Goal: Task Accomplishment & Management: Manage account settings

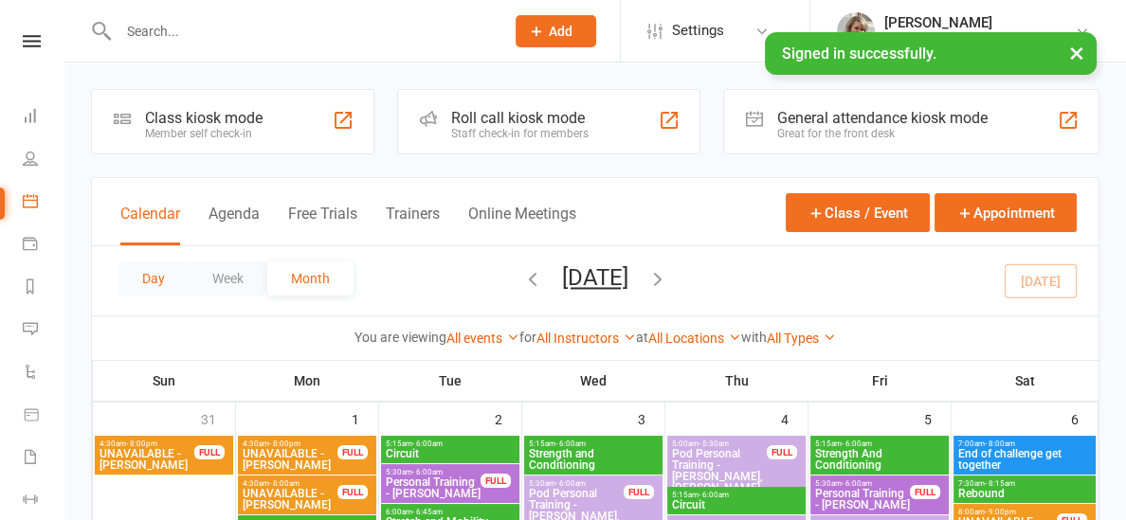
click at [150, 280] on button "Day" at bounding box center [153, 278] width 70 height 34
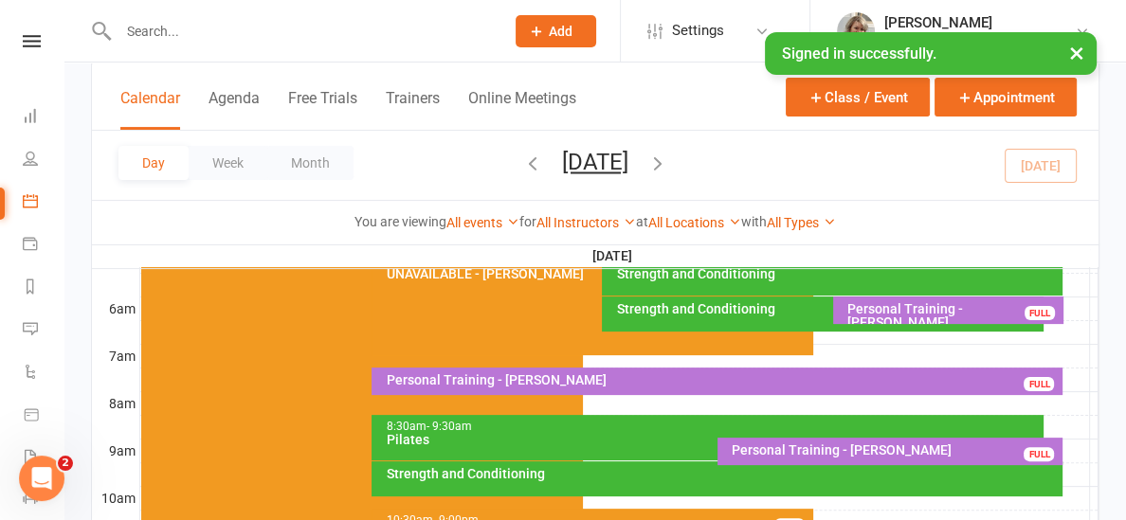
click at [897, 302] on div "Personal Training - [PERSON_NAME]" at bounding box center [952, 315] width 213 height 27
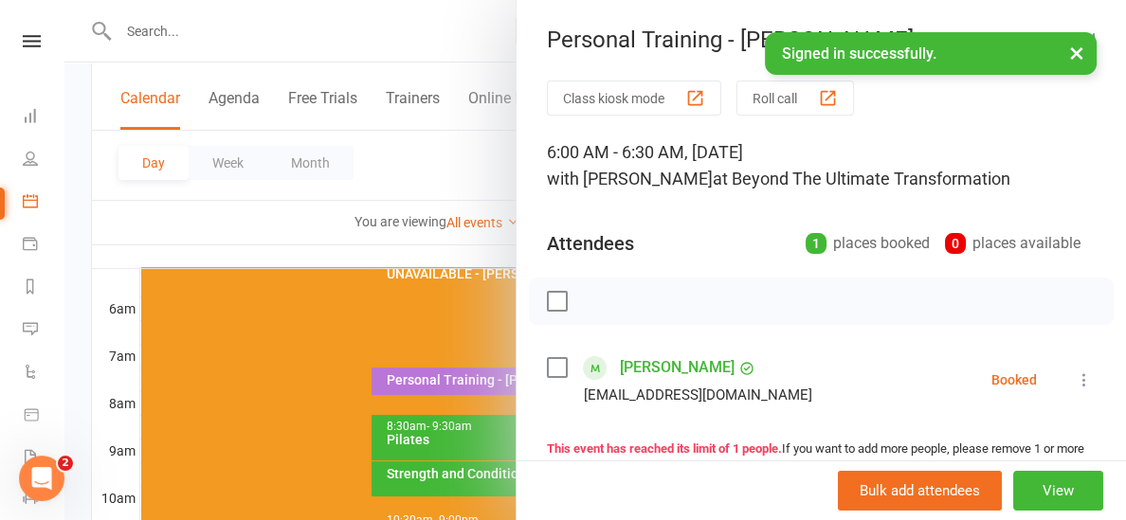
click at [1086, 374] on icon at bounding box center [1083, 379] width 19 height 19
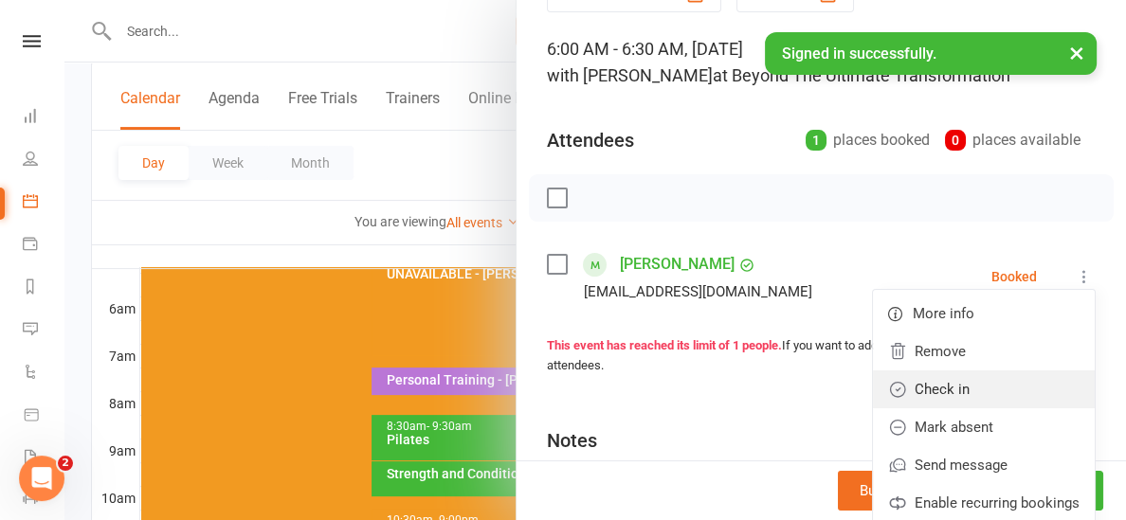
scroll to position [106, 0]
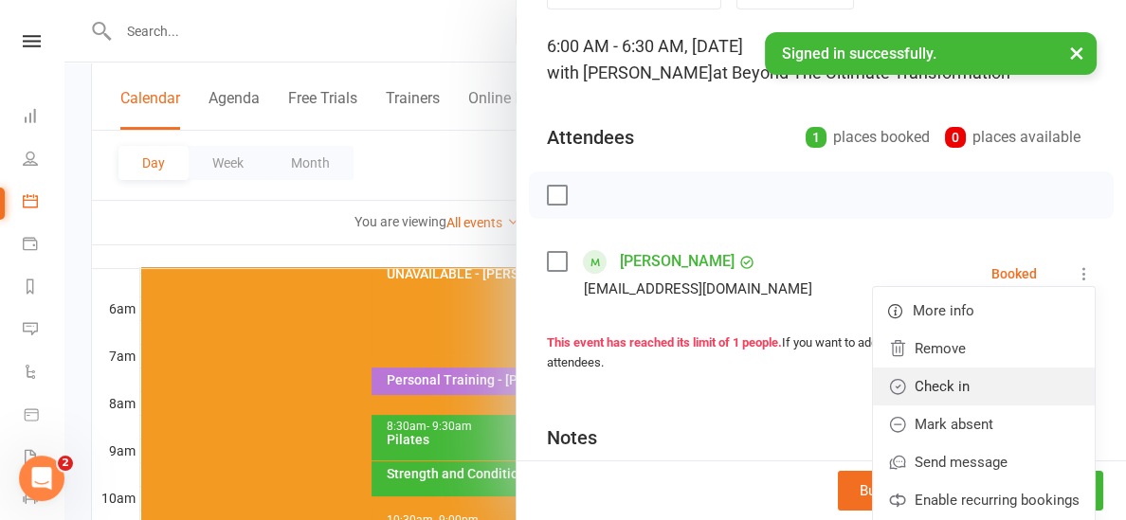
click at [1007, 387] on link "Check in" at bounding box center [984, 387] width 222 height 38
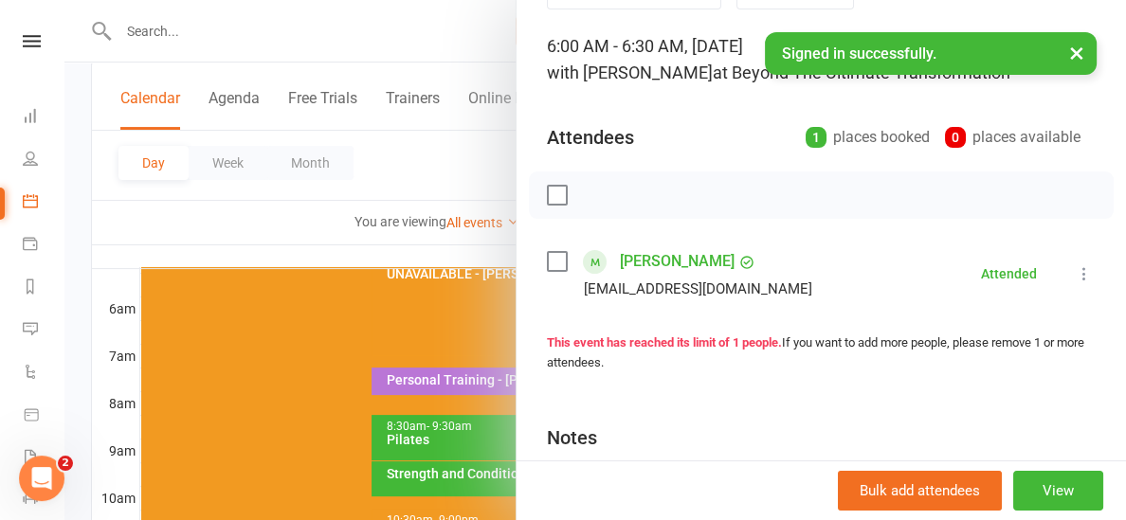
click at [427, 240] on div at bounding box center [594, 260] width 1061 height 520
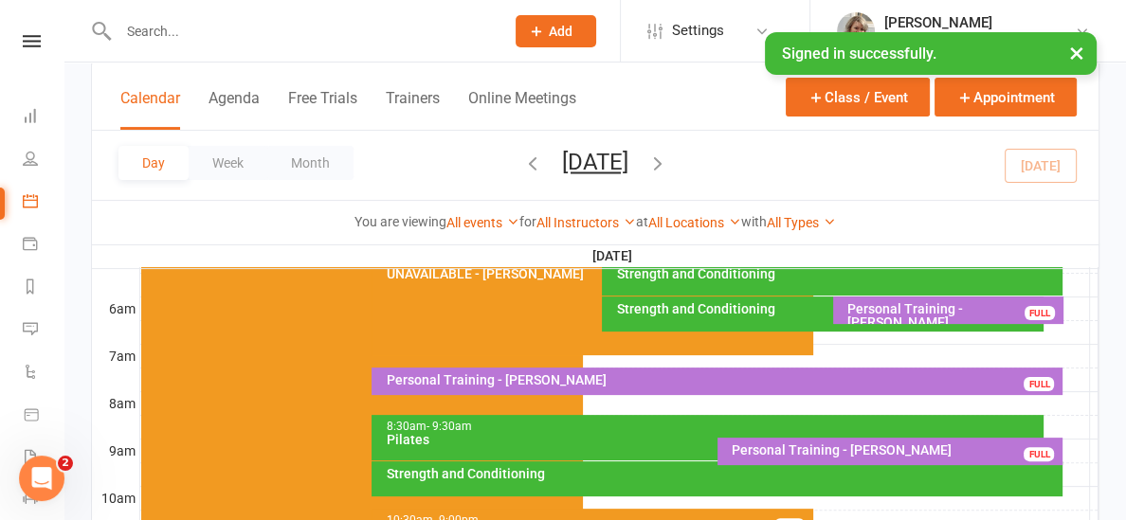
scroll to position [429, 0]
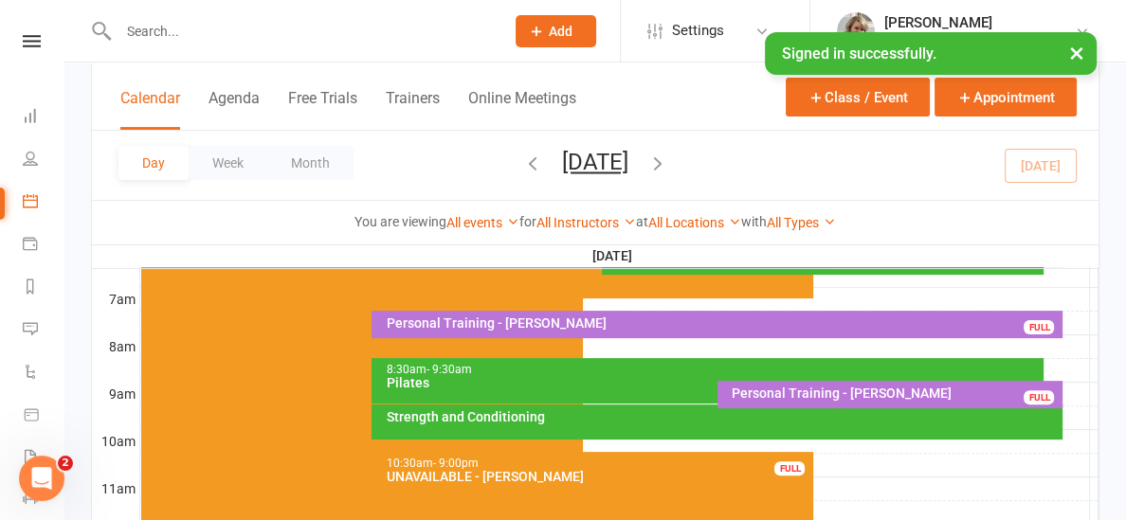
click at [482, 372] on div "8:30am - 9:30am" at bounding box center [712, 370] width 655 height 12
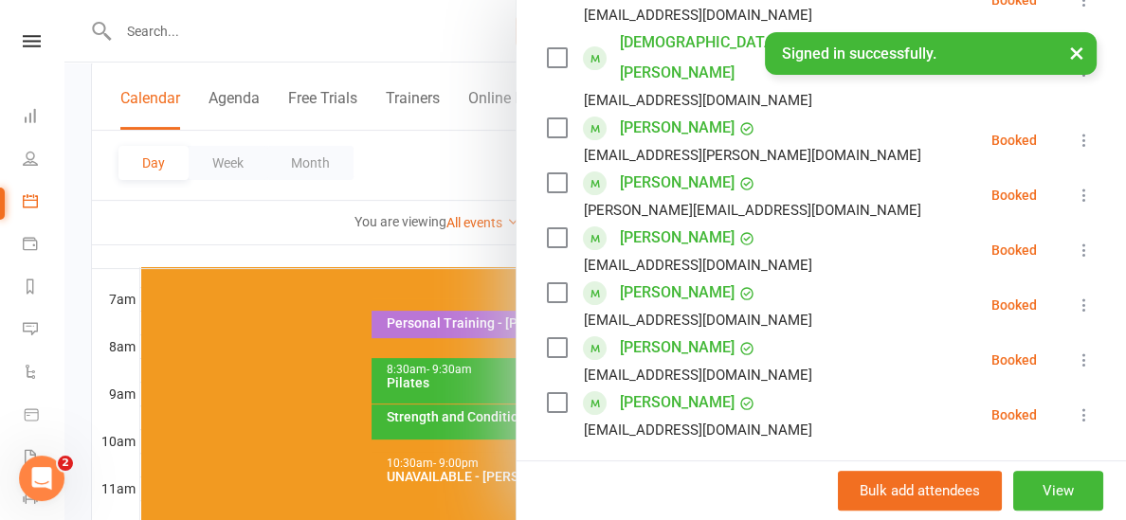
scroll to position [410, 0]
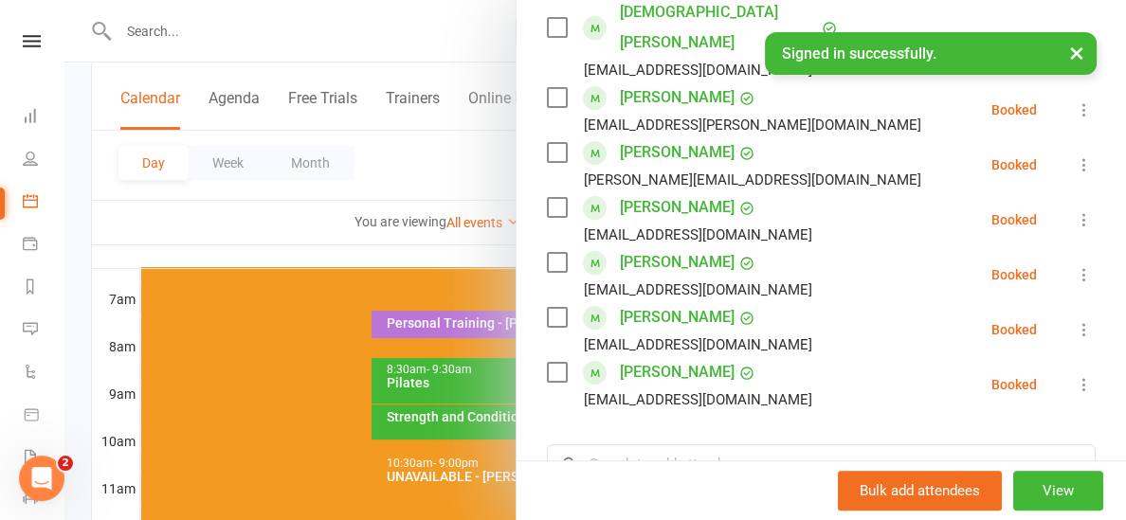
click at [382, 261] on div at bounding box center [594, 260] width 1061 height 520
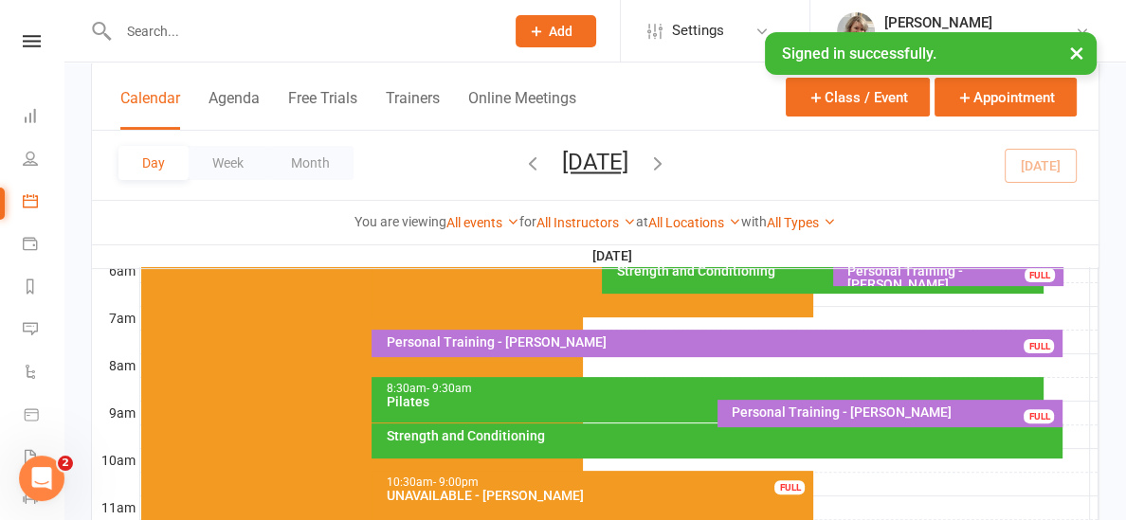
scroll to position [417, 0]
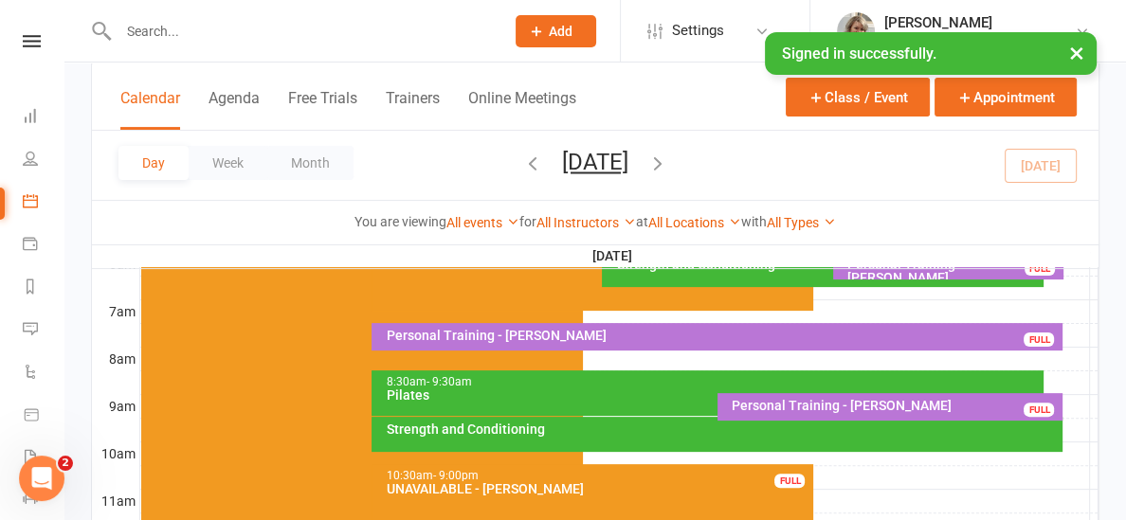
click at [560, 424] on div "Strength and Conditioning" at bounding box center [722, 429] width 674 height 13
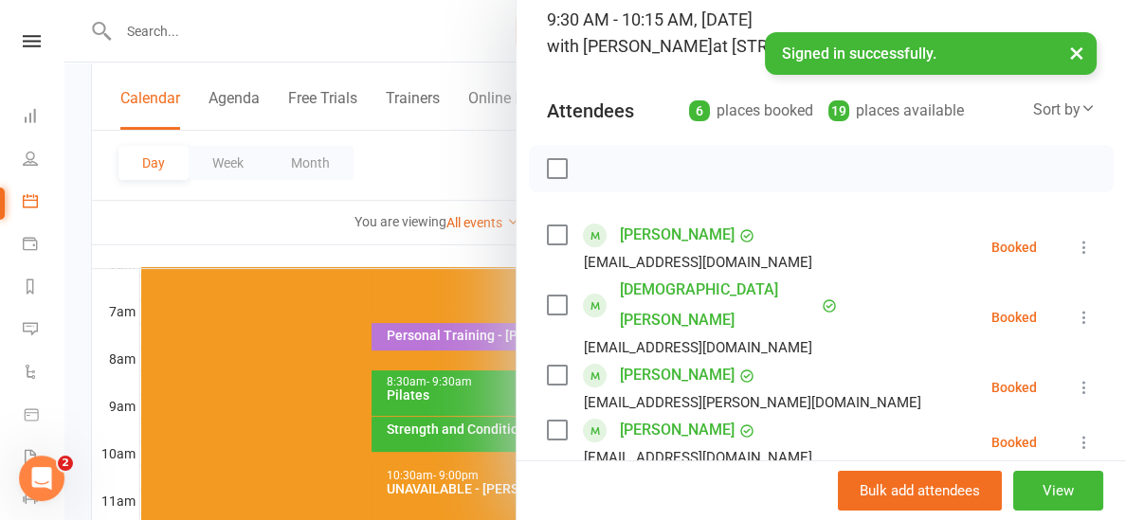
scroll to position [315, 0]
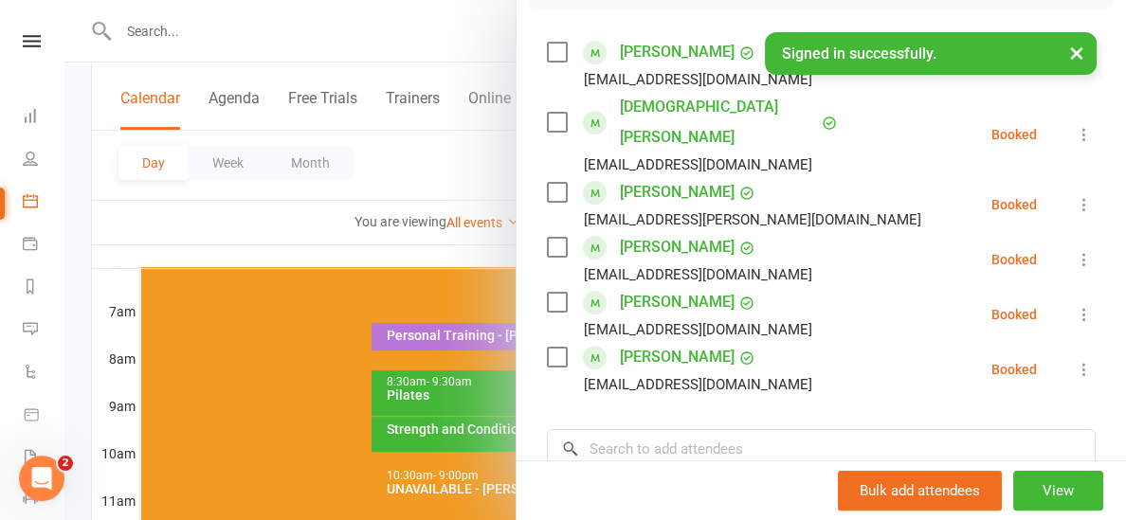
click at [390, 246] on div at bounding box center [594, 260] width 1061 height 520
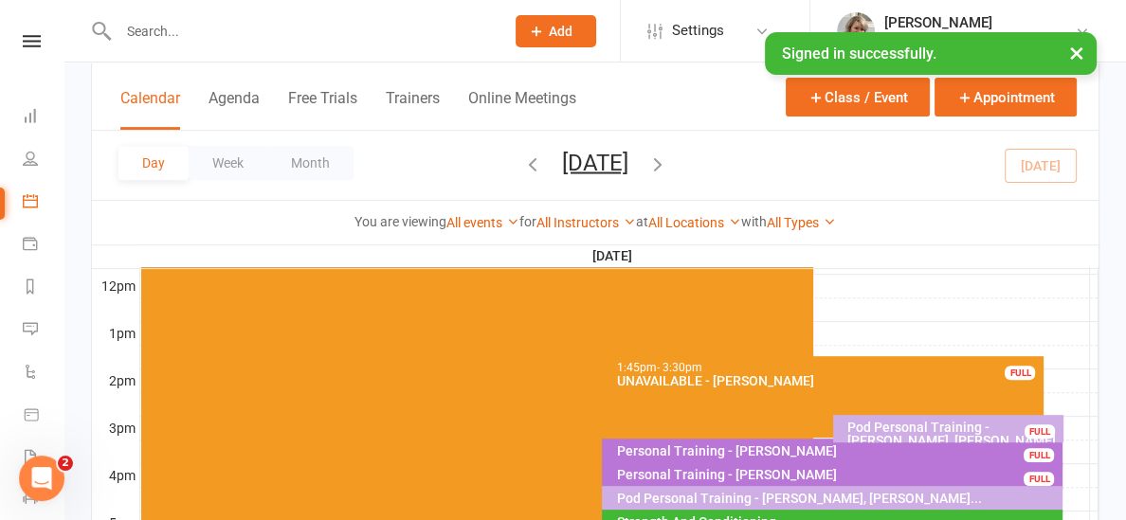
scroll to position [684, 0]
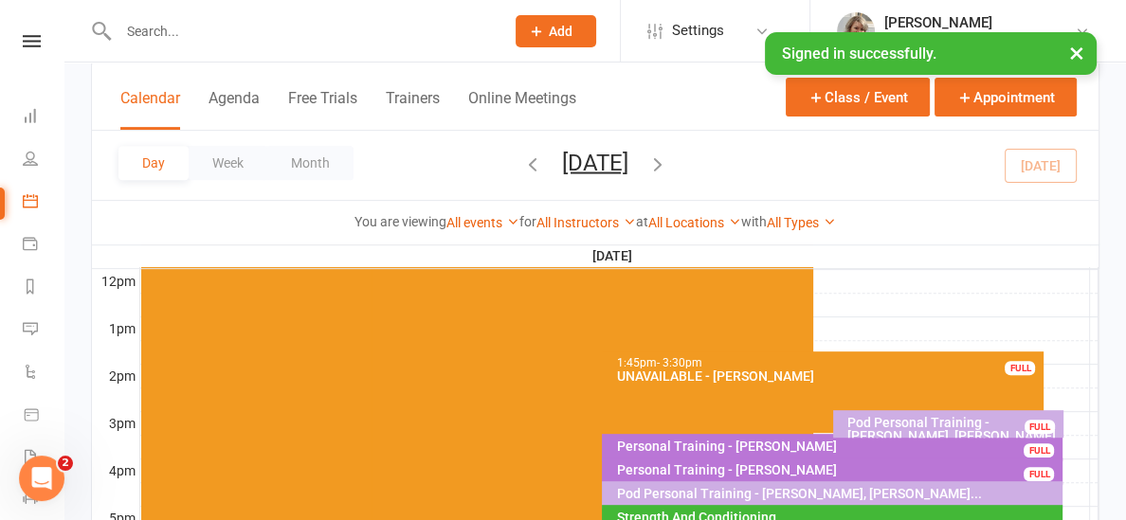
click at [668, 160] on icon "button" at bounding box center [657, 163] width 21 height 21
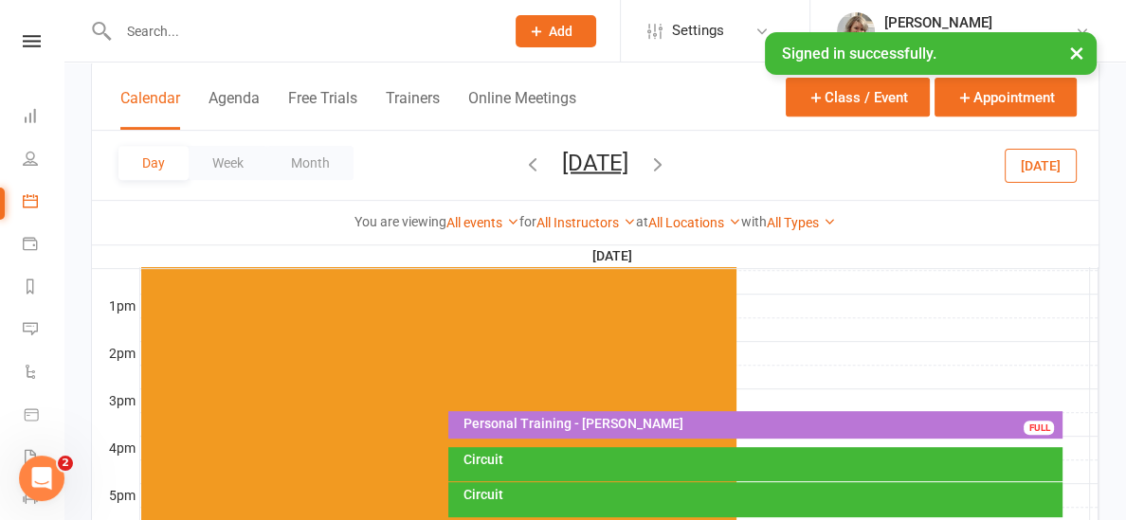
scroll to position [706, 0]
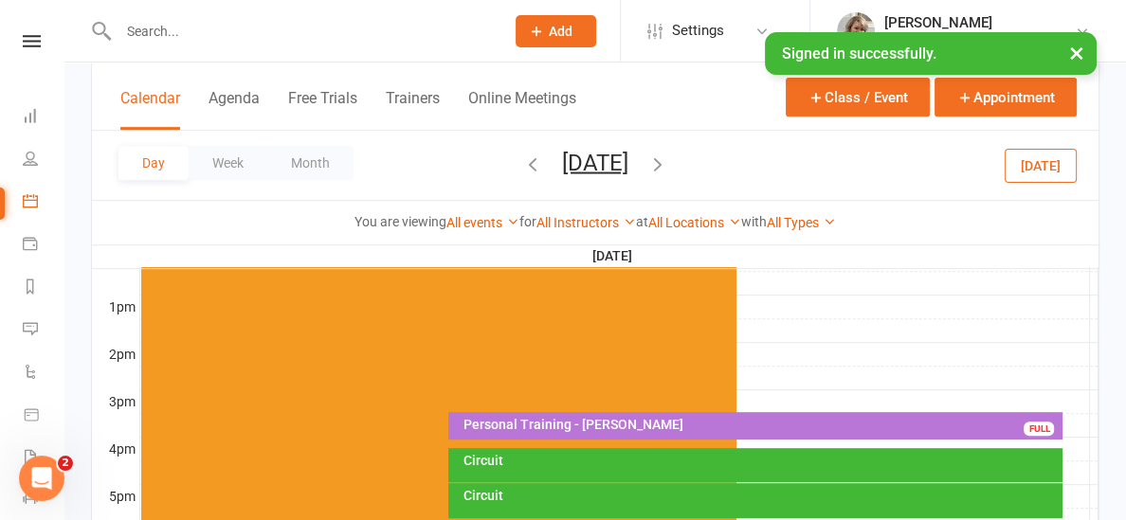
click at [655, 423] on div "Personal Training - [PERSON_NAME]" at bounding box center [759, 424] width 597 height 13
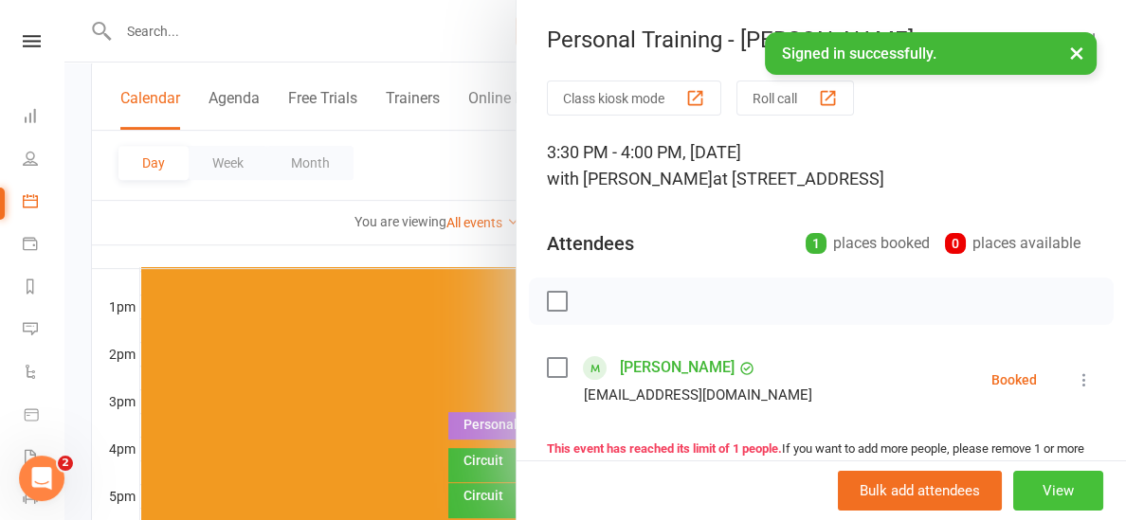
click at [1074, 489] on button "View" at bounding box center [1058, 491] width 90 height 40
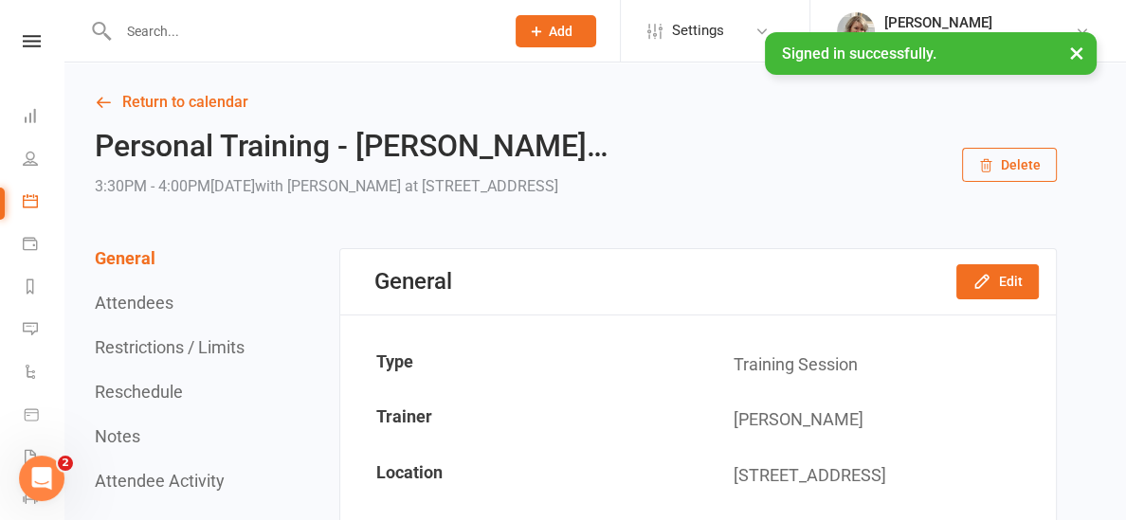
click at [1015, 156] on button "Delete" at bounding box center [1009, 165] width 95 height 34
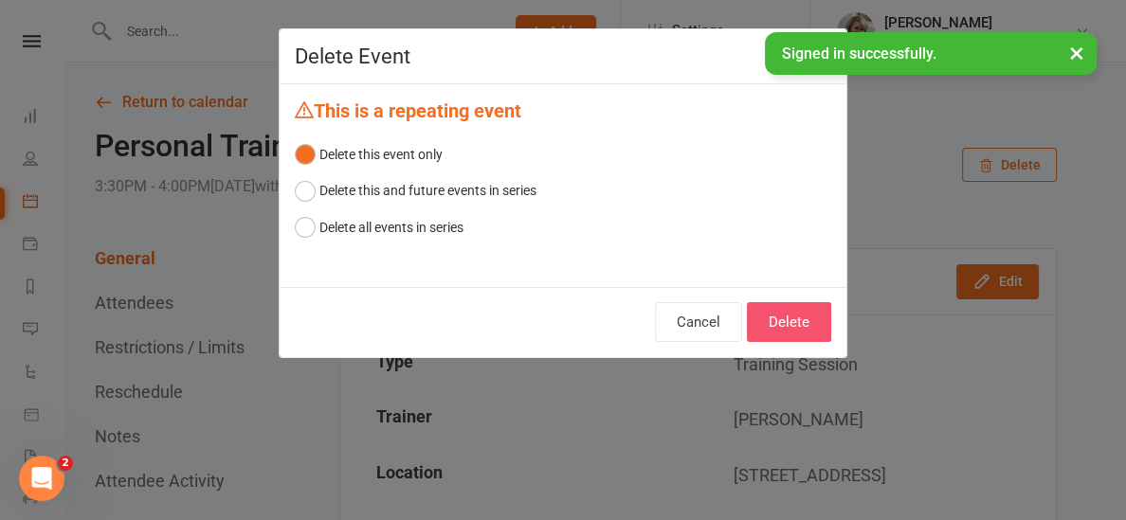
click at [791, 323] on button "Delete" at bounding box center [789, 322] width 84 height 40
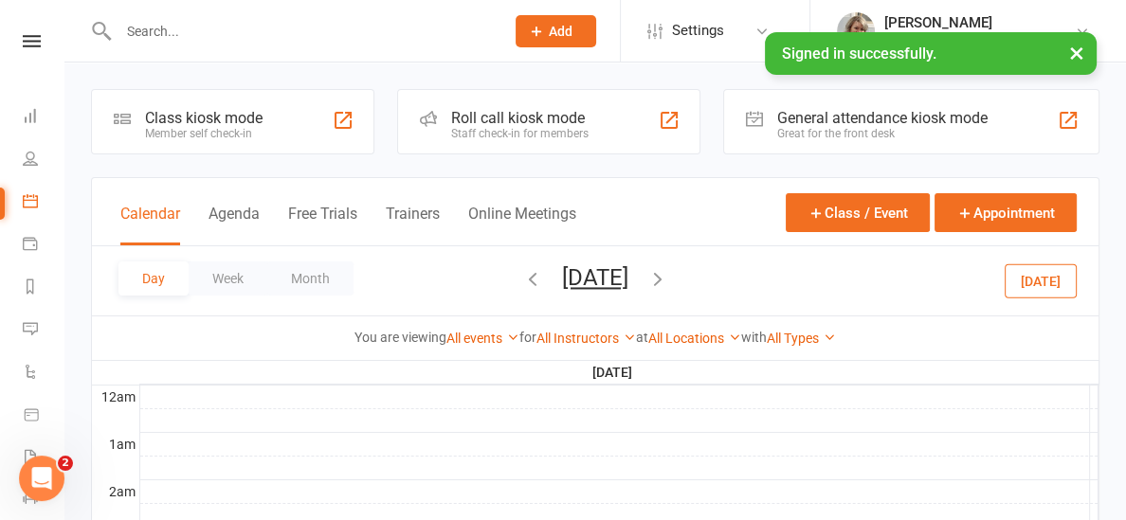
click at [668, 277] on icon "button" at bounding box center [657, 278] width 21 height 21
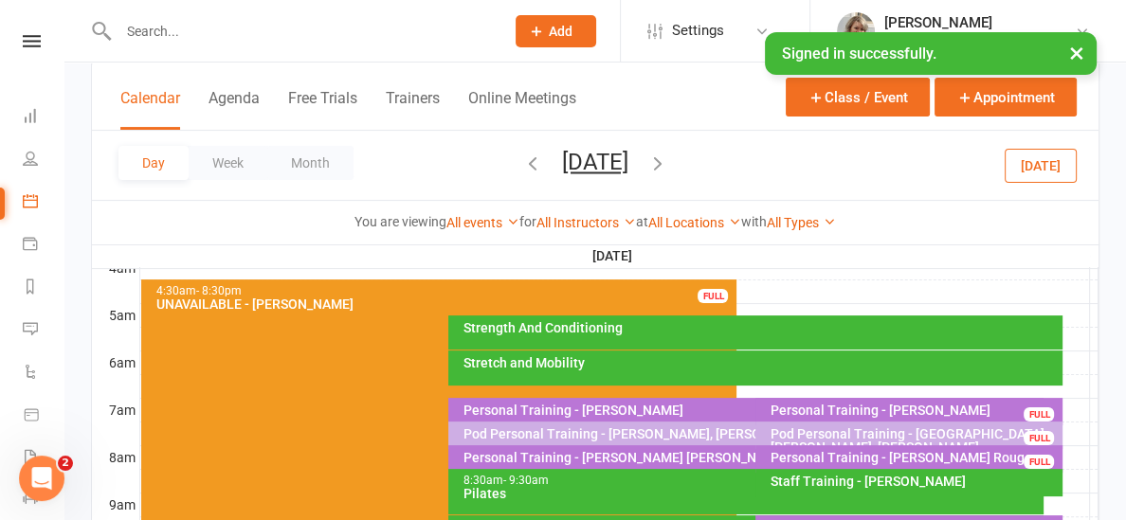
scroll to position [349, 0]
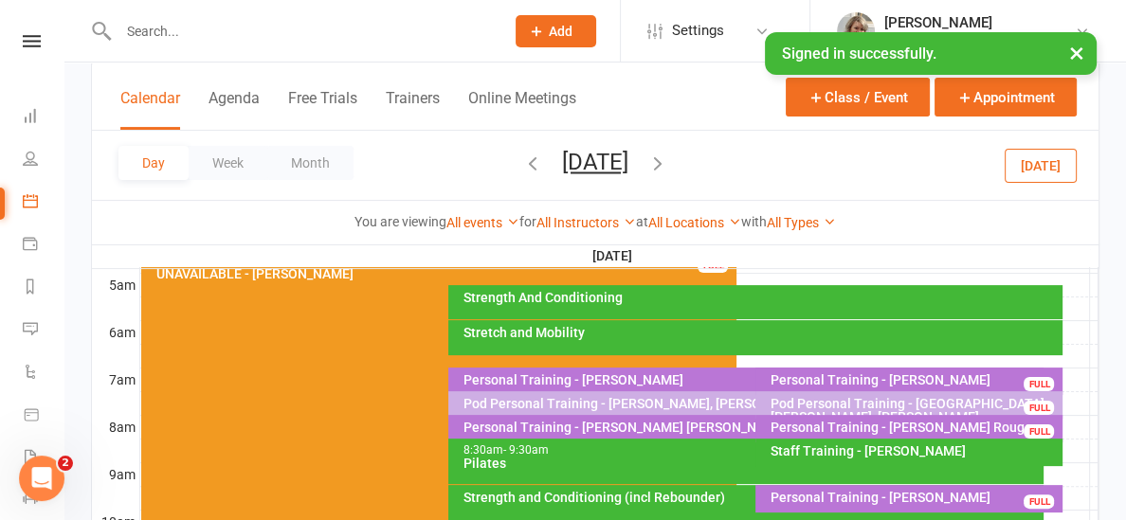
click at [619, 328] on div "Stretch and Mobility" at bounding box center [759, 332] width 597 height 13
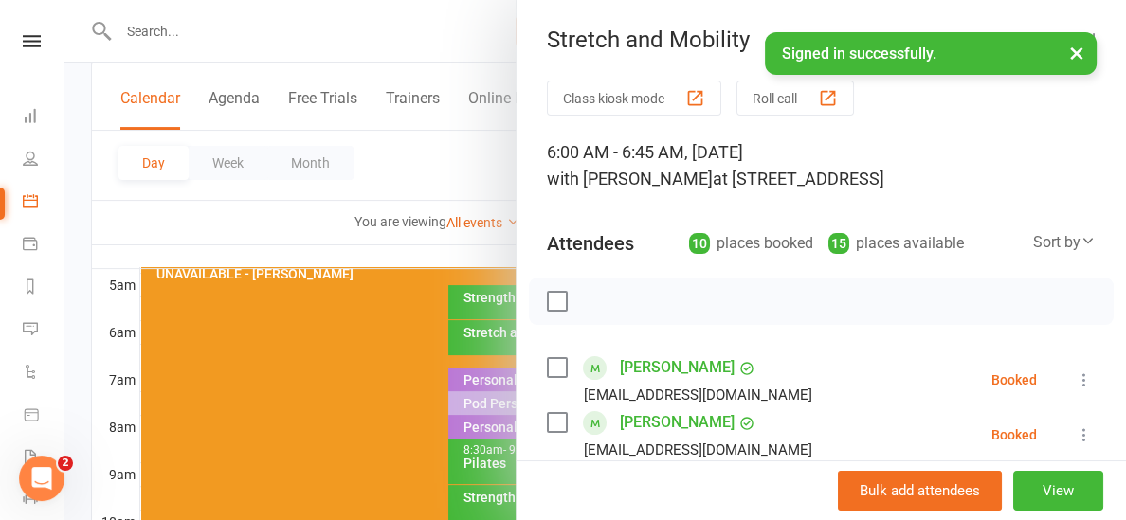
click at [485, 238] on div at bounding box center [594, 260] width 1061 height 520
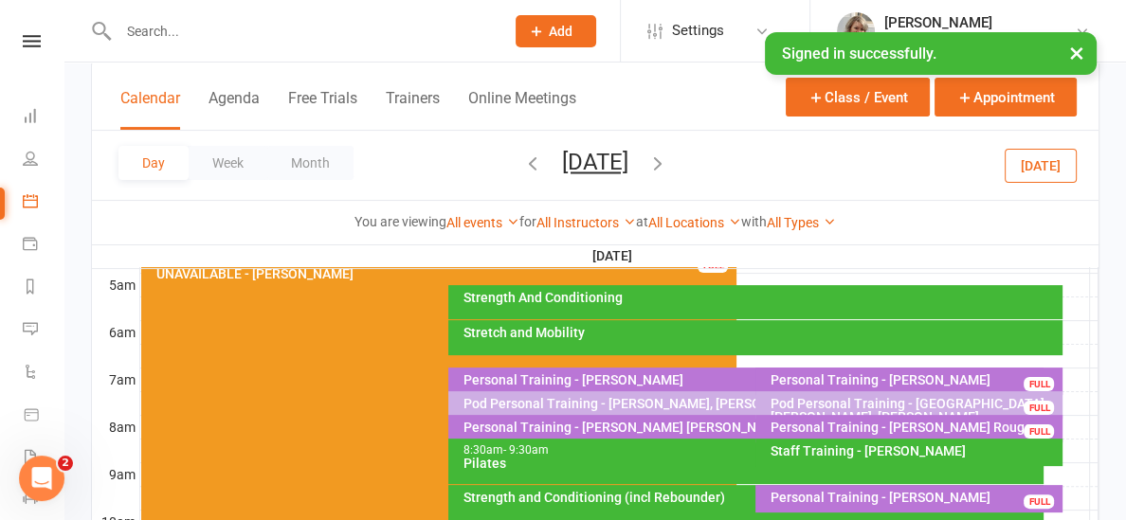
click at [569, 322] on div "Stretch and Mobility" at bounding box center [755, 337] width 614 height 35
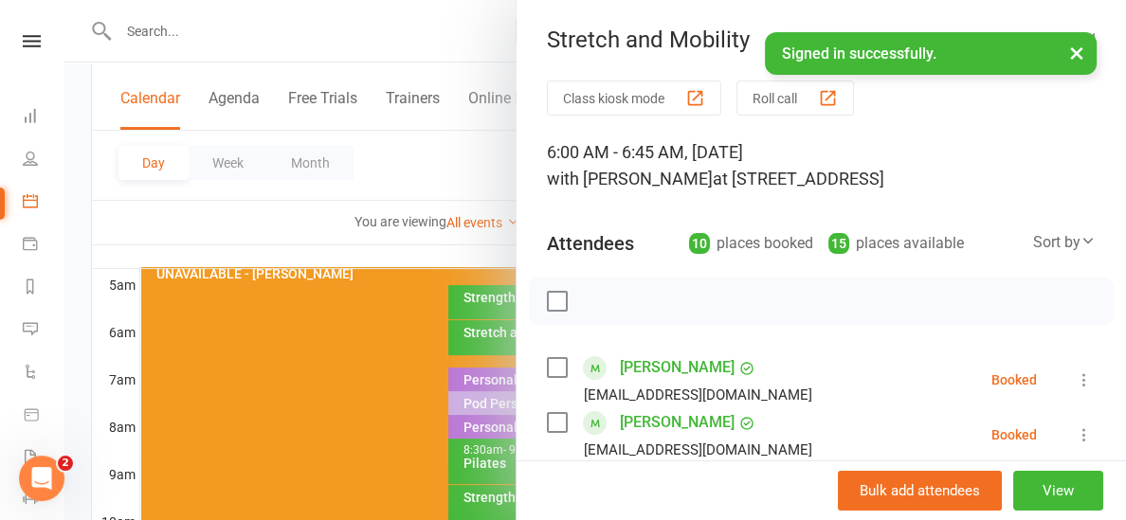
click at [495, 243] on div at bounding box center [594, 260] width 1061 height 520
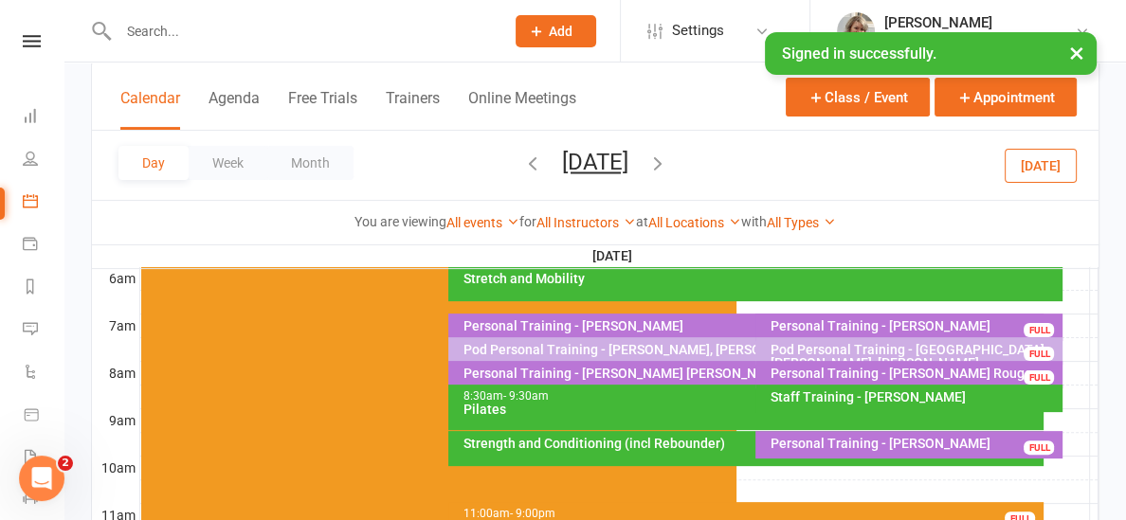
scroll to position [406, 0]
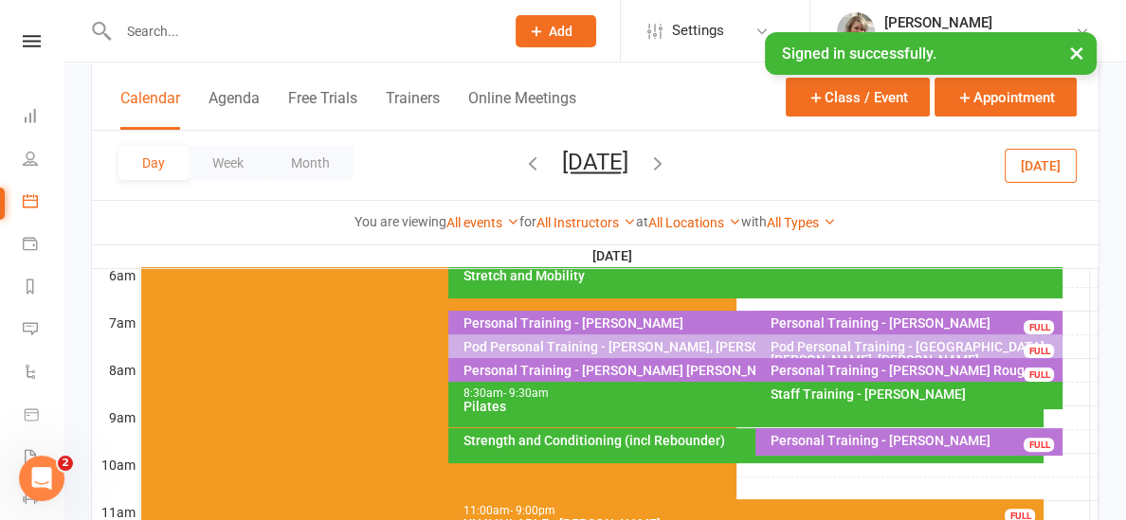
click at [628, 321] on div "Personal Training - [PERSON_NAME]" at bounding box center [750, 322] width 578 height 13
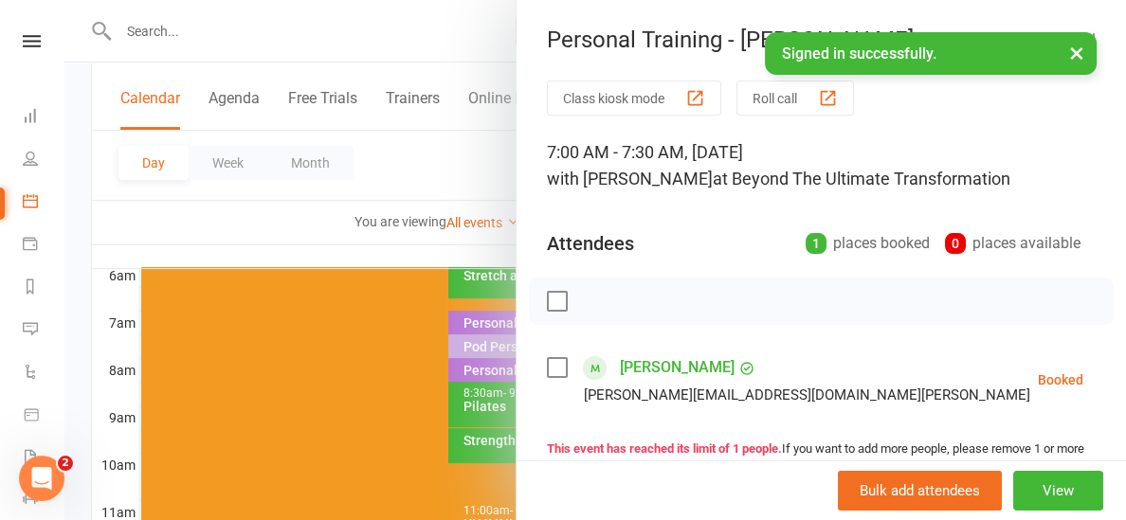
click at [495, 245] on div at bounding box center [594, 260] width 1061 height 520
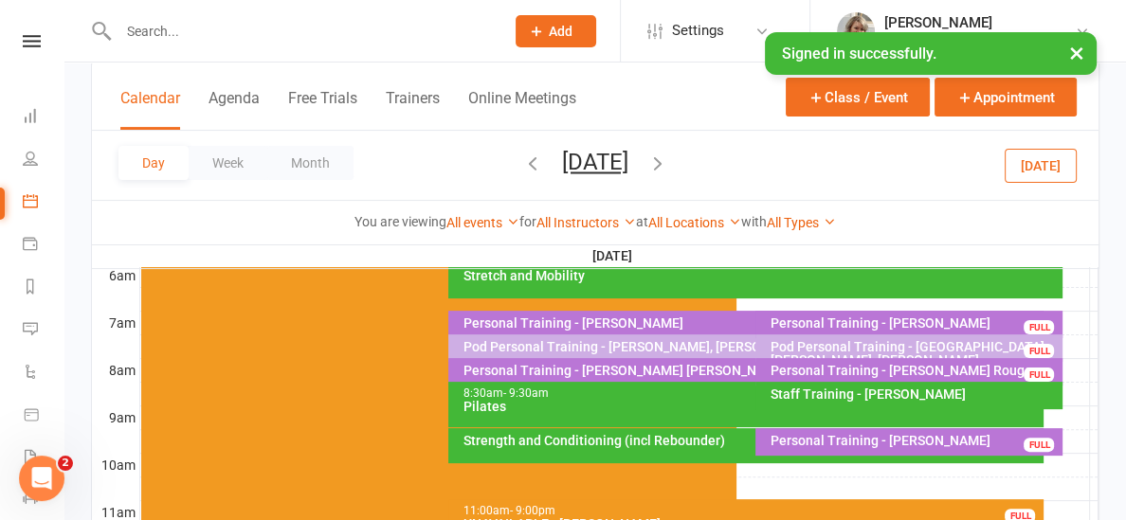
click at [793, 320] on div "Personal Training - [PERSON_NAME]" at bounding box center [913, 322] width 290 height 13
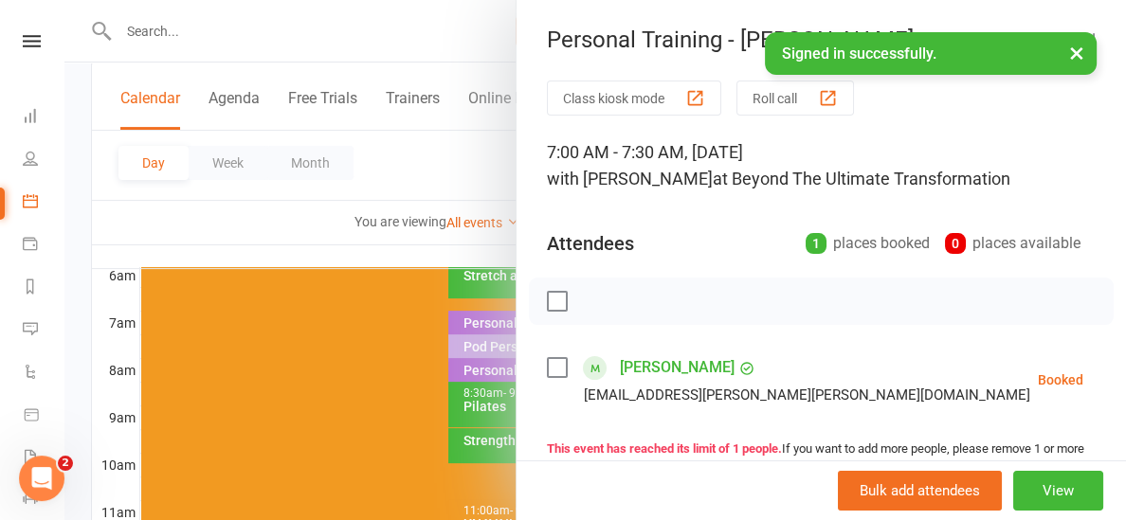
click at [483, 251] on div at bounding box center [594, 260] width 1061 height 520
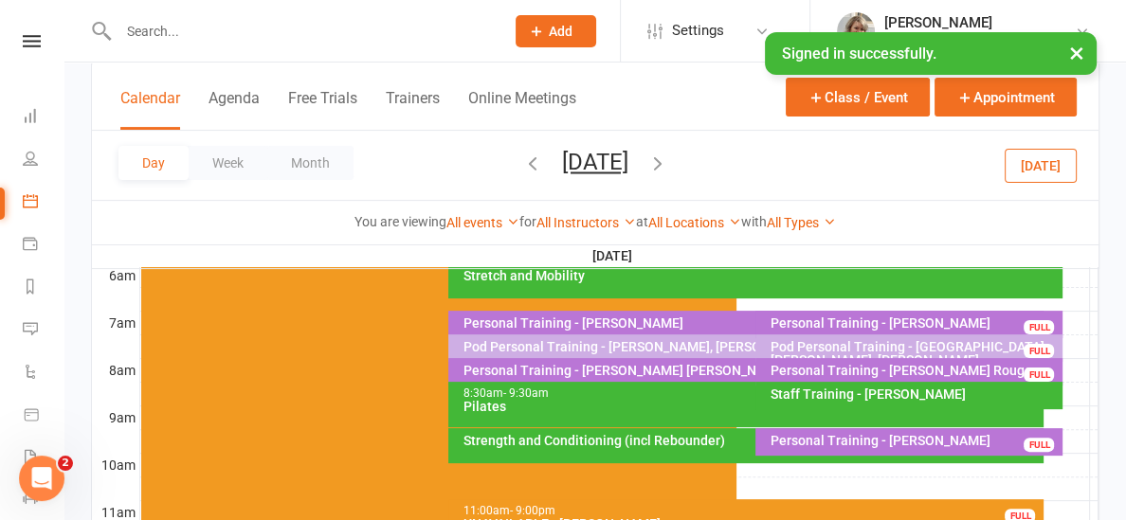
click at [645, 340] on div "Pod Personal Training - [PERSON_NAME], [PERSON_NAME]" at bounding box center [750, 346] width 578 height 13
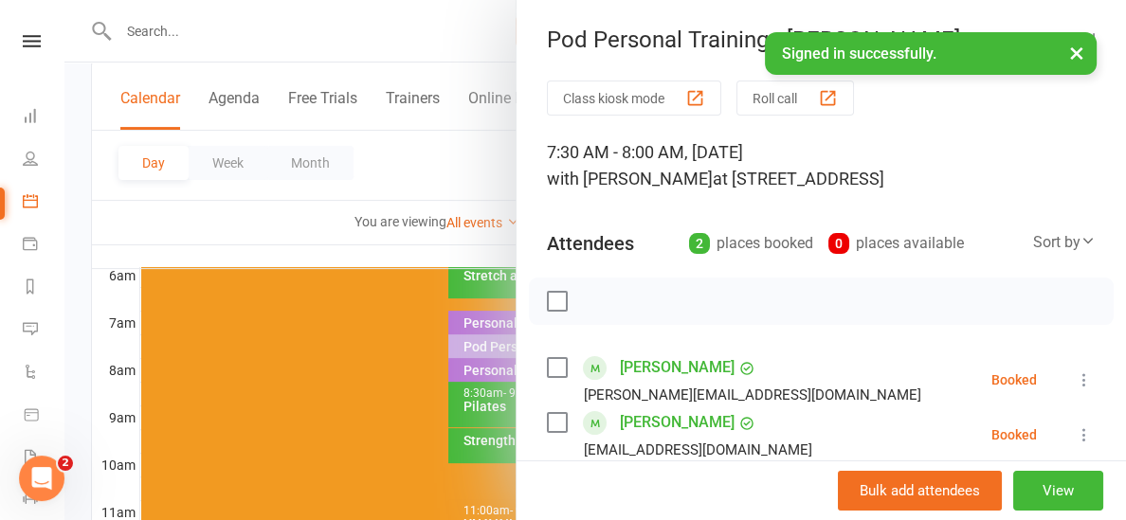
click at [496, 254] on div at bounding box center [594, 260] width 1061 height 520
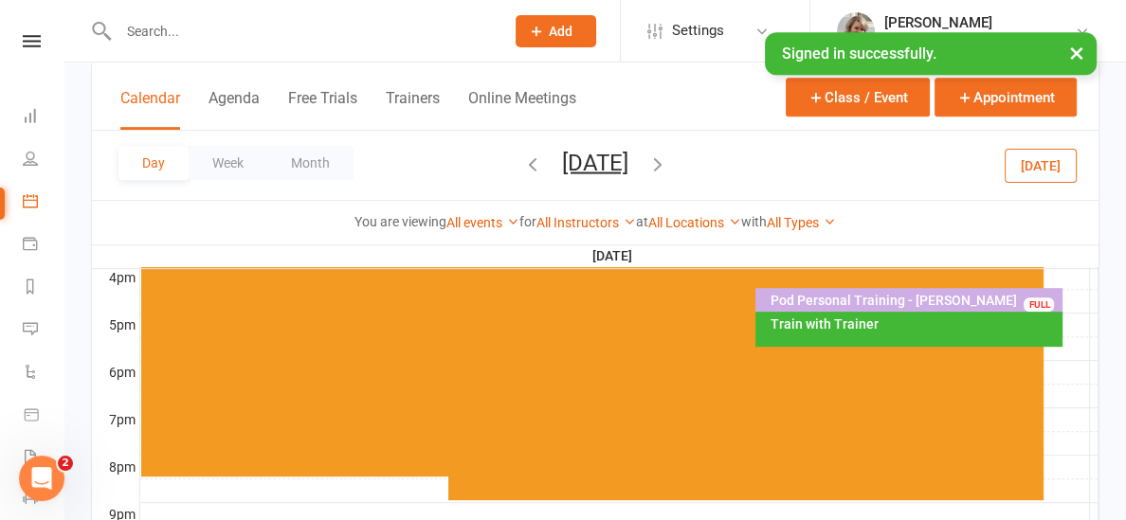
scroll to position [876, 0]
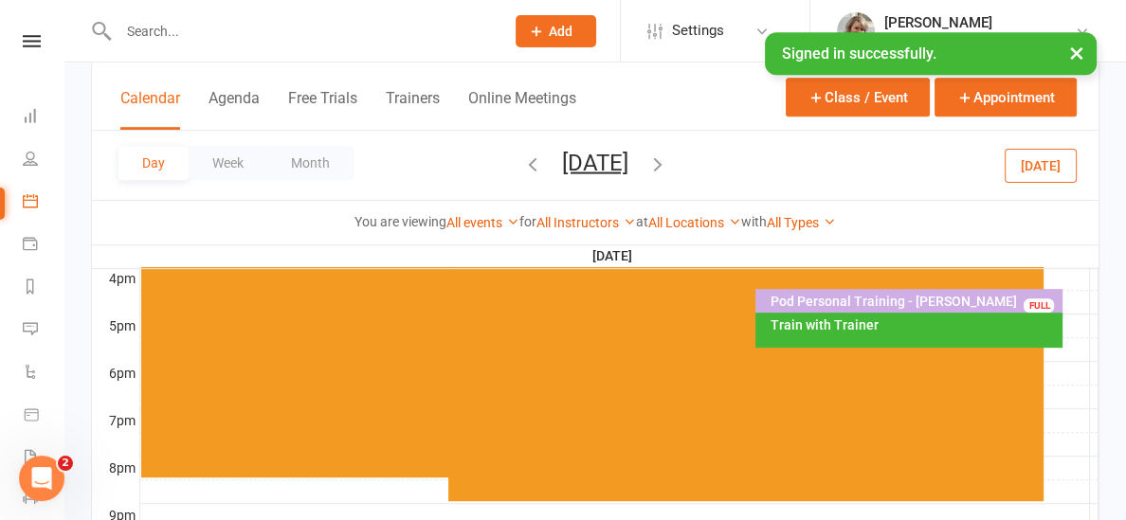
click at [820, 325] on div "Train with Trainer" at bounding box center [913, 324] width 290 height 13
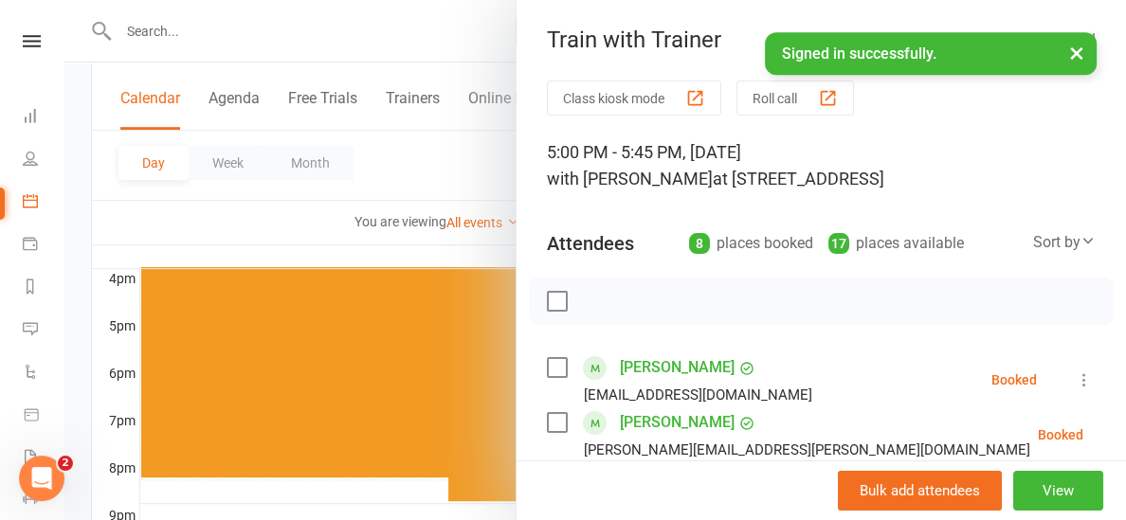
click at [488, 247] on div at bounding box center [594, 260] width 1061 height 520
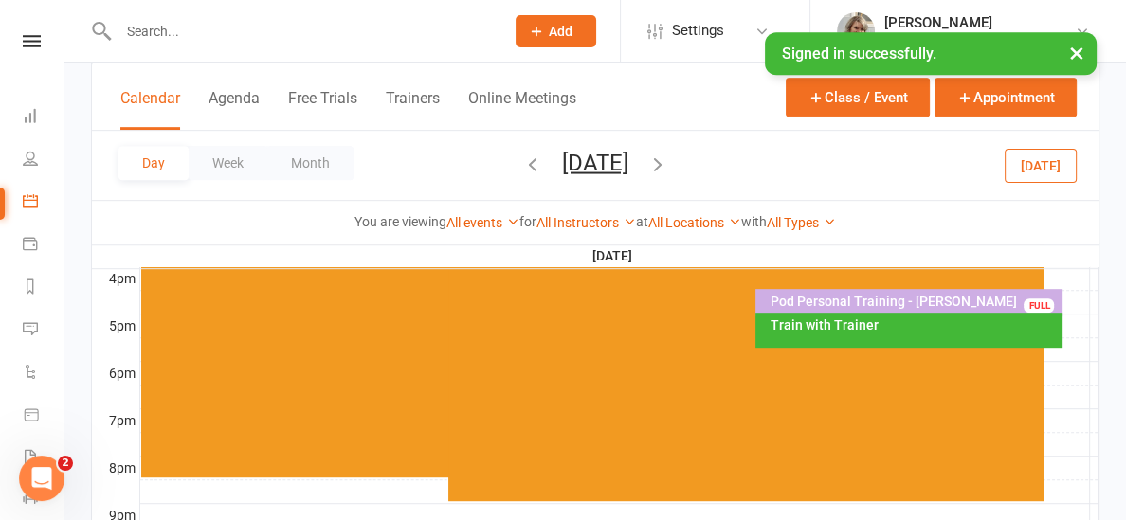
click at [668, 153] on icon "button" at bounding box center [657, 163] width 21 height 21
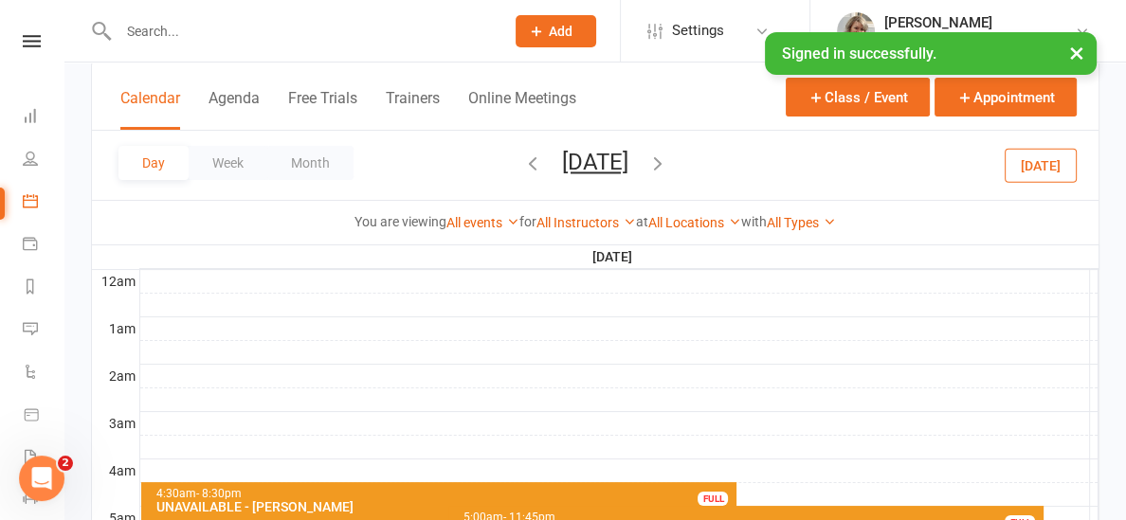
scroll to position [100, 0]
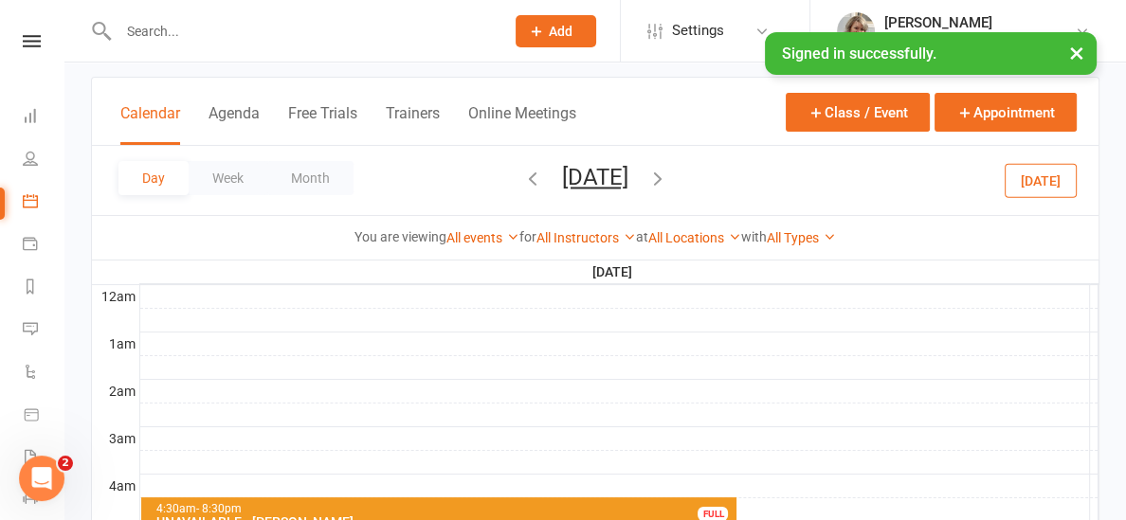
click at [562, 175] on button "[DATE]" at bounding box center [595, 177] width 66 height 27
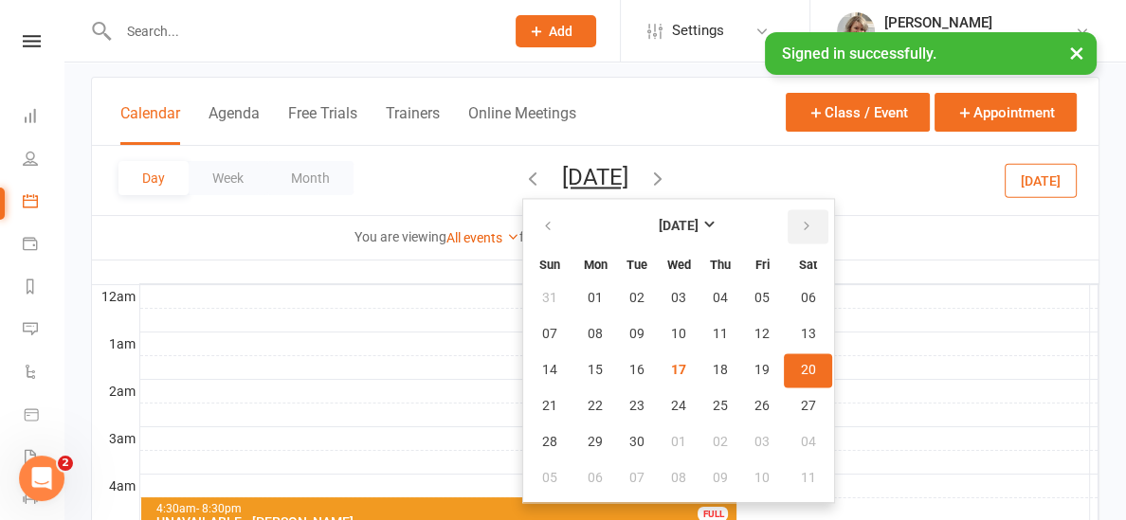
click at [800, 219] on icon "button" at bounding box center [806, 226] width 13 height 15
click at [784, 376] on button "18" at bounding box center [808, 370] width 48 height 34
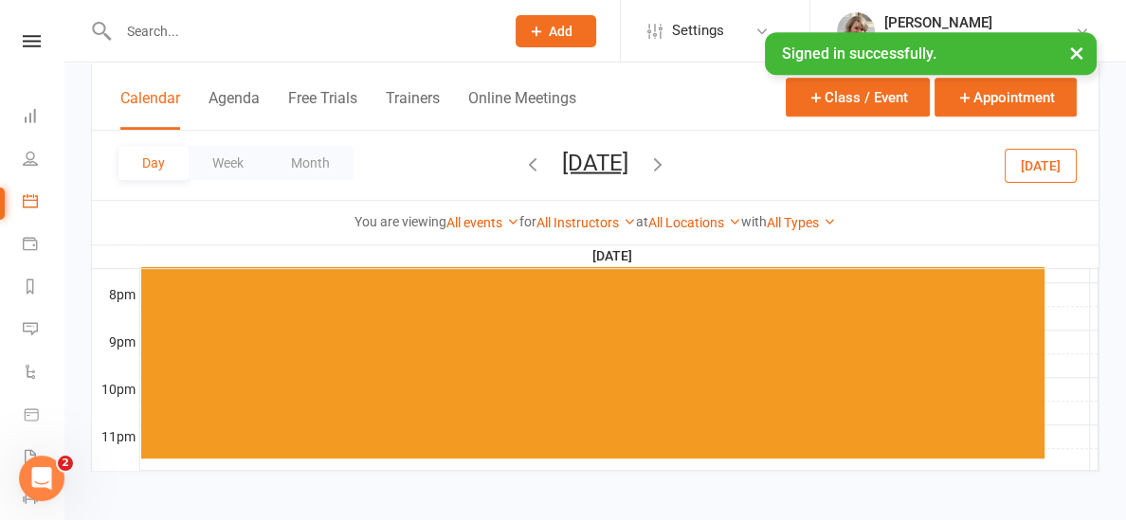
scroll to position [516, 0]
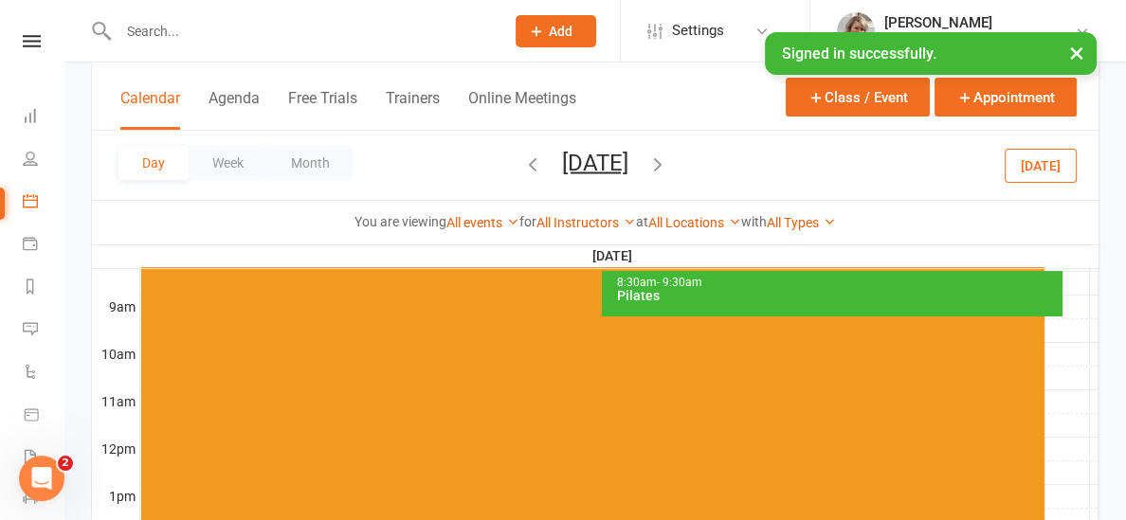
click at [522, 162] on icon "button" at bounding box center [532, 163] width 21 height 21
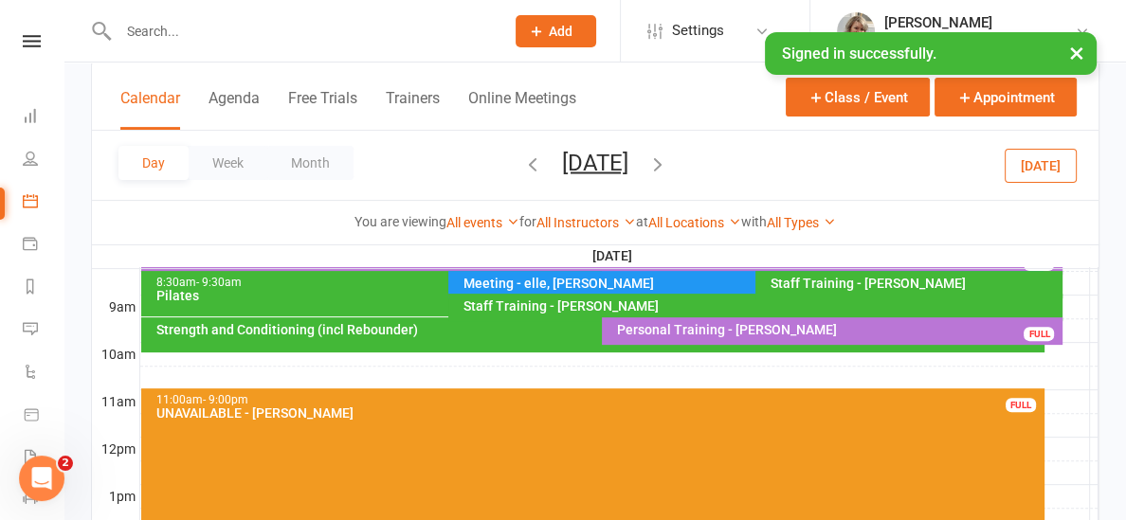
click at [562, 168] on button "[DATE]" at bounding box center [595, 162] width 66 height 27
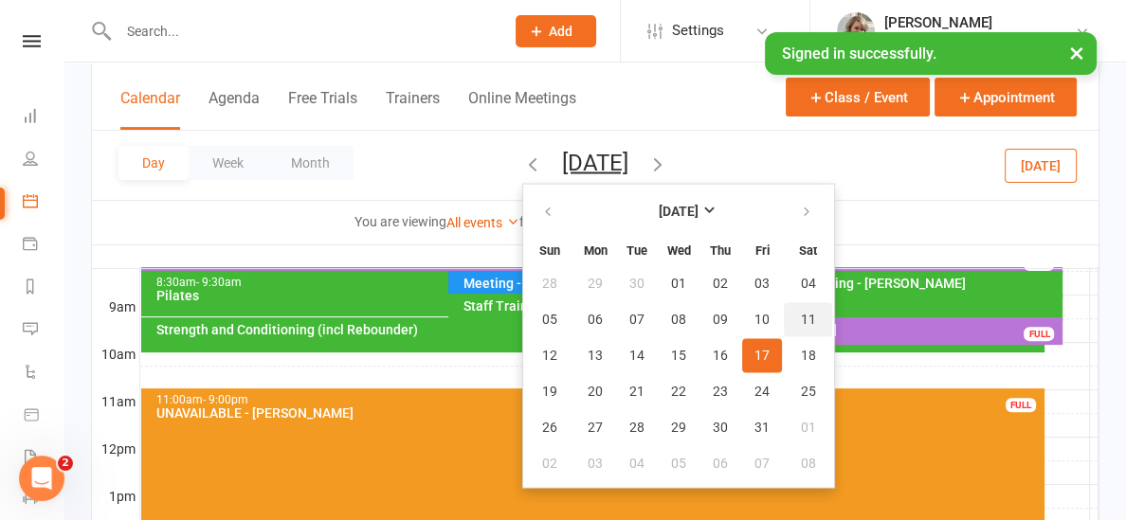
click at [801, 324] on span "11" at bounding box center [808, 319] width 15 height 15
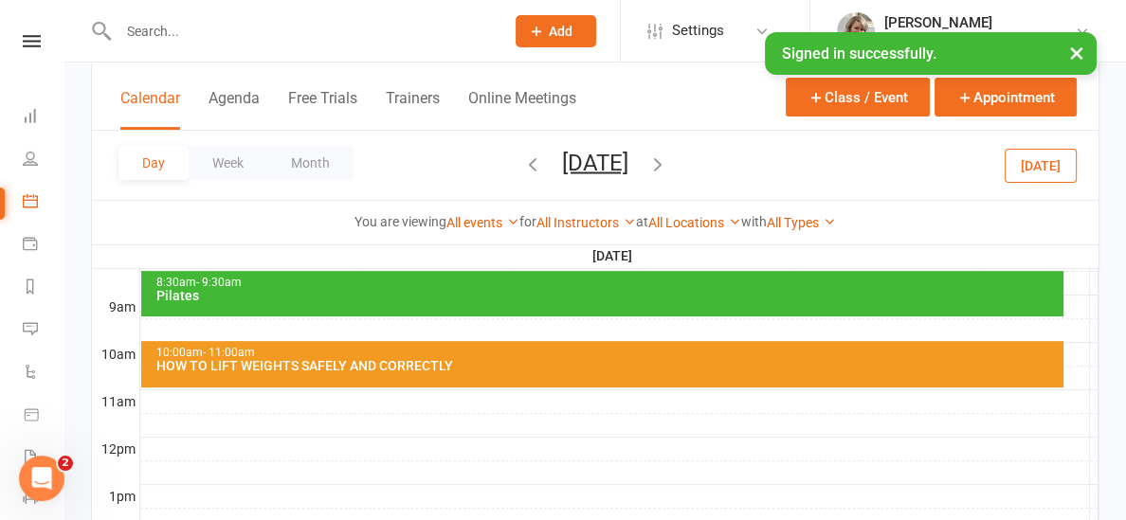
click at [239, 367] on div "HOW TO LIFT WEIGHTS SAFELY AND CORRECTLY" at bounding box center [606, 365] width 904 height 13
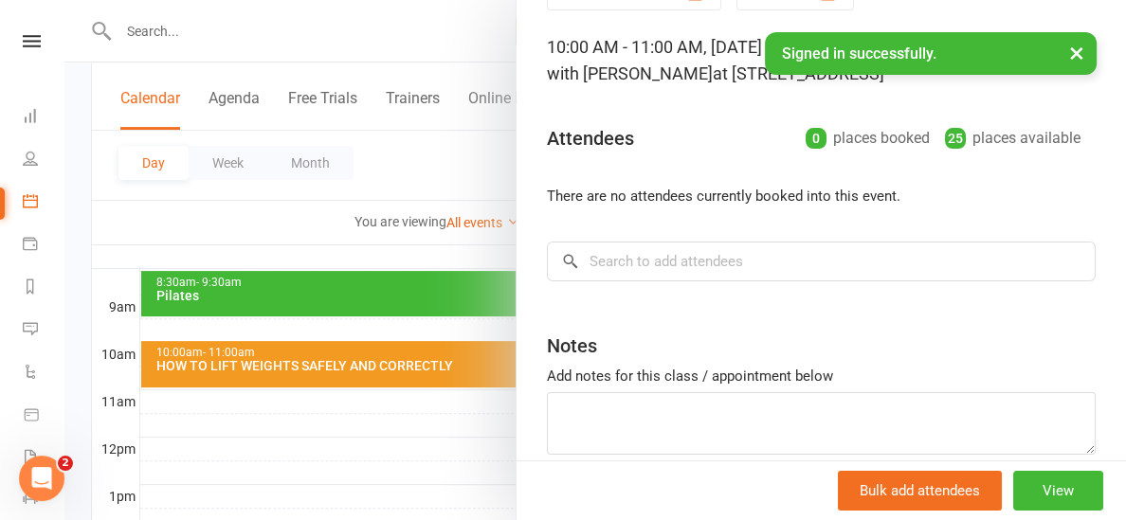
scroll to position [194, 0]
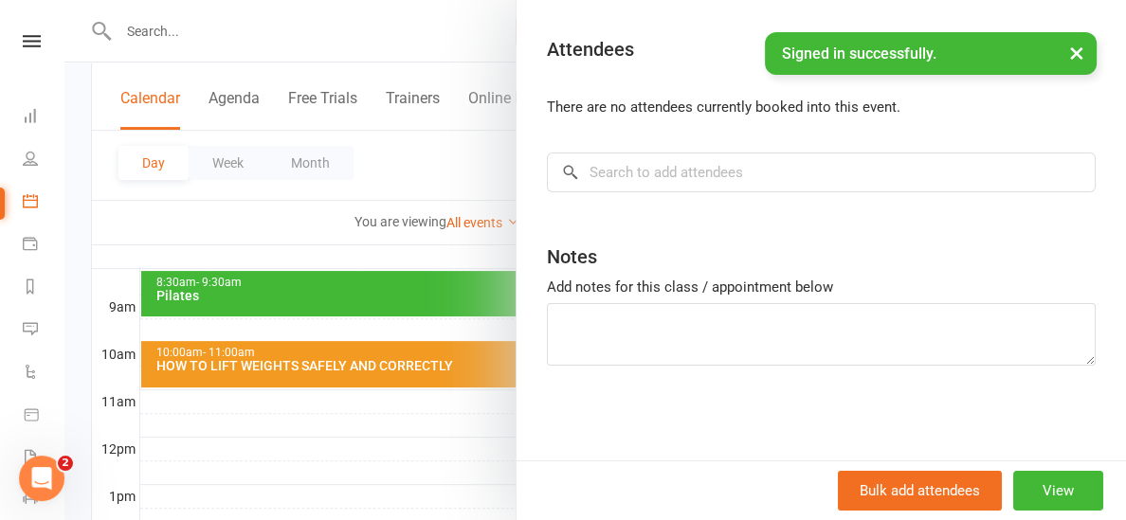
click at [391, 416] on div at bounding box center [594, 260] width 1061 height 520
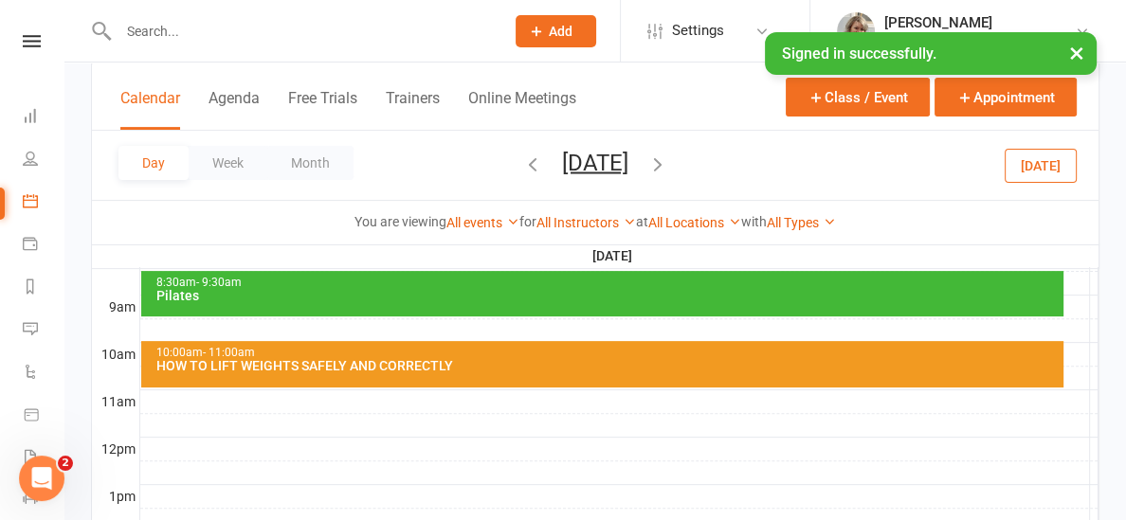
click at [431, 445] on div "Rebound 8:30am - 9:30am Pilates 10:00am - 11:00am HOW TO LIFT WEIGHTS SAFELY AN…" at bounding box center [595, 436] width 1006 height 1137
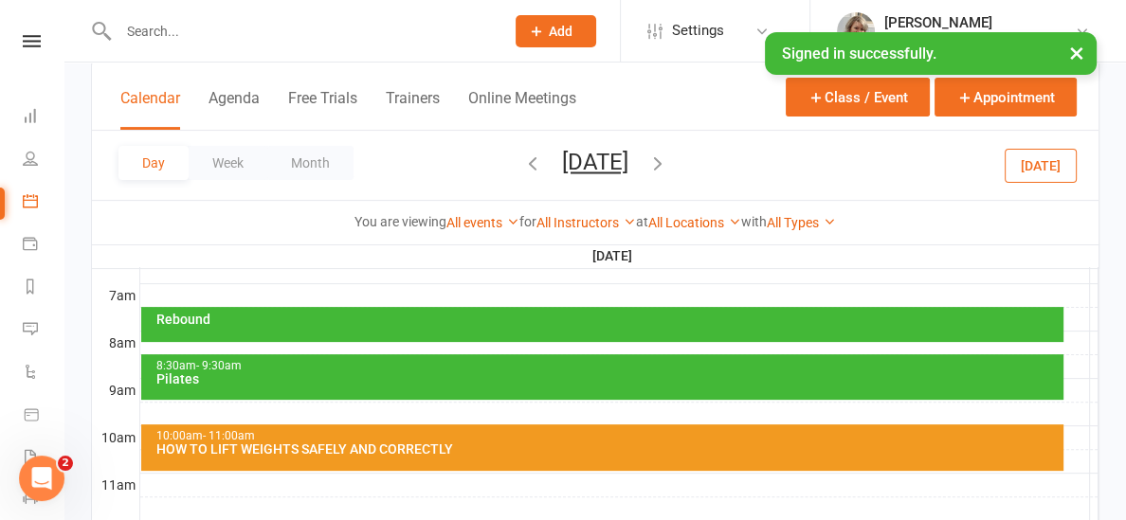
scroll to position [472, 0]
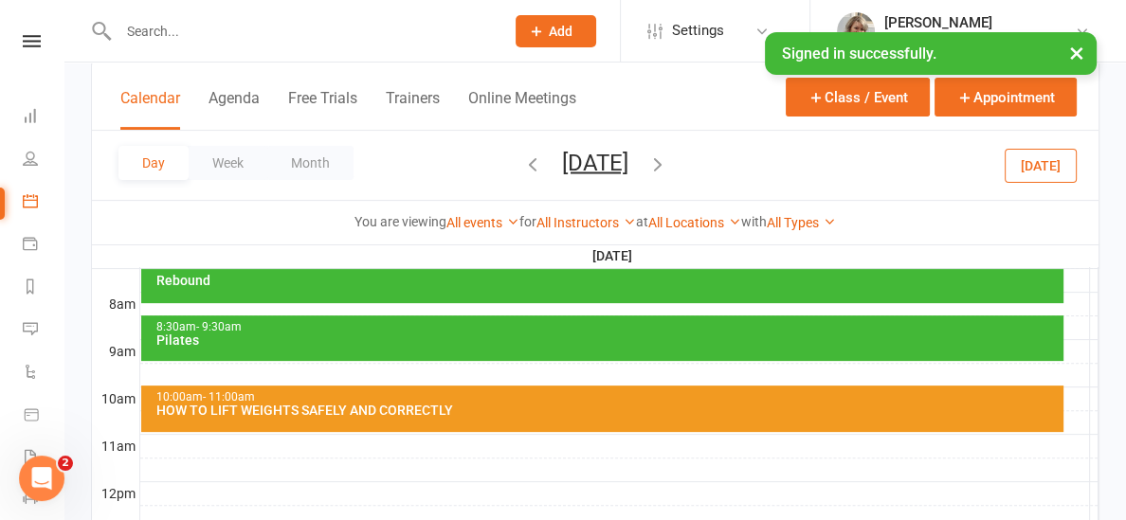
click at [405, 408] on div "HOW TO LIFT WEIGHTS SAFELY AND CORRECTLY" at bounding box center [606, 410] width 904 height 13
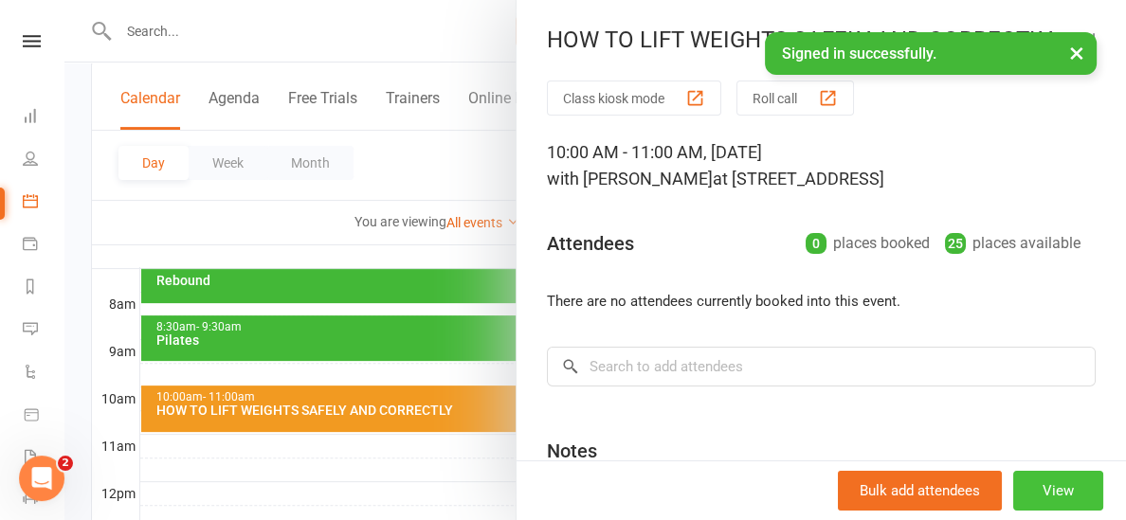
click at [1084, 494] on button "View" at bounding box center [1058, 491] width 90 height 40
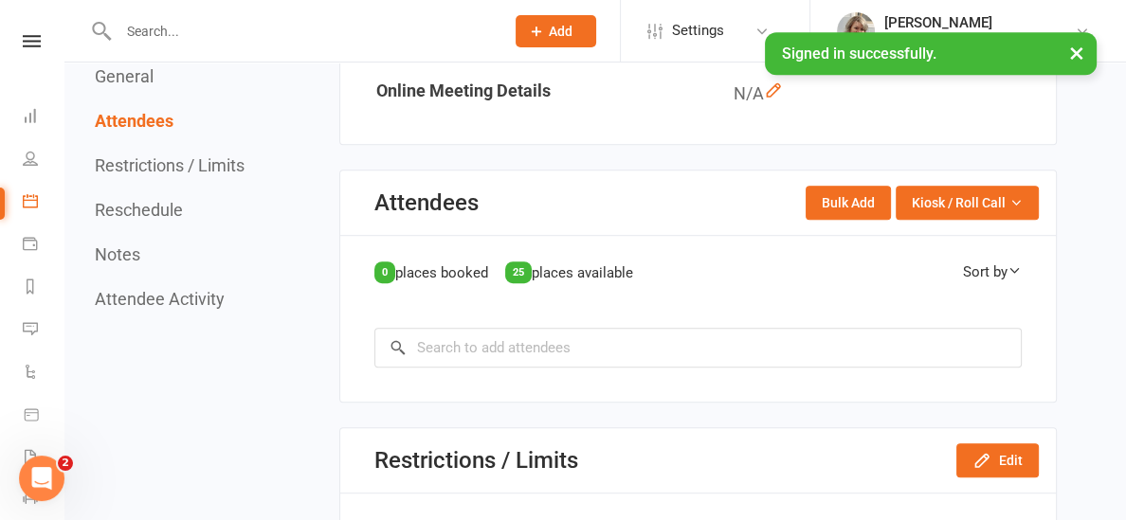
scroll to position [1545, 0]
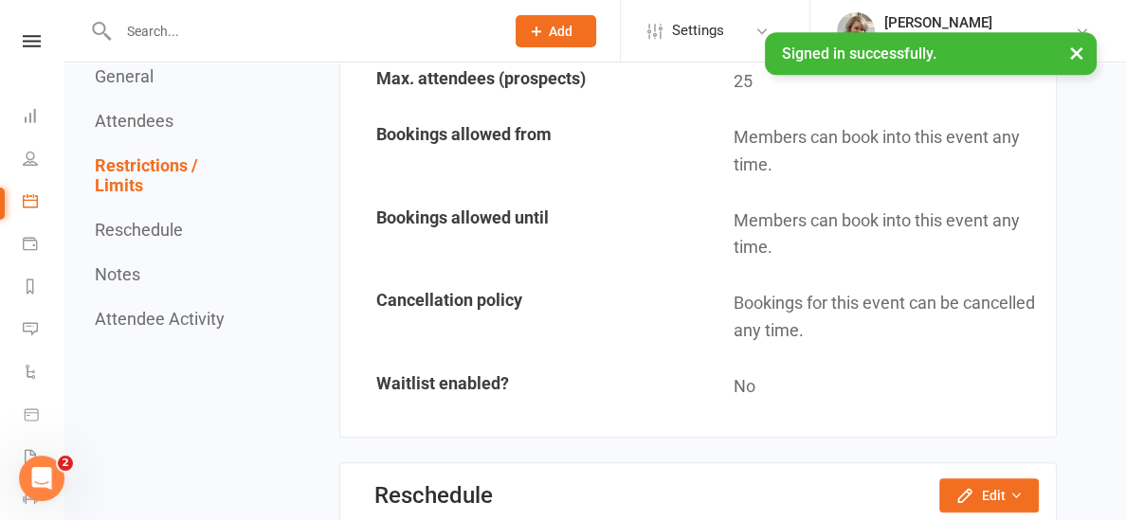
click at [121, 228] on button "Reschedule" at bounding box center [139, 230] width 88 height 20
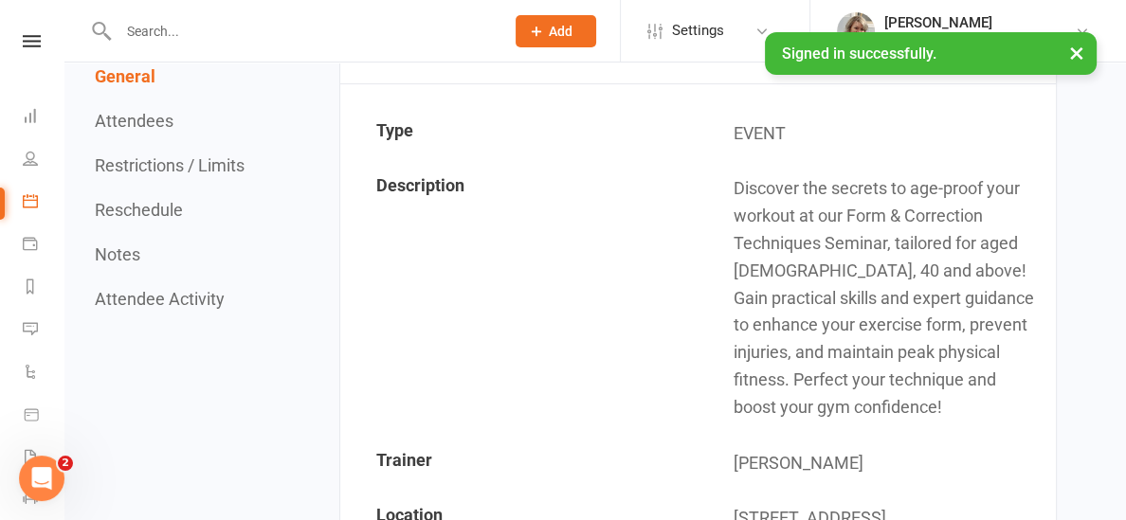
scroll to position [0, 0]
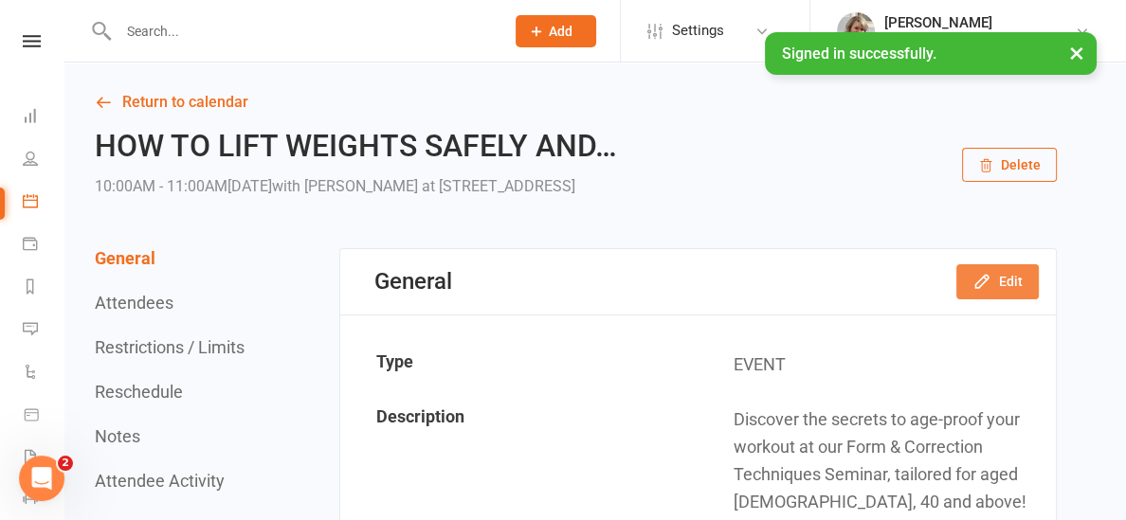
click at [980, 279] on icon "button" at bounding box center [981, 281] width 19 height 19
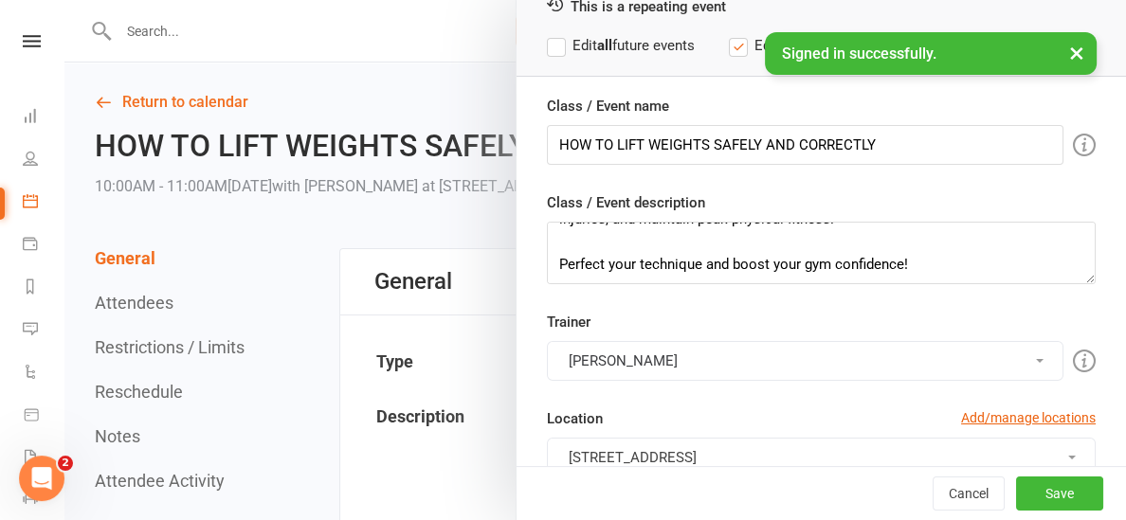
scroll to position [135, 0]
click at [952, 492] on button "Cancel" at bounding box center [968, 494] width 72 height 34
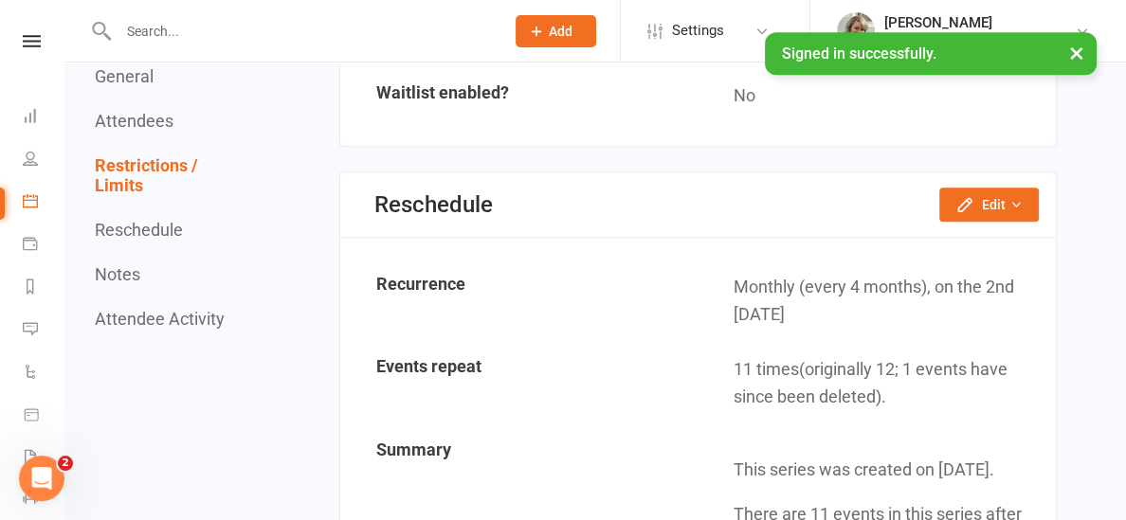
scroll to position [1839, 0]
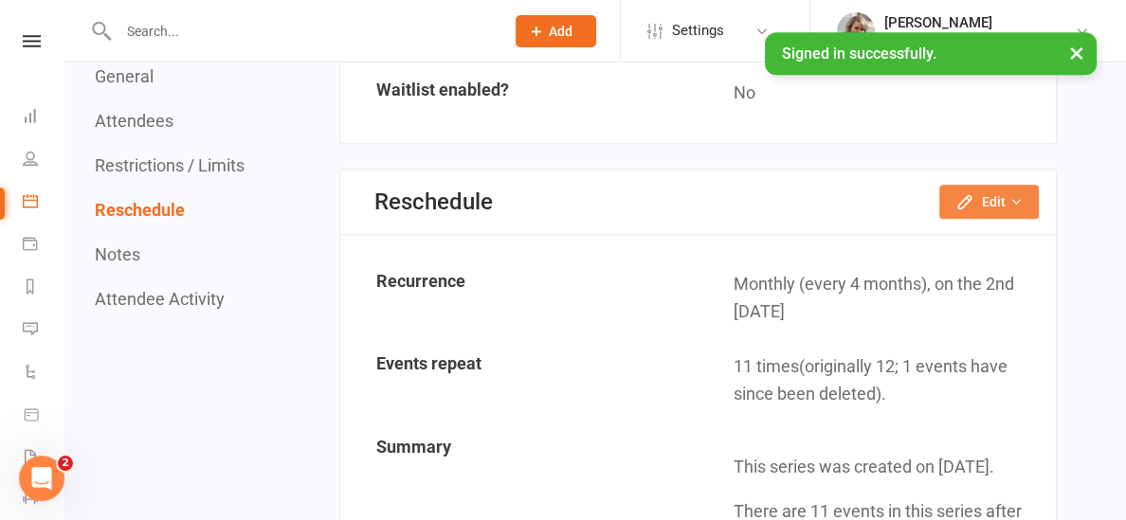
click at [978, 189] on button "Edit" at bounding box center [988, 202] width 99 height 34
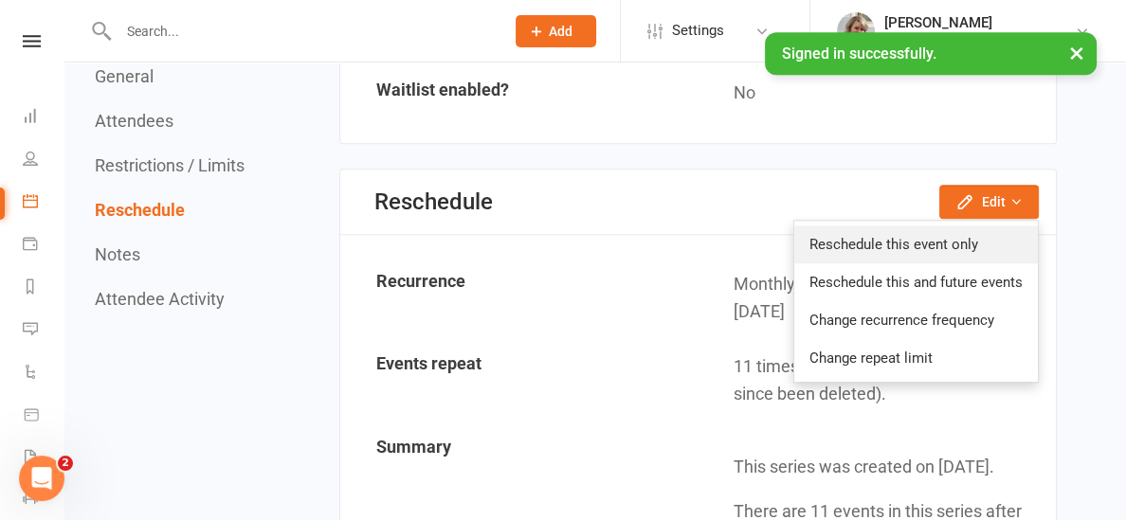
click at [931, 239] on link "Reschedule this event only" at bounding box center [915, 244] width 243 height 38
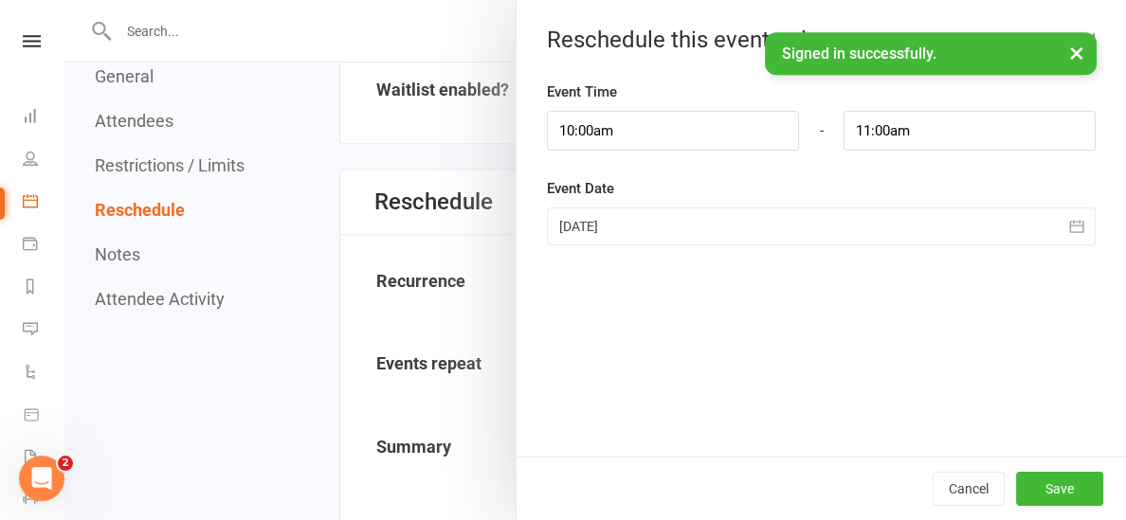
click at [1070, 223] on icon "button" at bounding box center [1076, 226] width 19 height 19
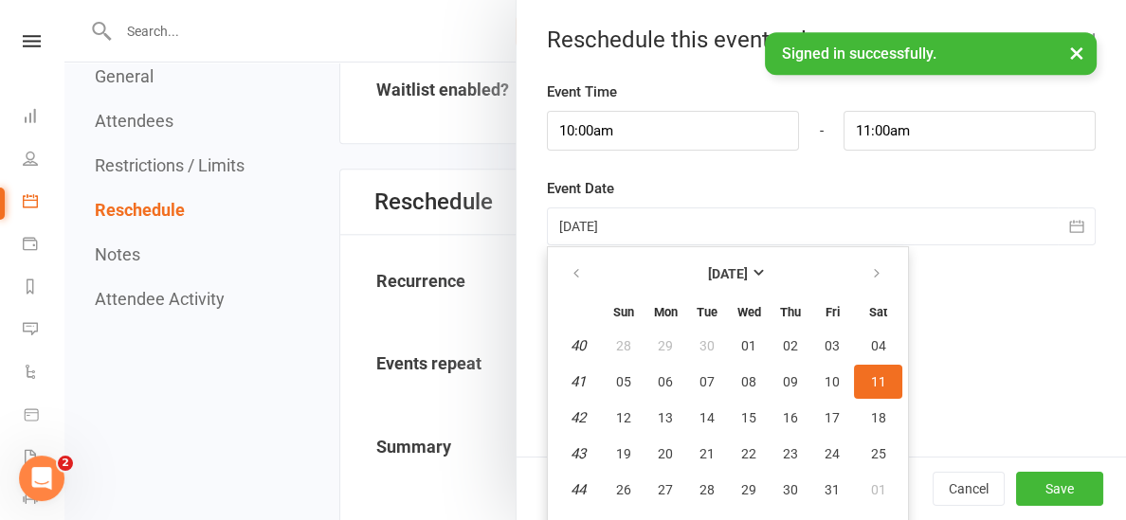
scroll to position [22, 0]
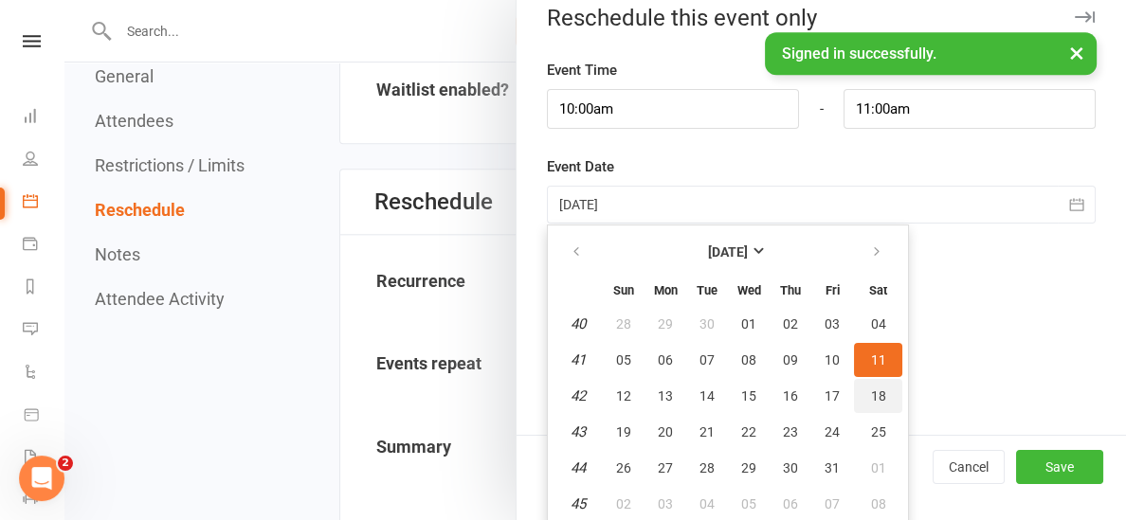
click at [884, 388] on button "18" at bounding box center [878, 396] width 48 height 34
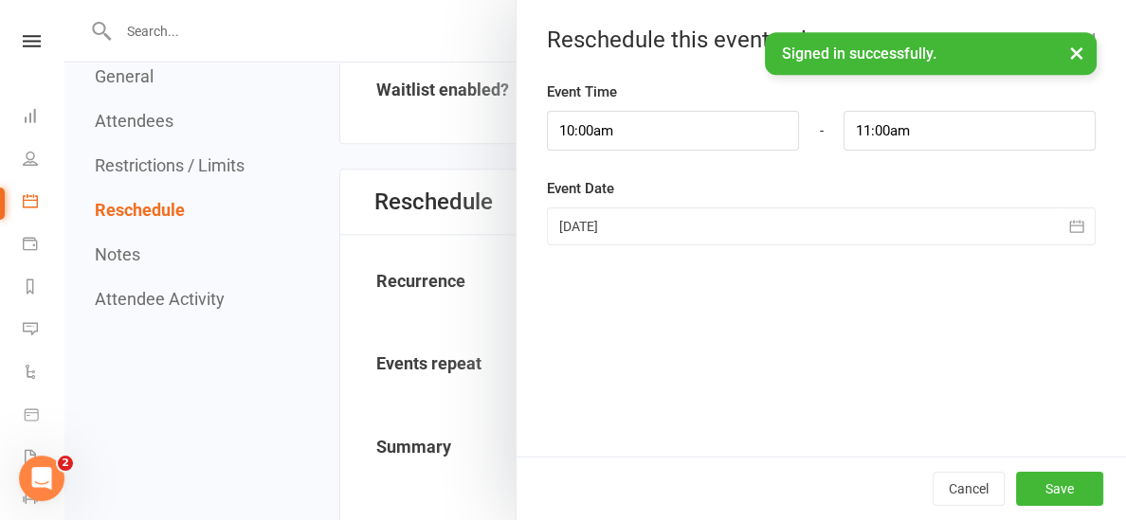
type input "[DATE]"
click at [1034, 473] on button "Save" at bounding box center [1059, 489] width 87 height 34
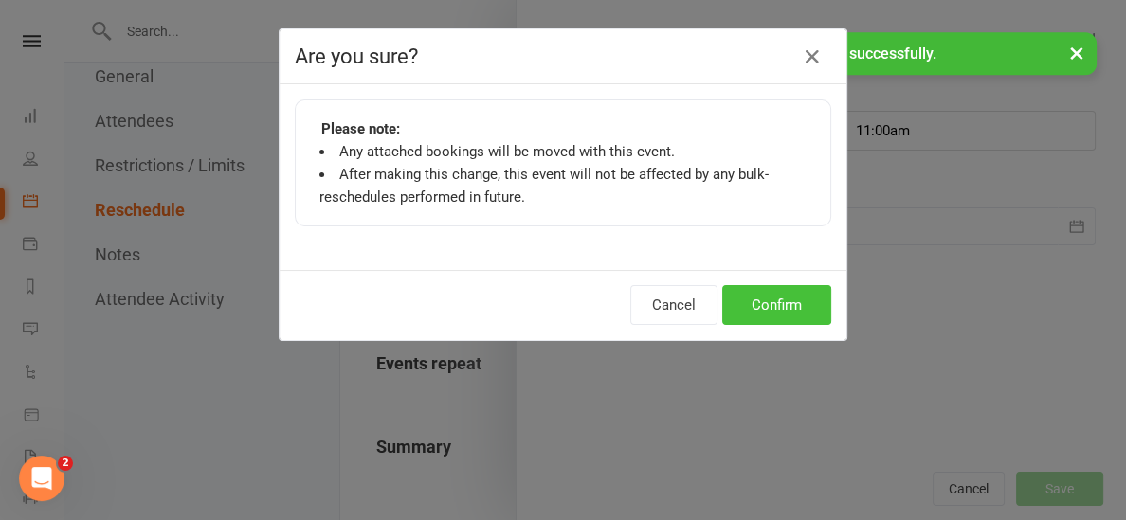
click at [804, 295] on button "Confirm" at bounding box center [776, 305] width 109 height 40
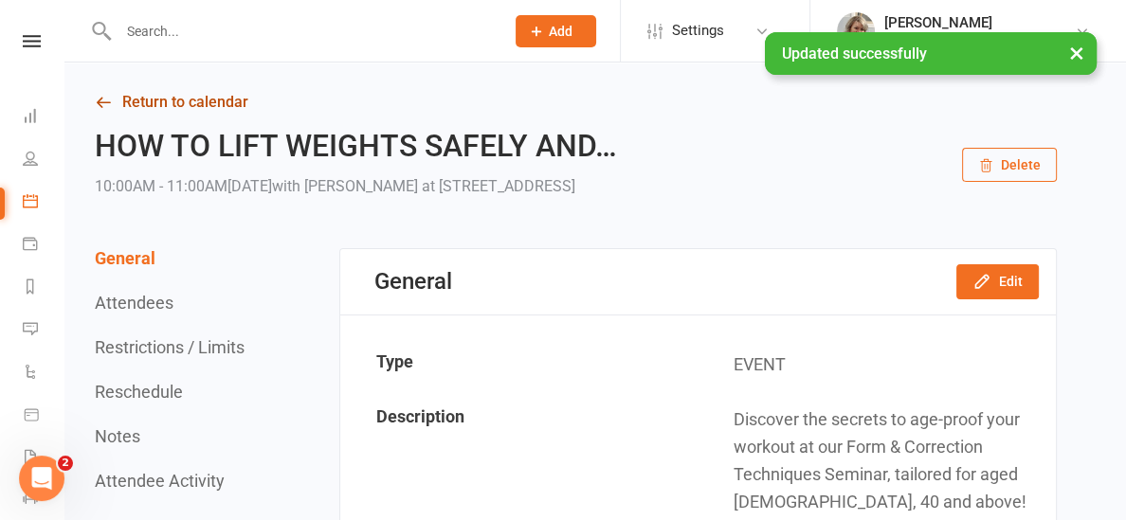
click at [128, 90] on link "Return to calendar" at bounding box center [576, 102] width 962 height 27
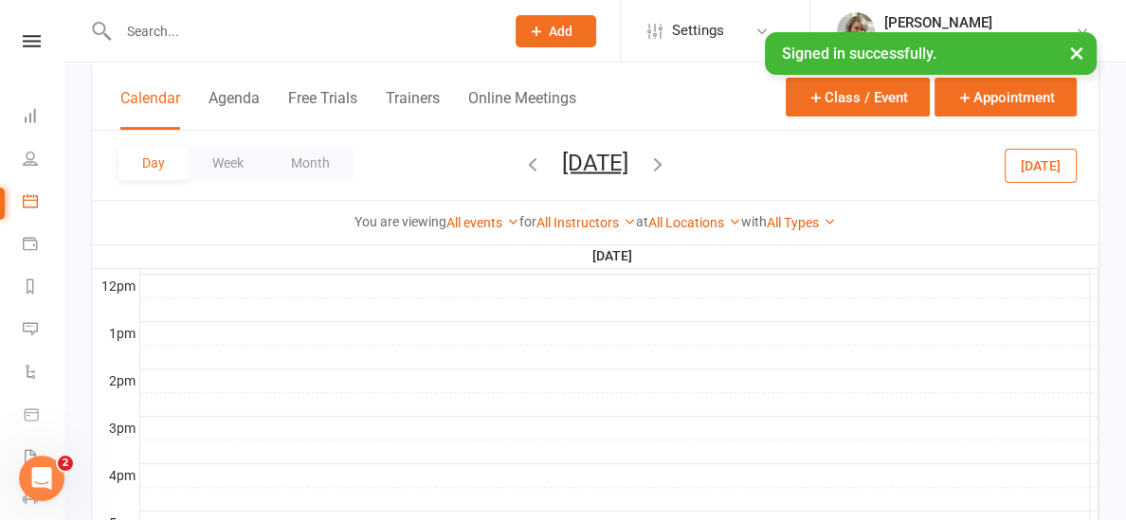
scroll to position [61, 0]
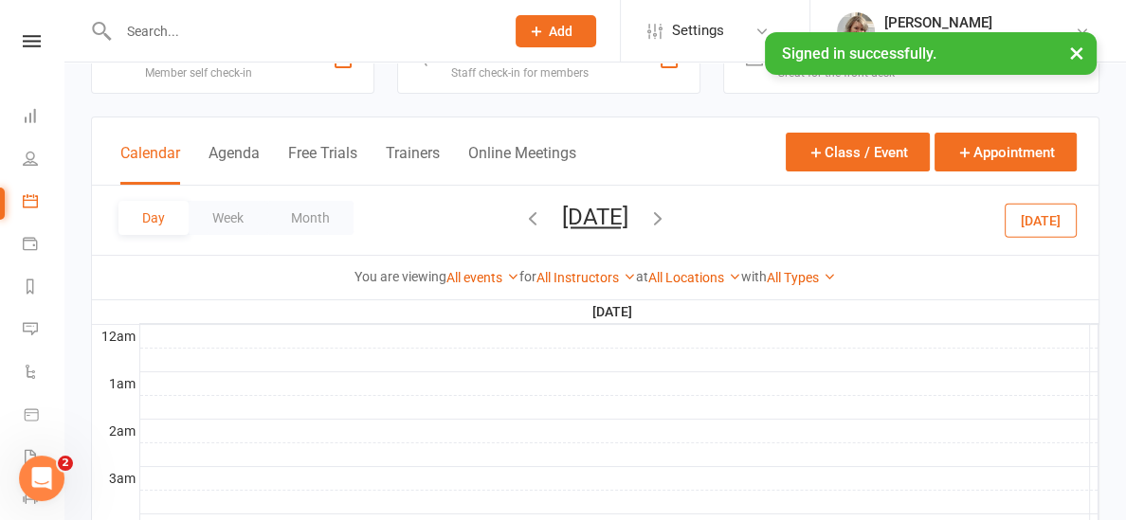
click at [628, 214] on button "[DATE]" at bounding box center [595, 217] width 66 height 27
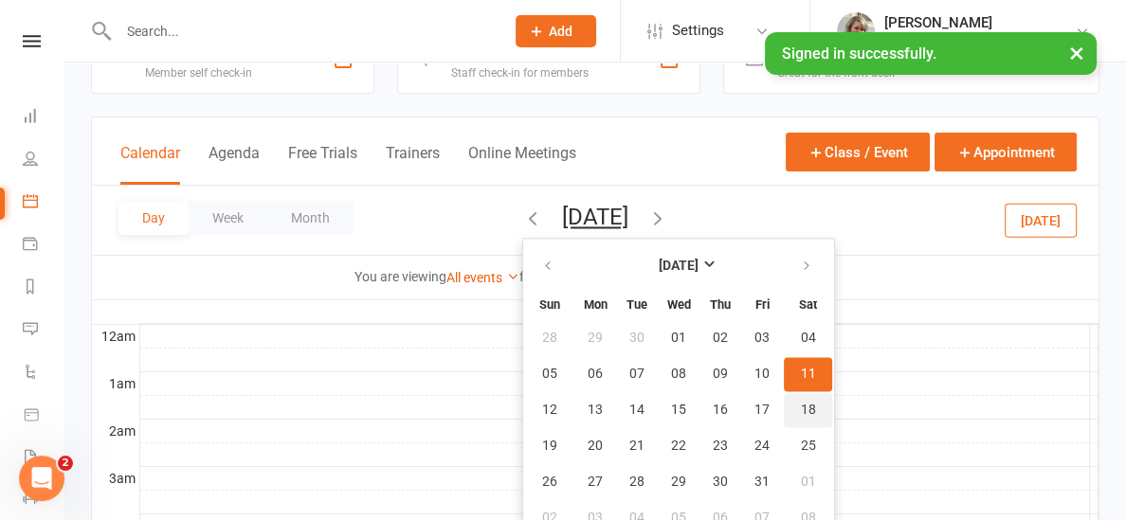
click at [784, 396] on button "18" at bounding box center [808, 410] width 48 height 34
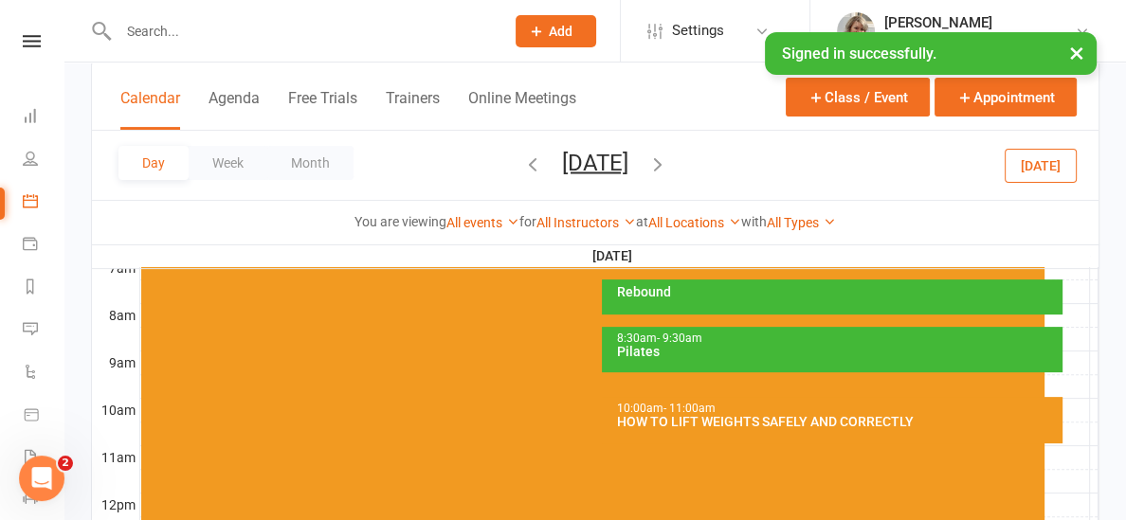
scroll to position [461, 0]
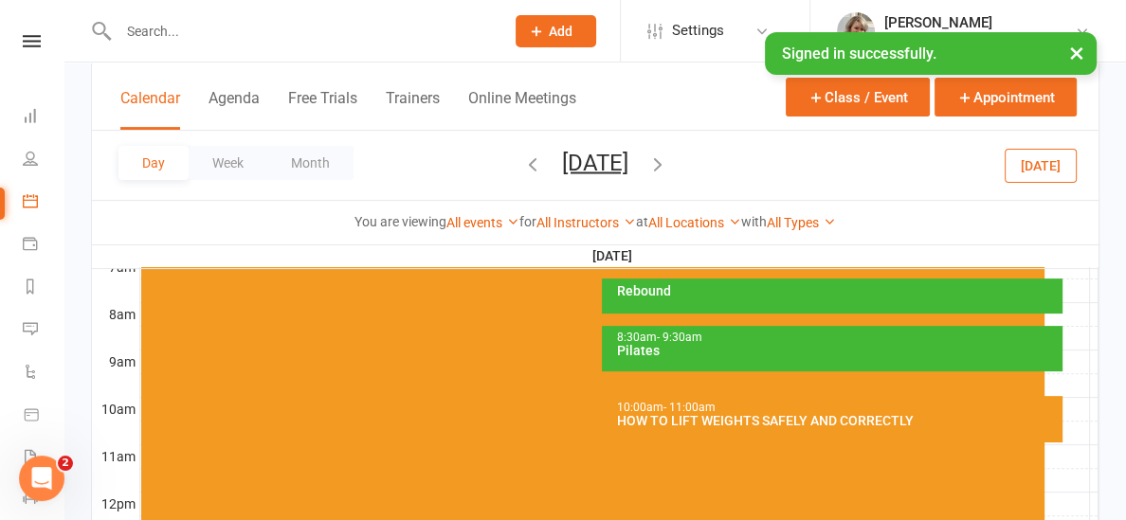
click at [433, 244] on div "Calendar Agenda Free Trials Trainers Online Meetings Class / Event Appointment …" at bounding box center [595, 154] width 1008 height 184
click at [1022, 163] on button "[DATE]" at bounding box center [1040, 165] width 72 height 34
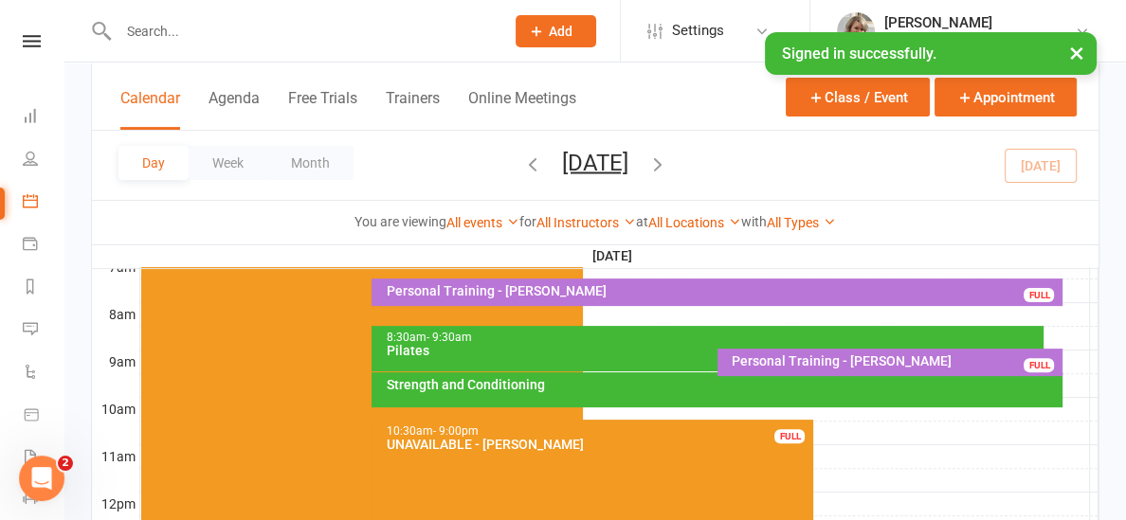
click at [449, 339] on span "- 9:30am" at bounding box center [447, 337] width 45 height 13
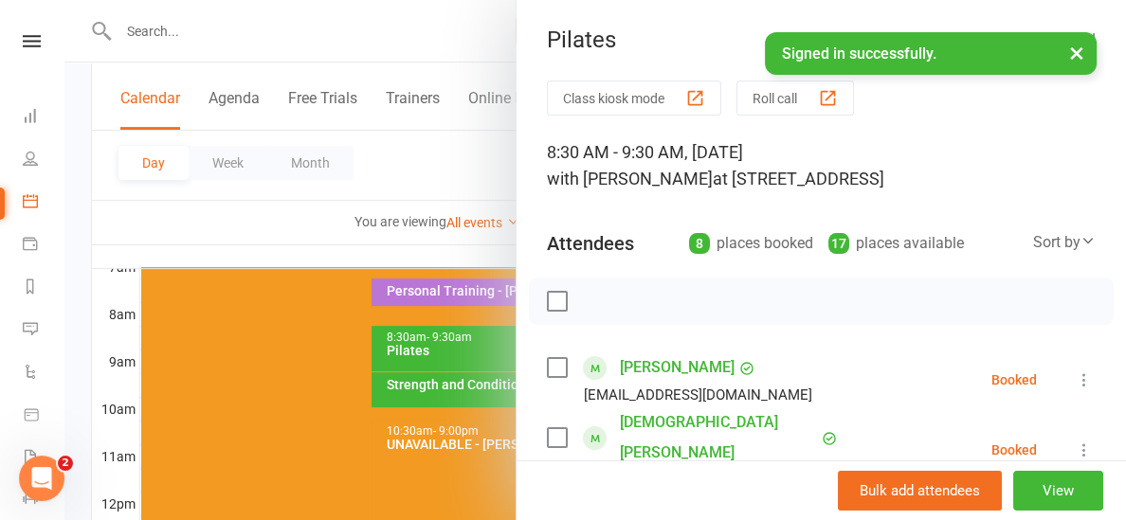
click at [1089, 381] on icon at bounding box center [1083, 379] width 19 height 19
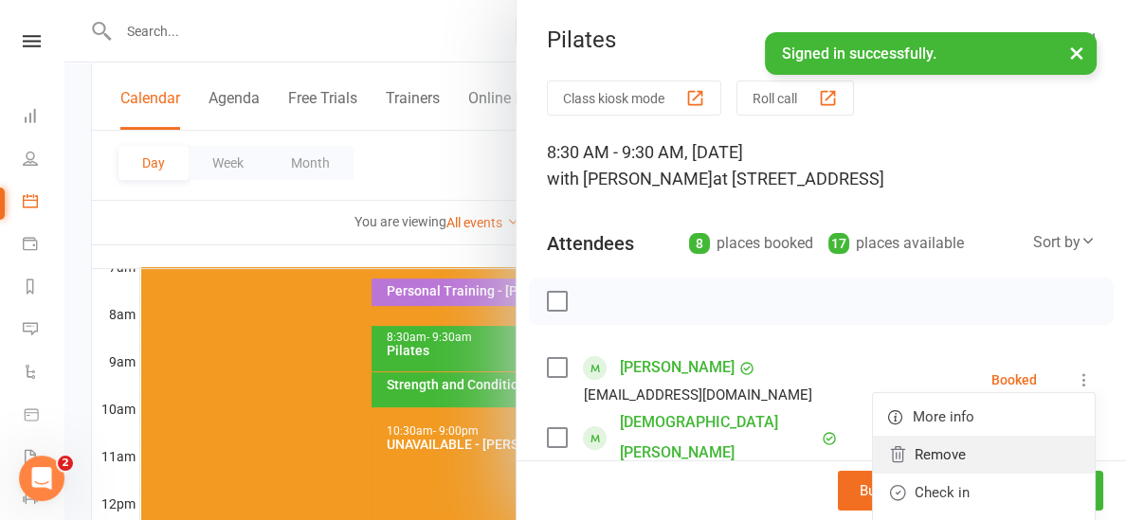
click at [992, 456] on link "Remove" at bounding box center [984, 455] width 222 height 38
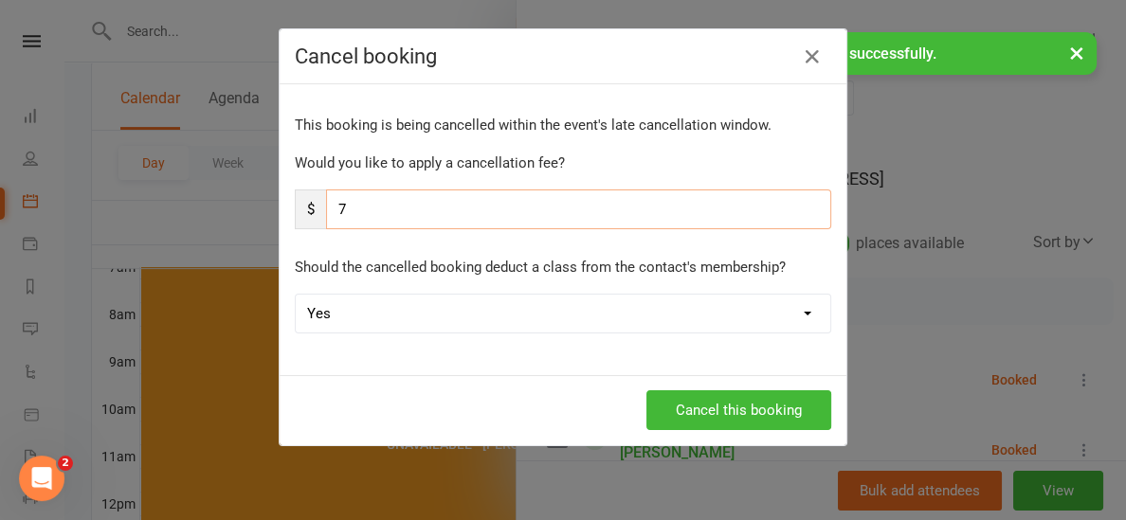
click at [489, 208] on input "7" at bounding box center [578, 209] width 505 height 40
click at [700, 414] on button "Cancel this booking" at bounding box center [738, 410] width 185 height 40
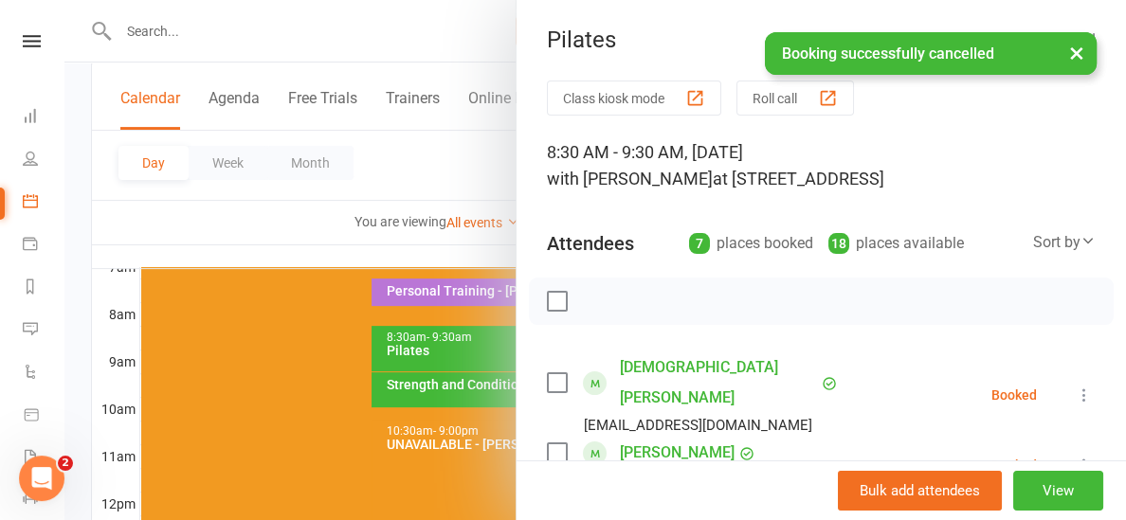
click at [384, 238] on div at bounding box center [594, 260] width 1061 height 520
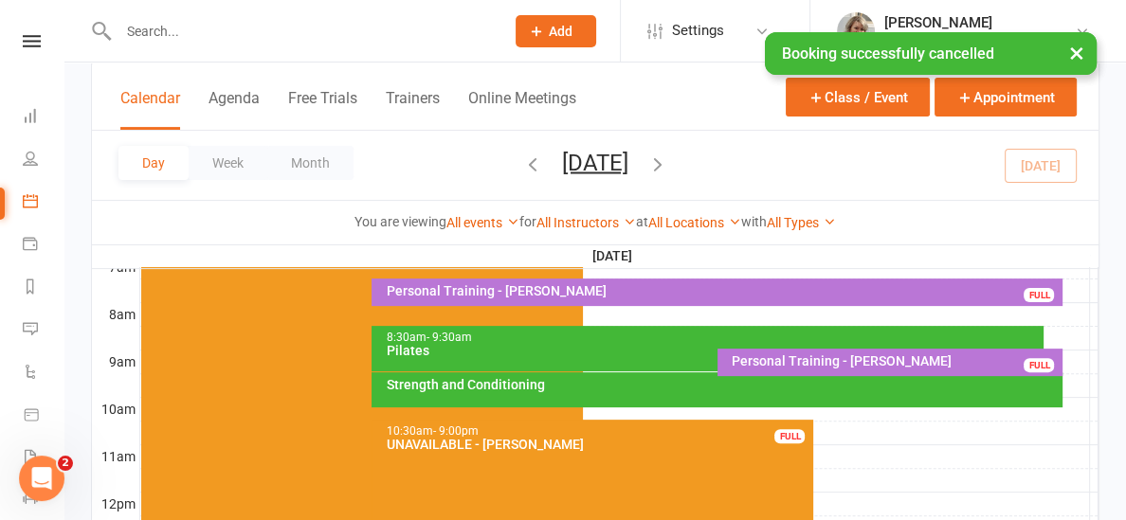
click at [496, 393] on div "Strength and Conditioning" at bounding box center [716, 389] width 691 height 35
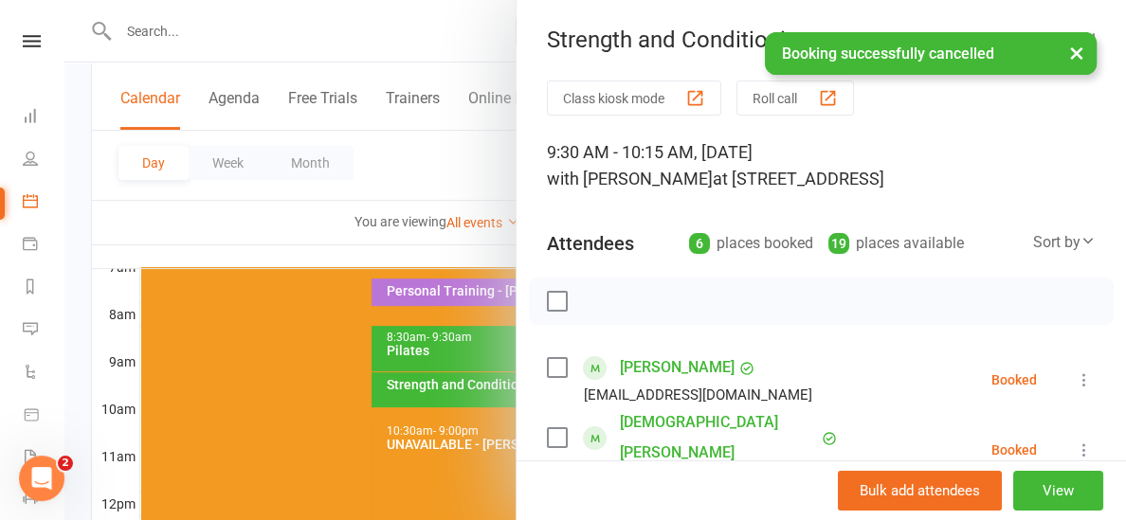
scroll to position [29, 0]
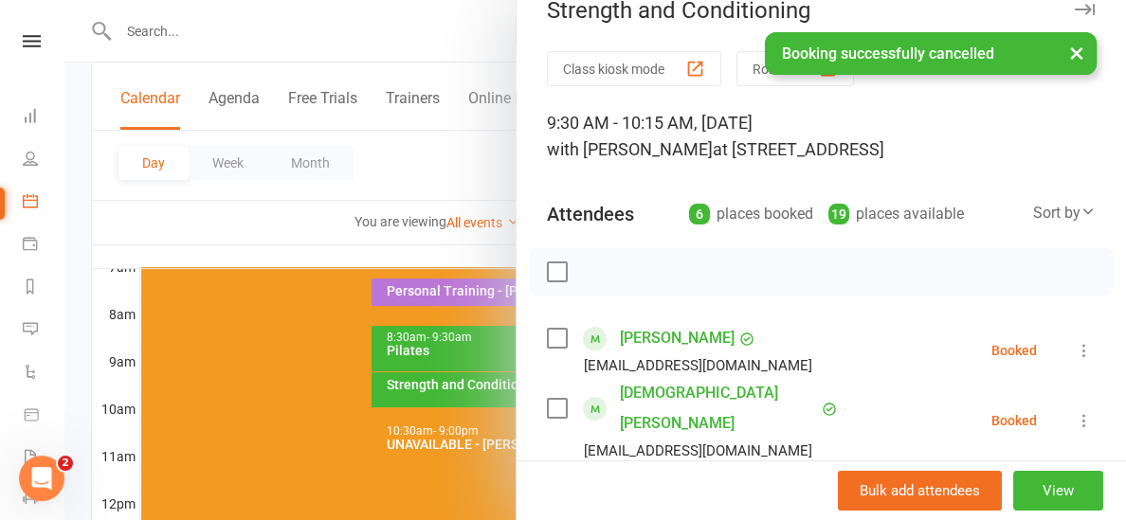
click at [1084, 354] on icon at bounding box center [1083, 350] width 19 height 19
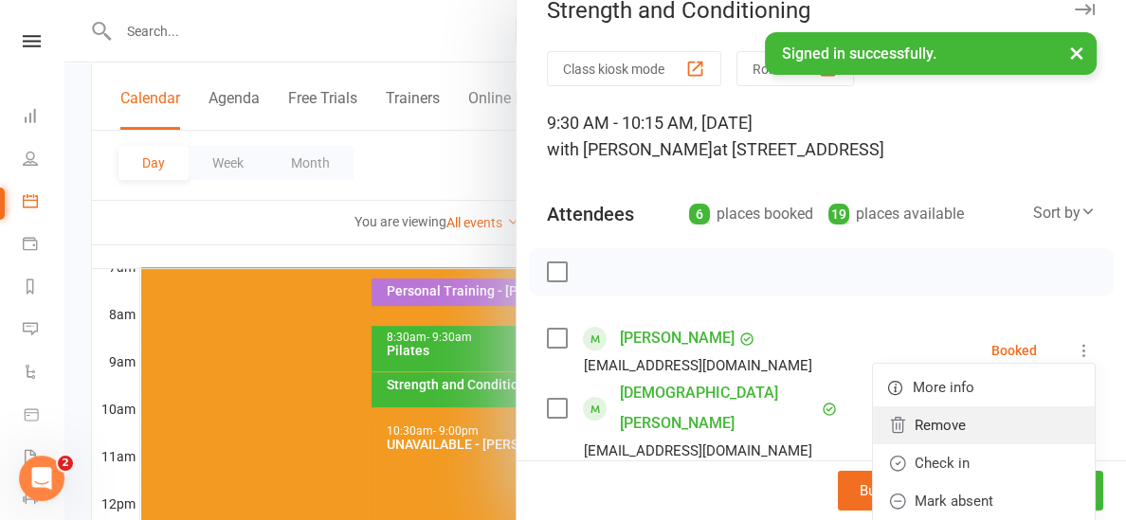
click at [942, 408] on link "Remove" at bounding box center [984, 425] width 222 height 38
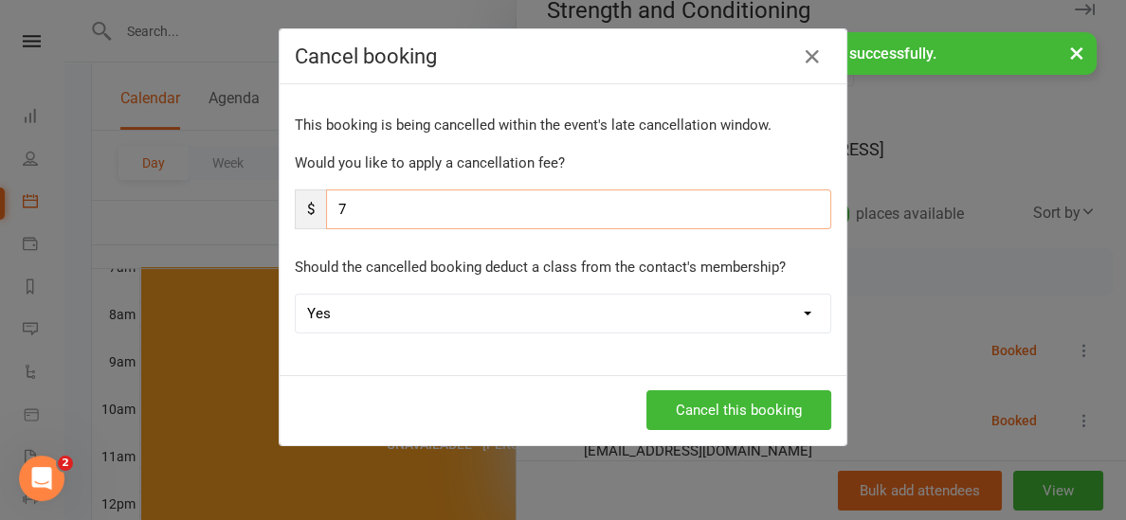
click at [467, 205] on input "7" at bounding box center [578, 209] width 505 height 40
click at [708, 416] on button "Cancel this booking" at bounding box center [738, 410] width 185 height 40
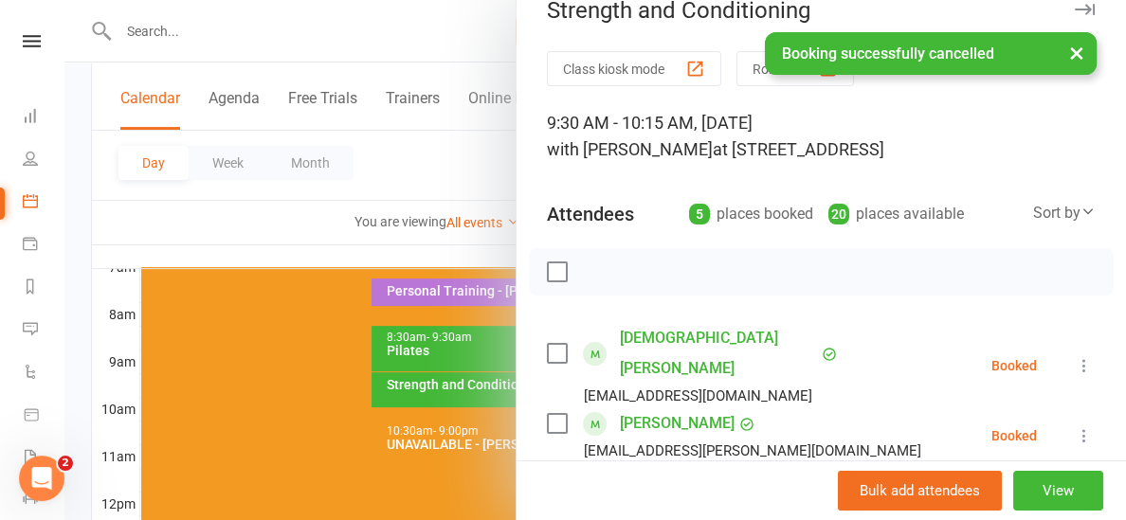
click at [363, 246] on div at bounding box center [594, 260] width 1061 height 520
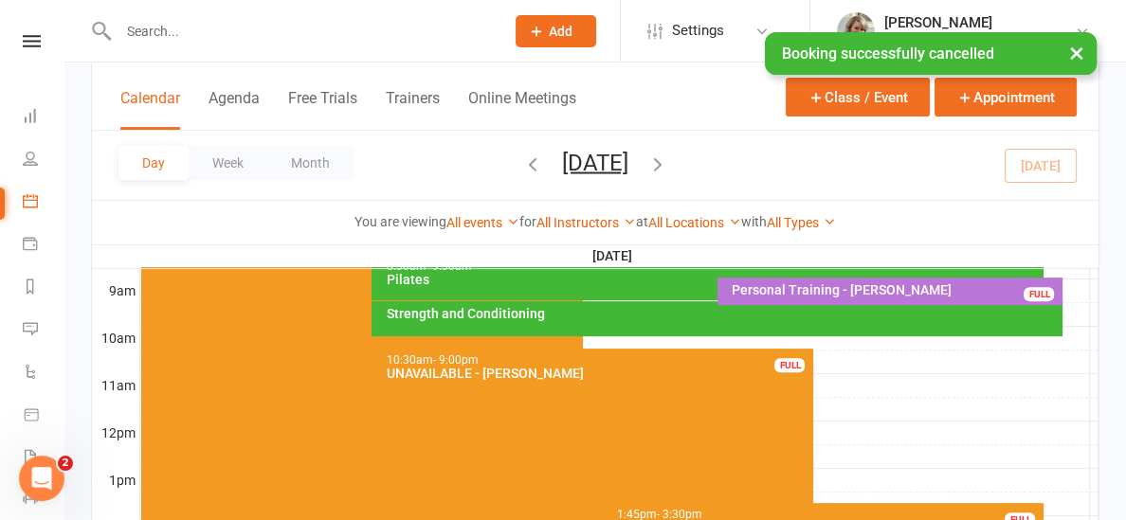
scroll to position [536, 0]
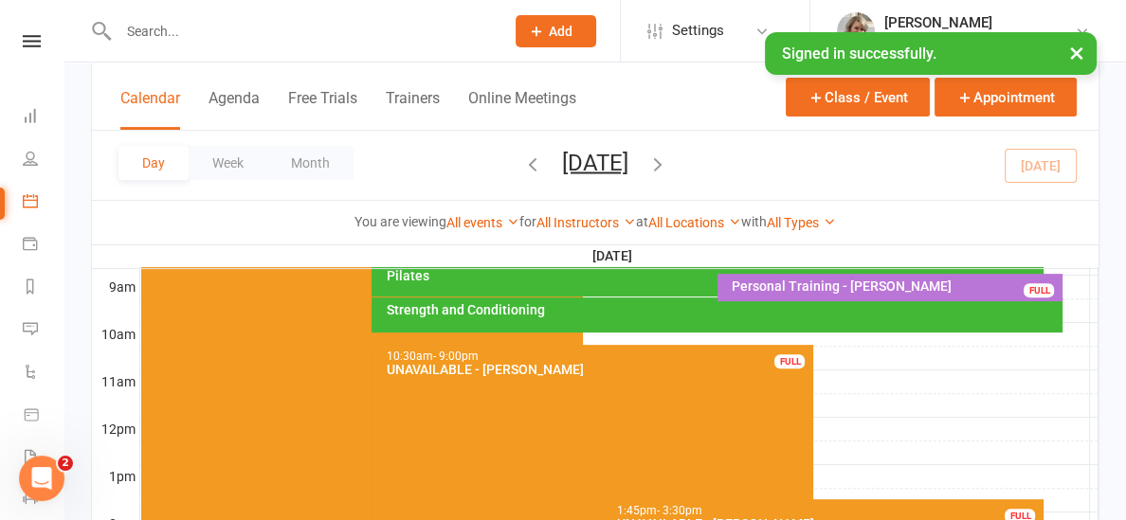
click at [560, 313] on div "Strength and Conditioning" at bounding box center [722, 309] width 674 height 13
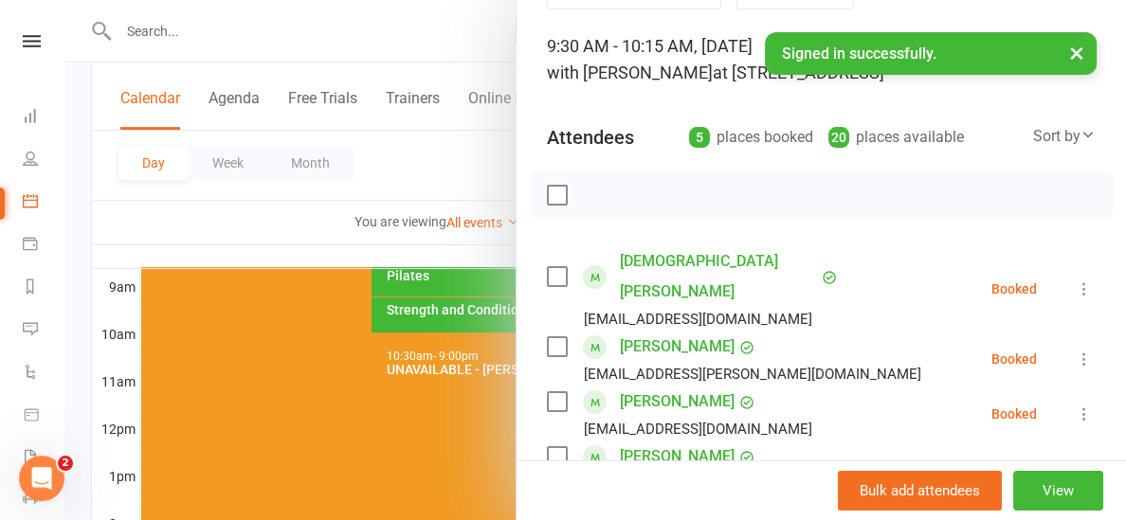
scroll to position [105, 0]
click at [406, 248] on div at bounding box center [594, 260] width 1061 height 520
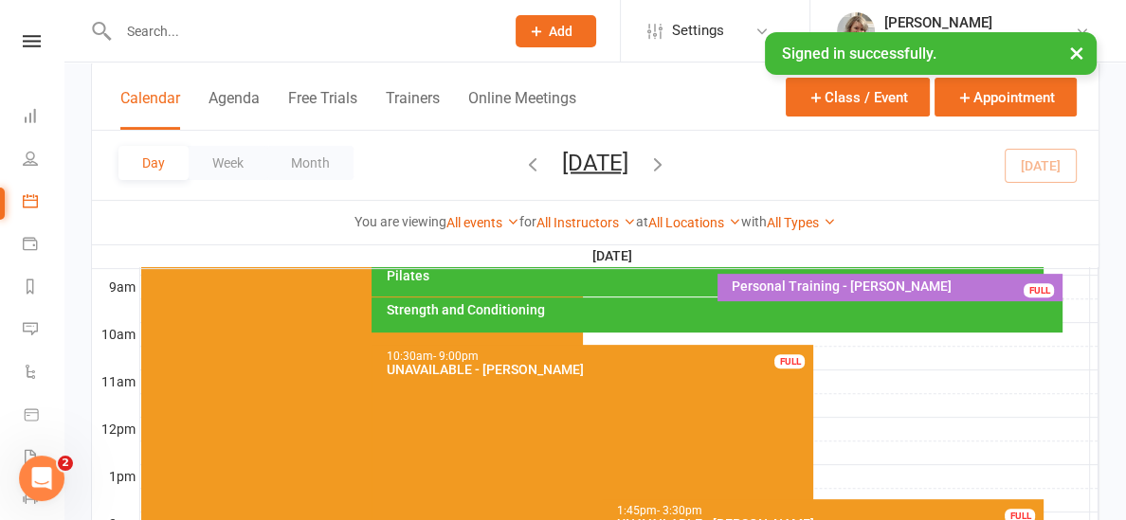
click at [422, 285] on div "8:30am - 9:30am Pilates" at bounding box center [707, 273] width 672 height 45
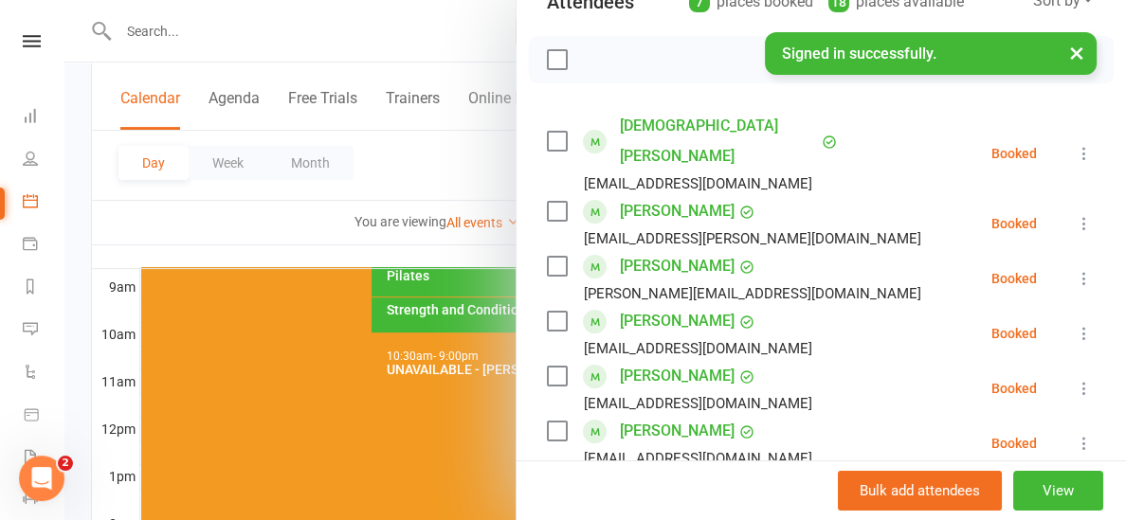
scroll to position [235, 0]
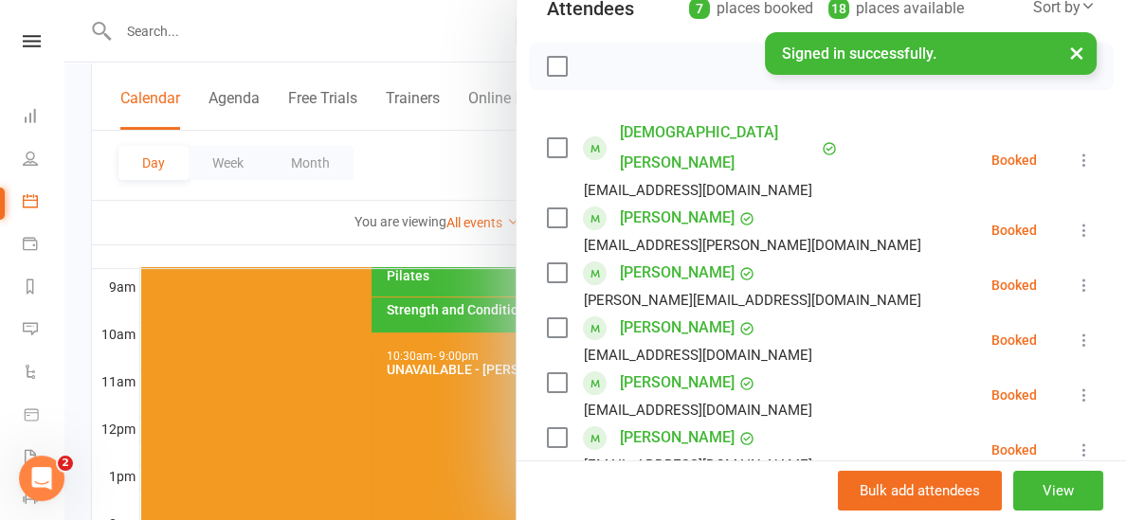
click at [424, 252] on div at bounding box center [594, 260] width 1061 height 520
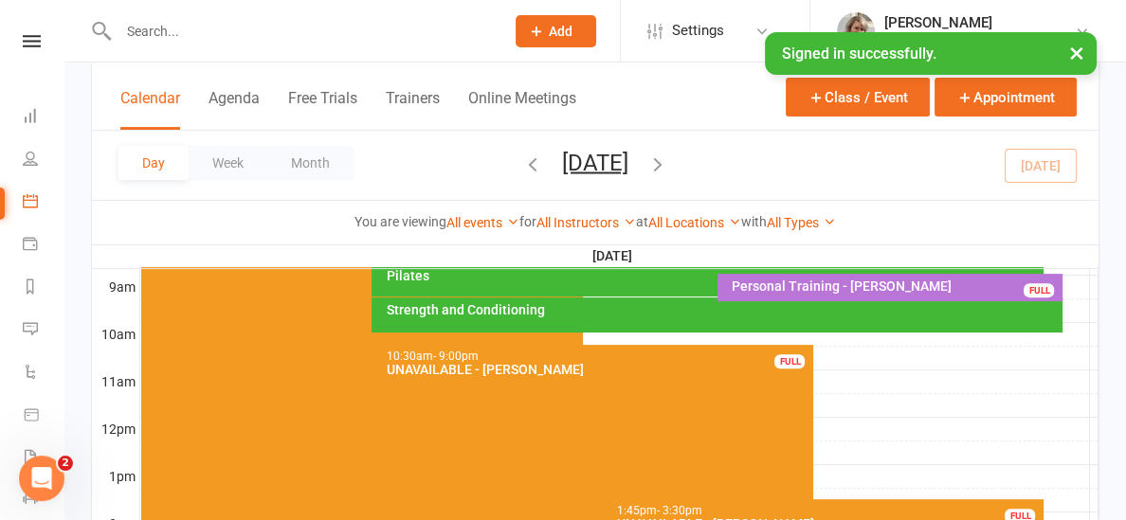
click at [436, 314] on div "Strength and Conditioning" at bounding box center [722, 309] width 674 height 13
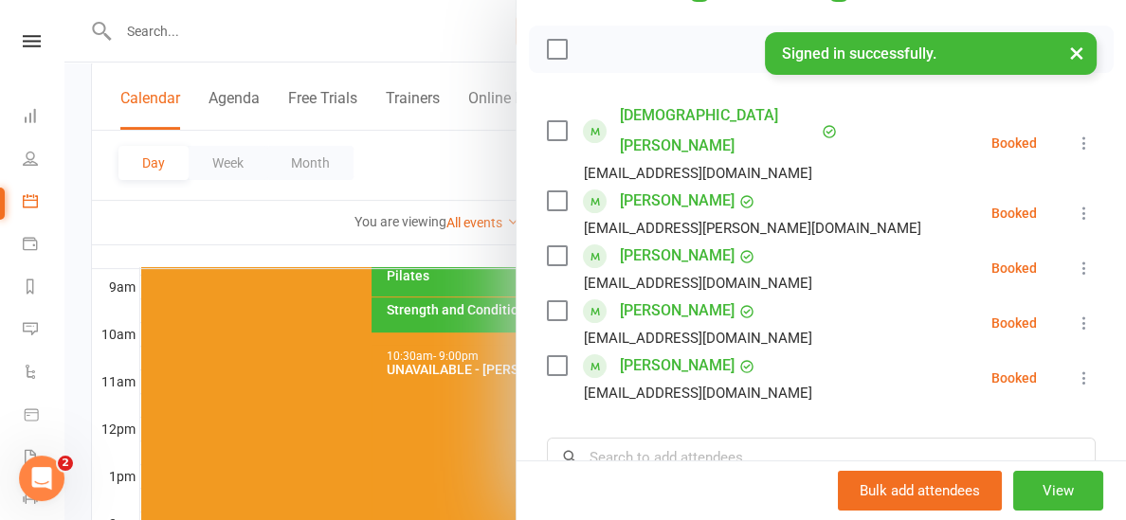
scroll to position [225, 0]
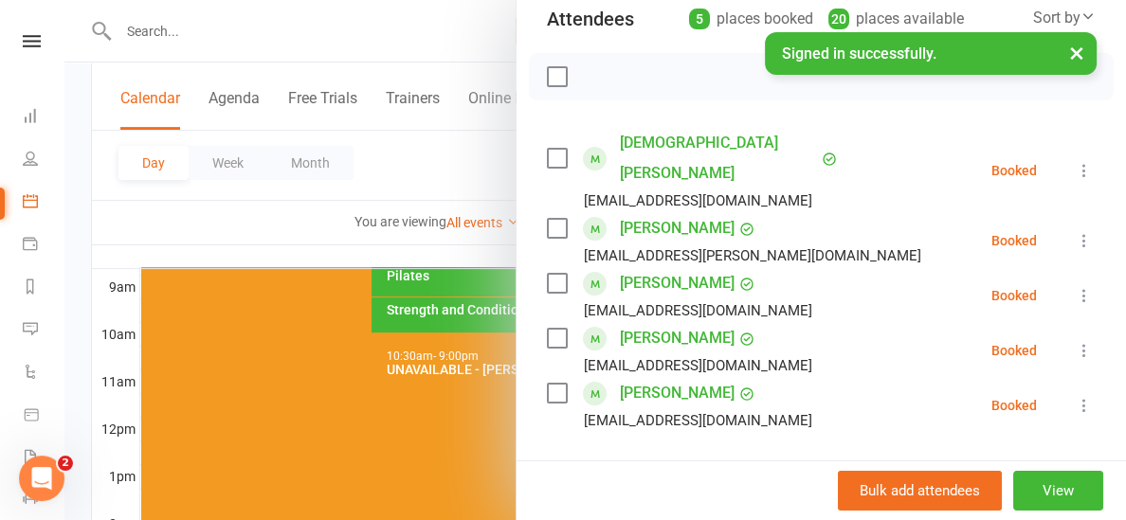
click at [422, 230] on div at bounding box center [594, 260] width 1061 height 520
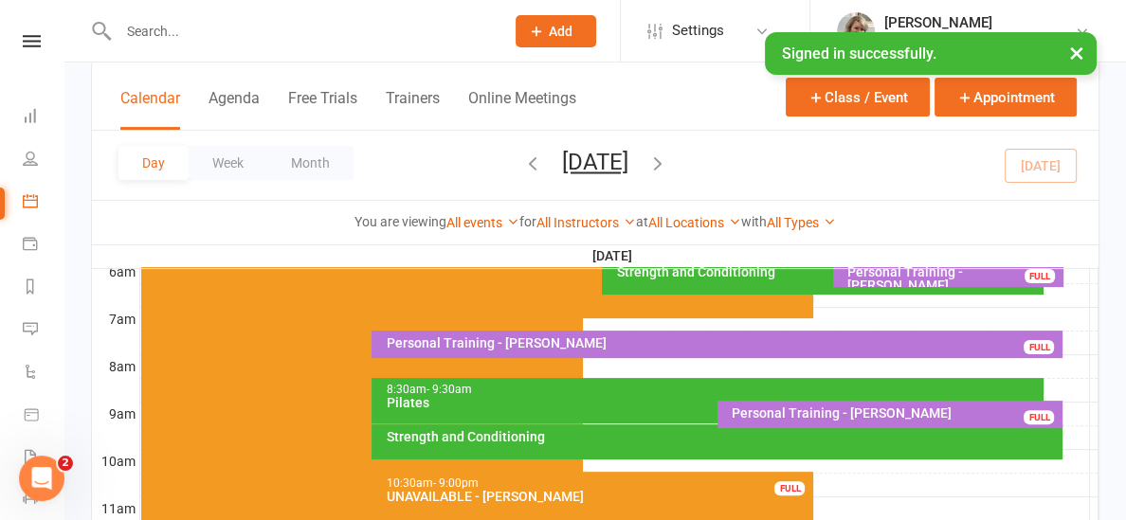
scroll to position [412, 0]
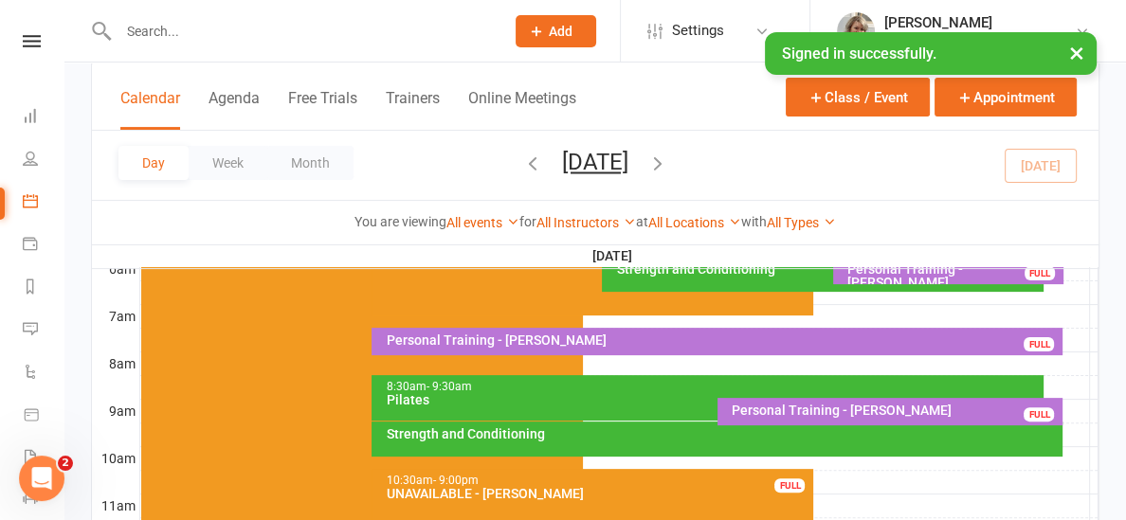
click at [668, 159] on icon "button" at bounding box center [657, 163] width 21 height 21
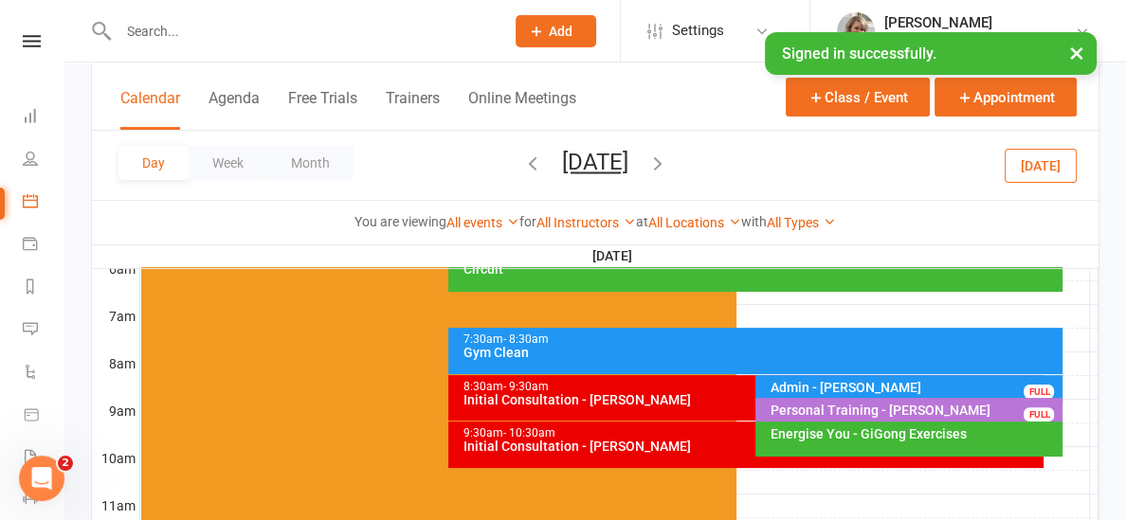
click at [691, 383] on div "8:30am - 9:30am" at bounding box center [750, 387] width 578 height 12
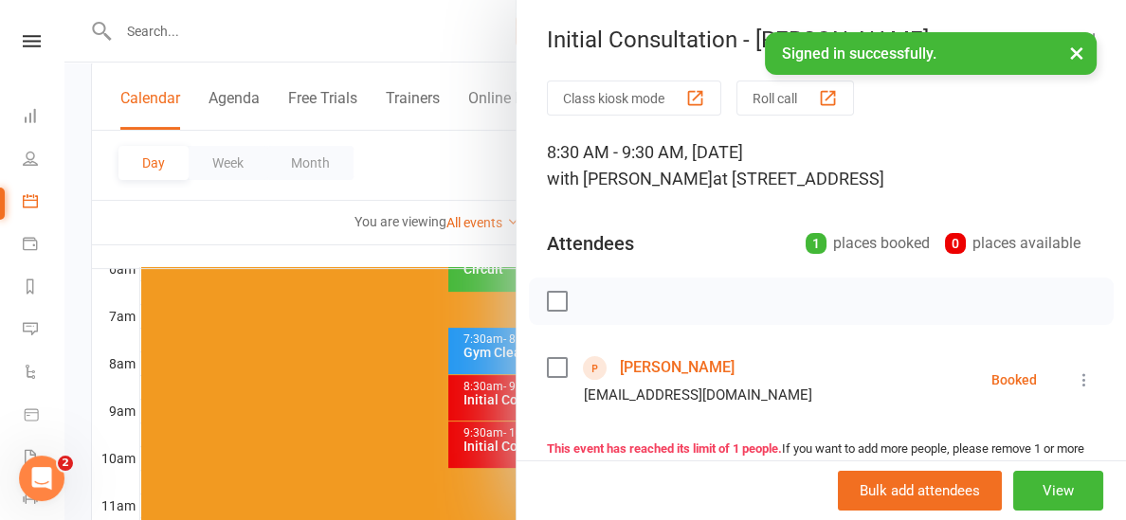
click at [479, 246] on div at bounding box center [594, 260] width 1061 height 520
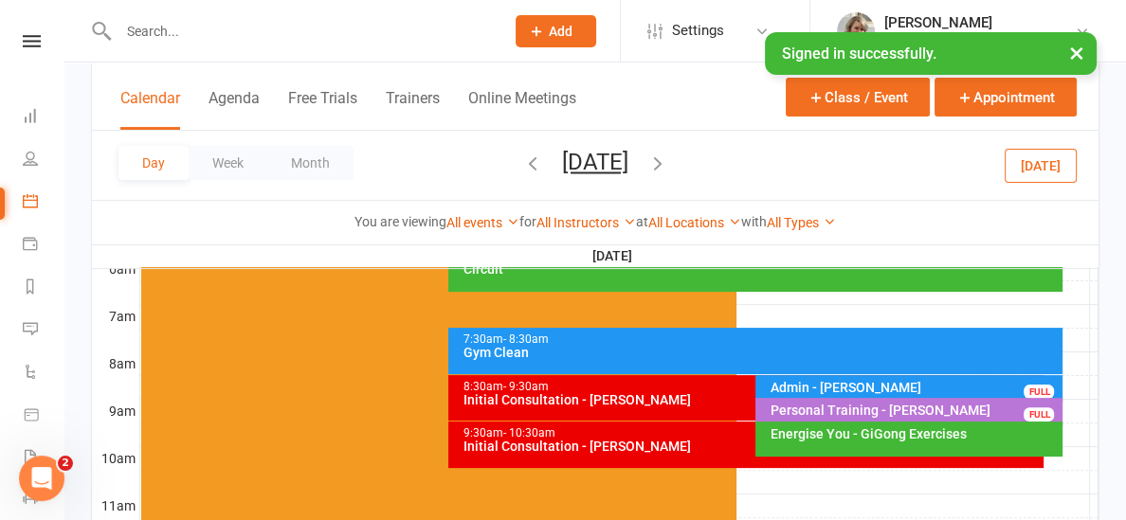
click at [605, 443] on div "Initial Consultation - [PERSON_NAME]" at bounding box center [750, 446] width 578 height 13
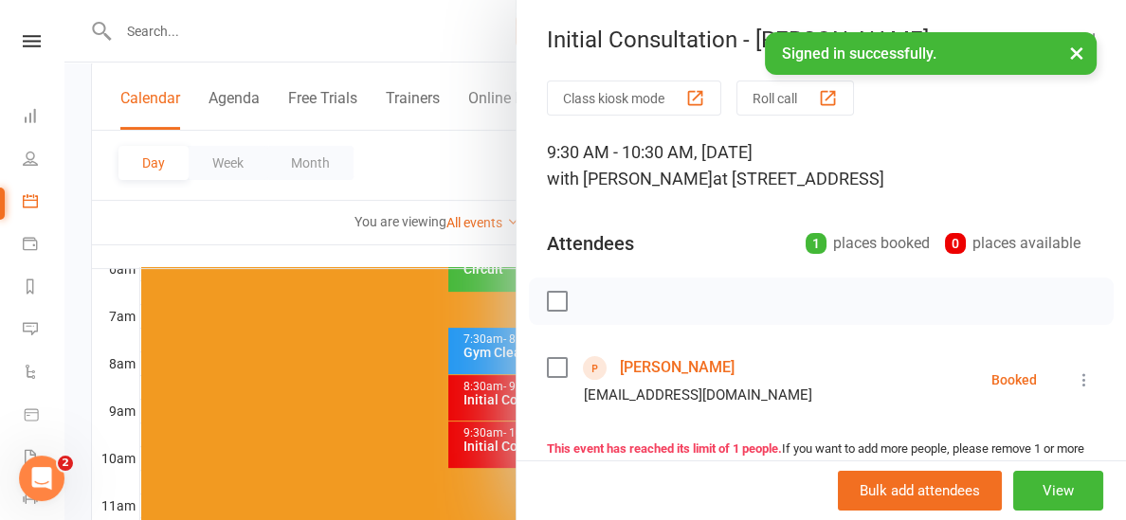
click at [495, 243] on div at bounding box center [594, 260] width 1061 height 520
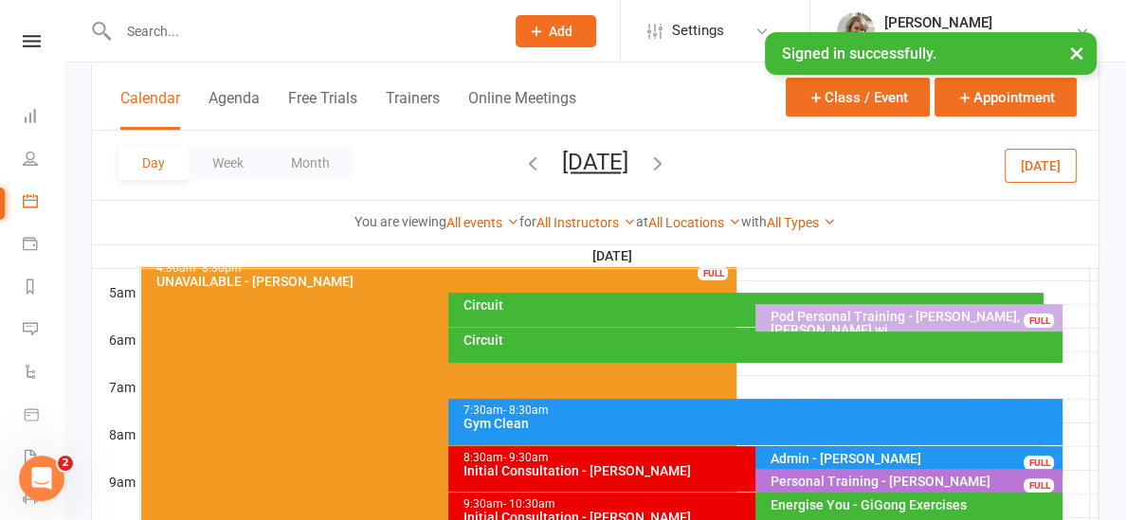
scroll to position [332, 0]
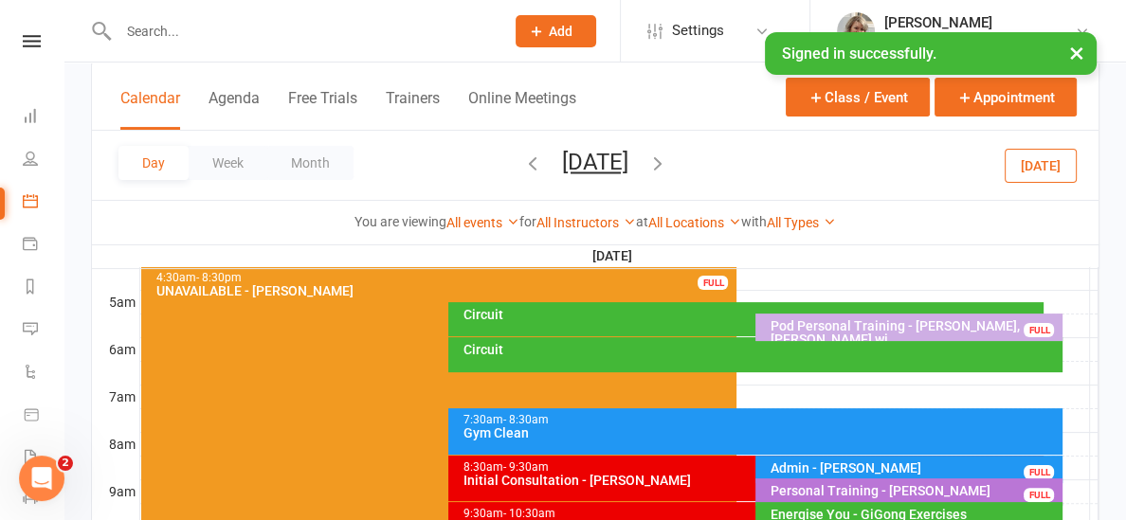
click at [724, 318] on div "Circuit" at bounding box center [750, 314] width 578 height 13
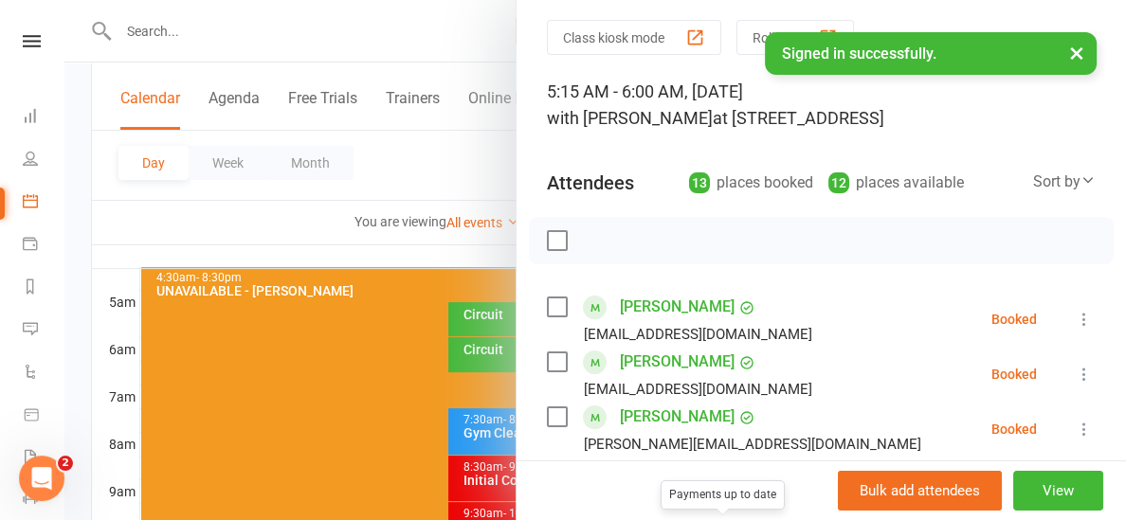
scroll to position [0, 0]
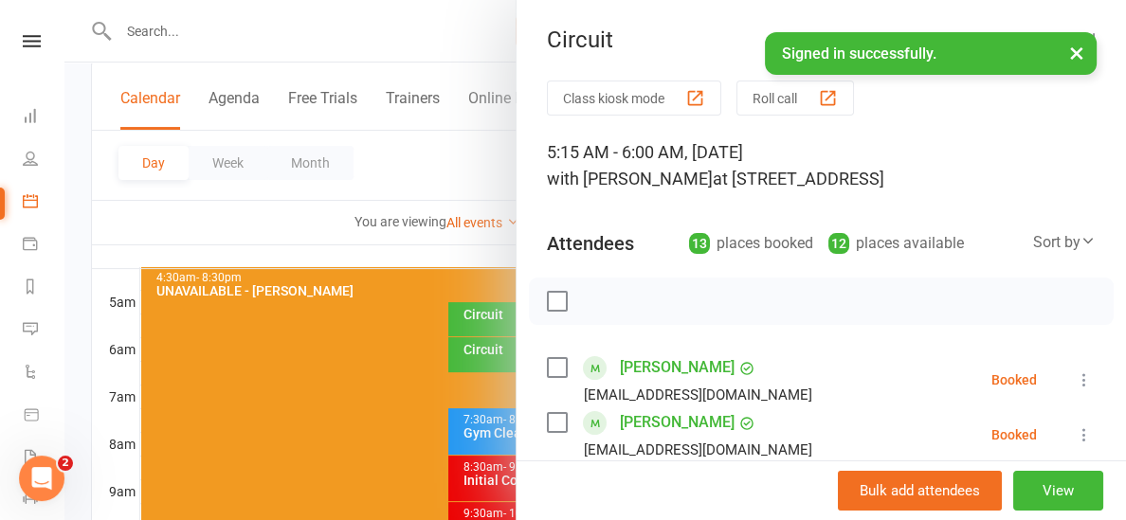
click at [421, 243] on div at bounding box center [594, 260] width 1061 height 520
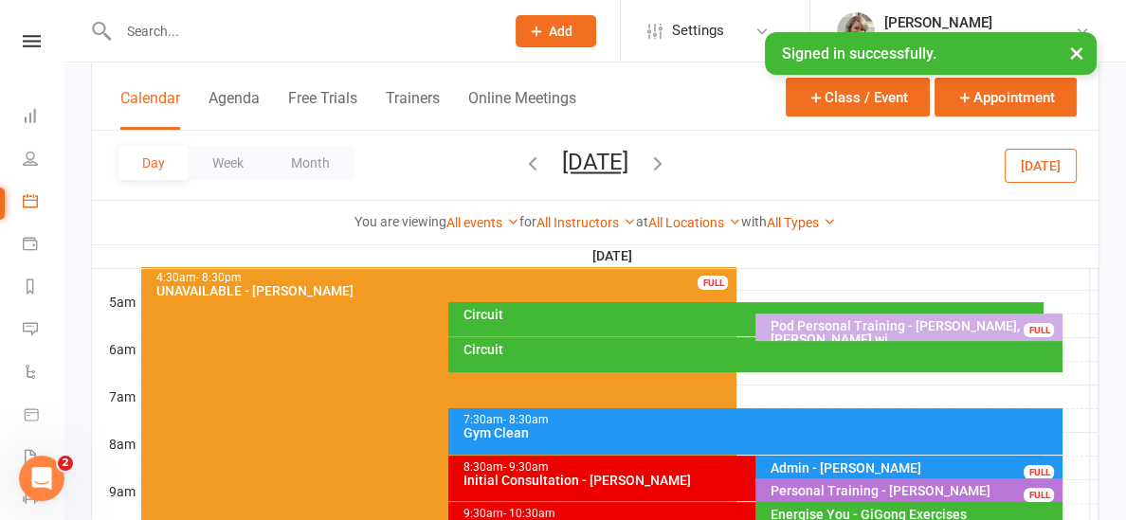
click at [505, 359] on div "Circuit" at bounding box center [755, 354] width 614 height 35
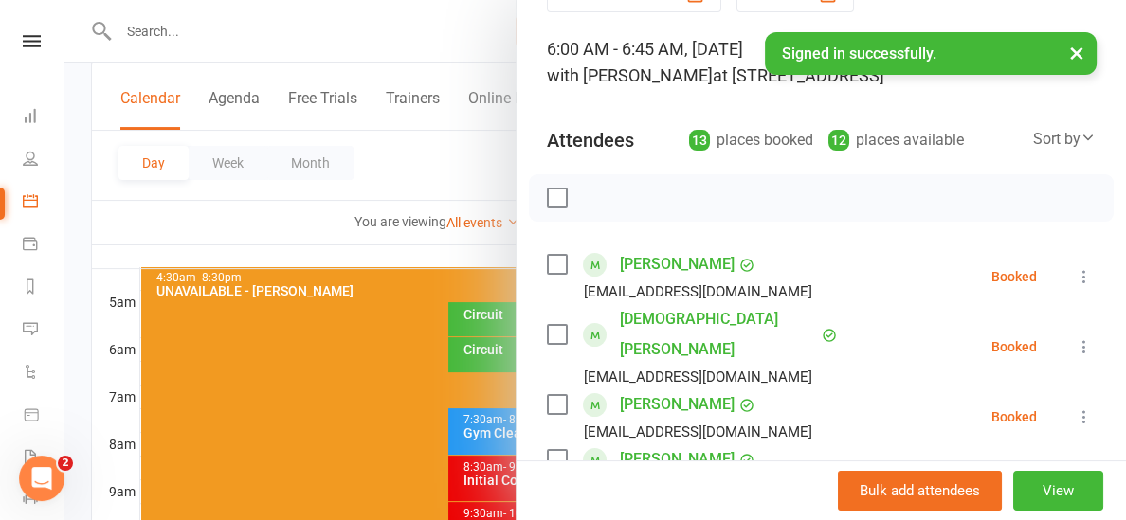
scroll to position [101, 0]
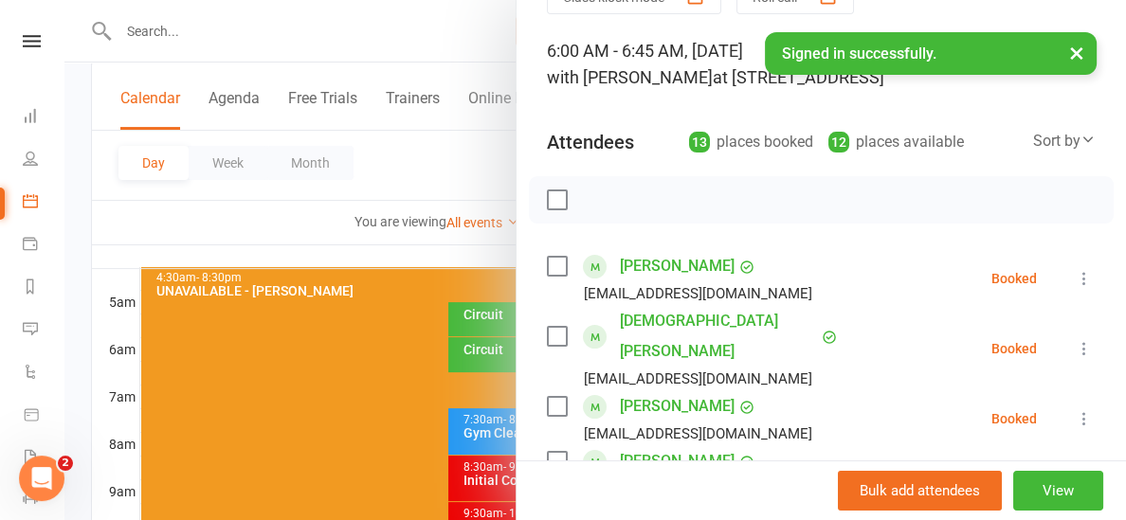
click at [426, 244] on div at bounding box center [594, 260] width 1061 height 520
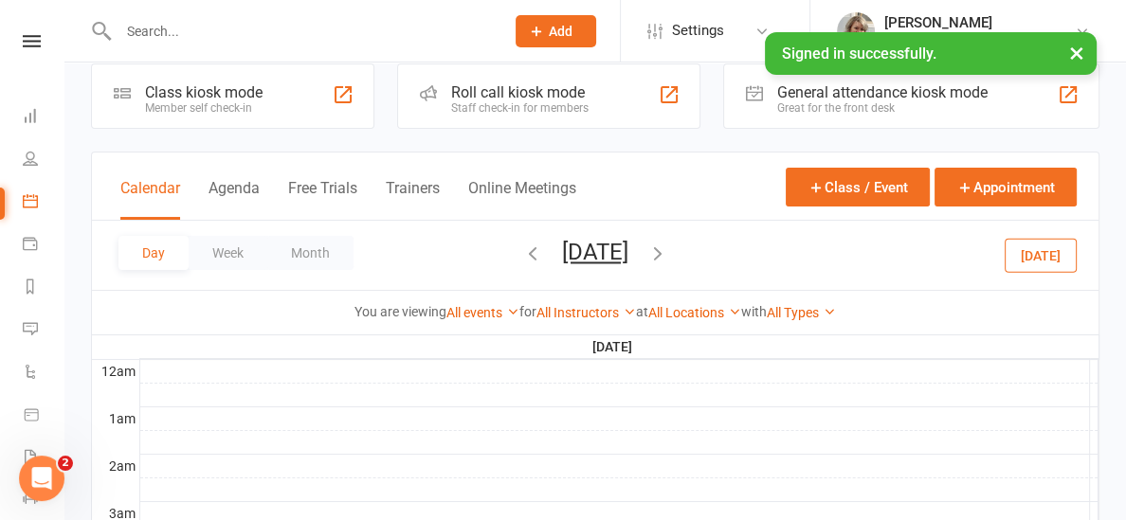
scroll to position [0, 0]
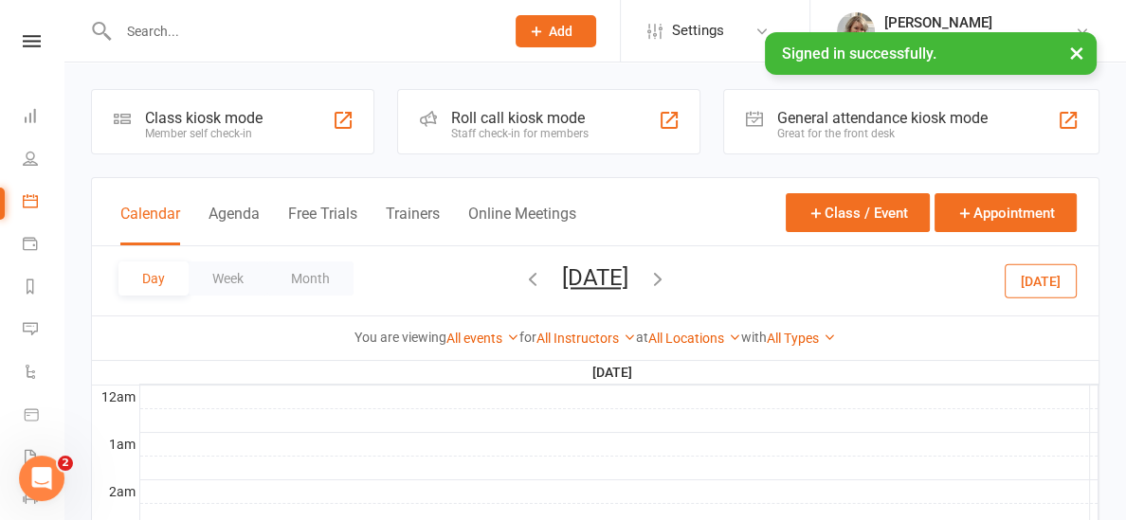
click at [668, 270] on icon "button" at bounding box center [657, 278] width 21 height 21
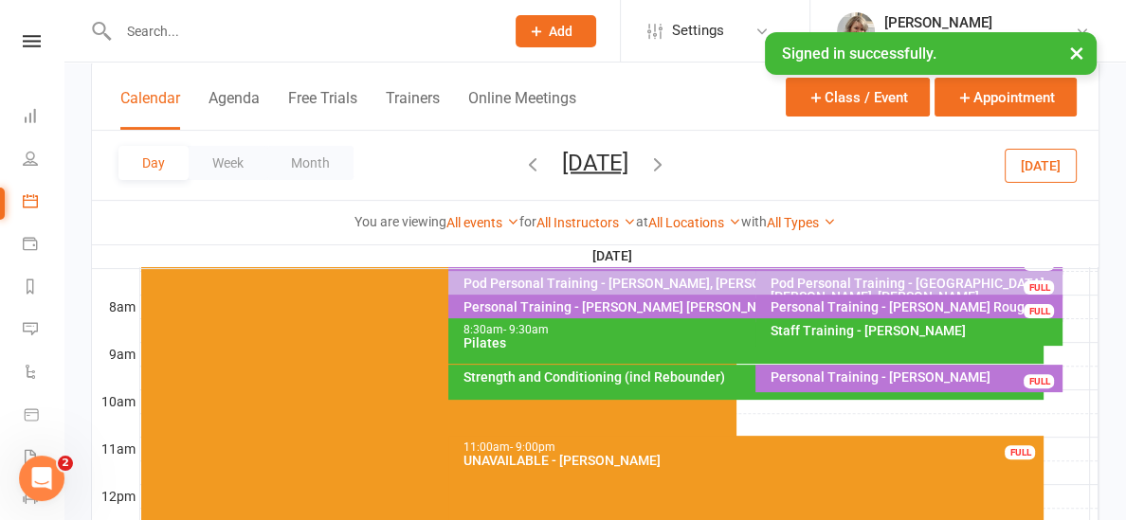
scroll to position [480, 0]
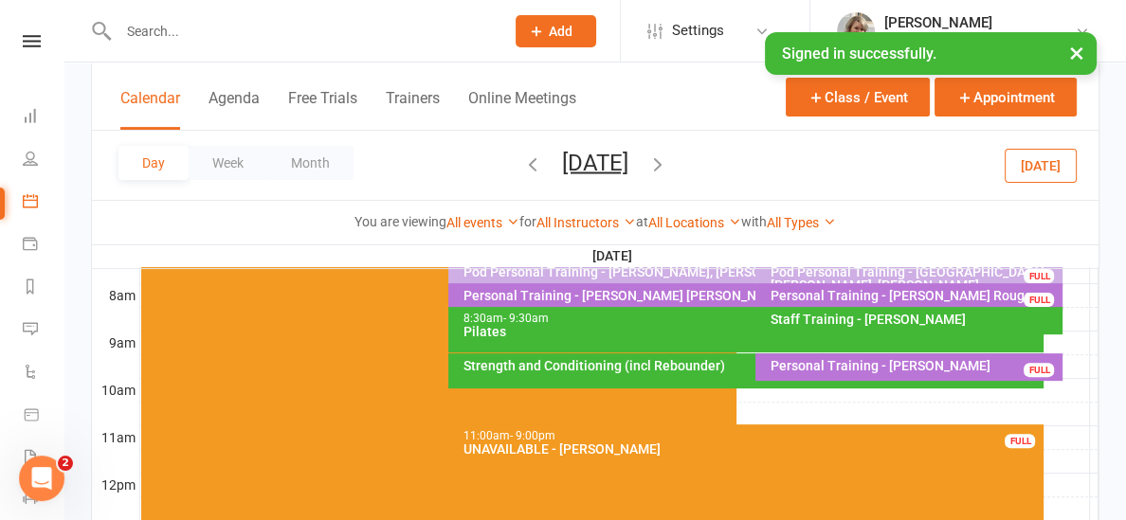
click at [622, 368] on div "Strength and Conditioning (incl Rebounder)" at bounding box center [750, 365] width 578 height 13
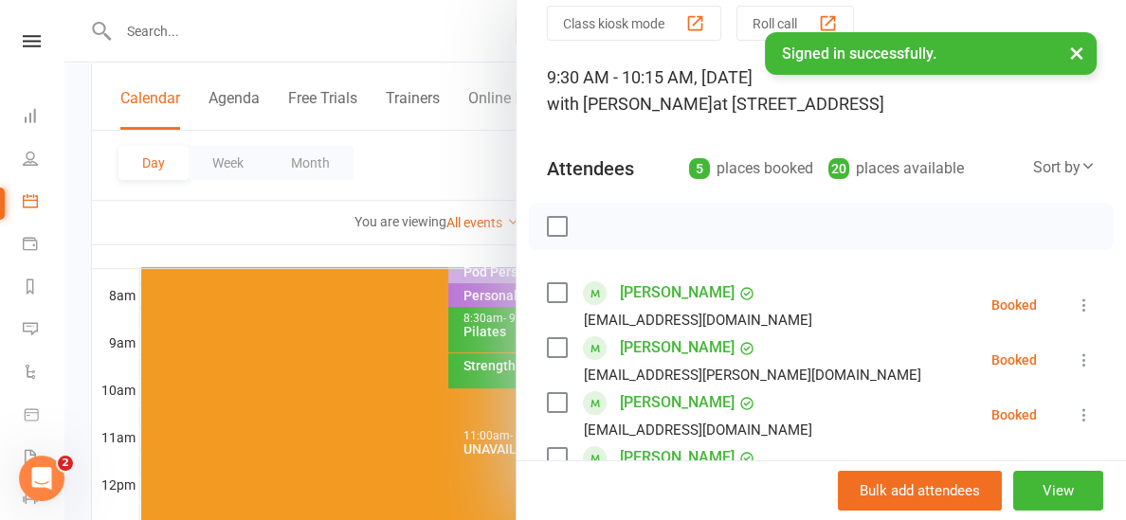
scroll to position [74, 0]
click at [341, 247] on div at bounding box center [594, 260] width 1061 height 520
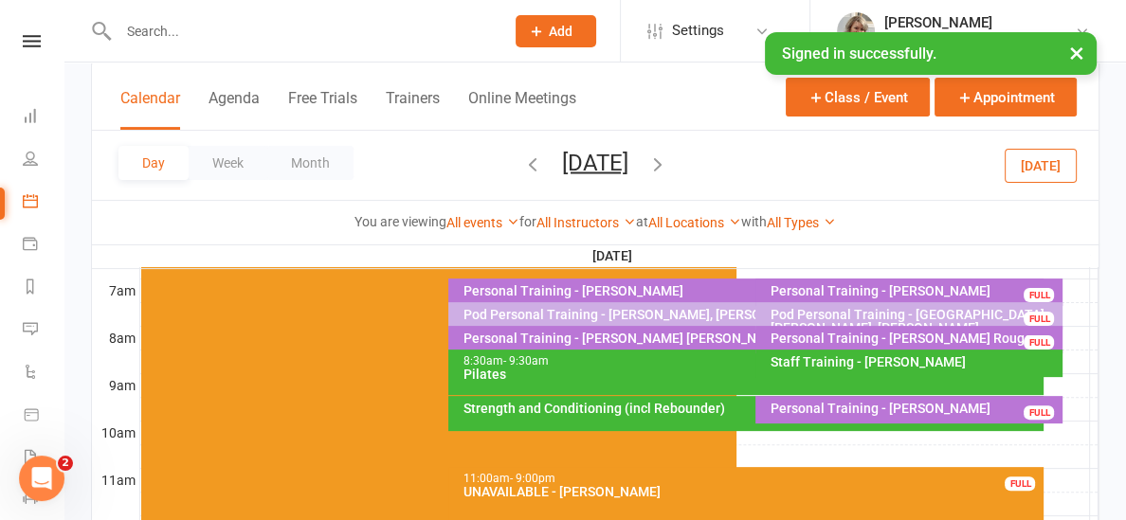
scroll to position [455, 0]
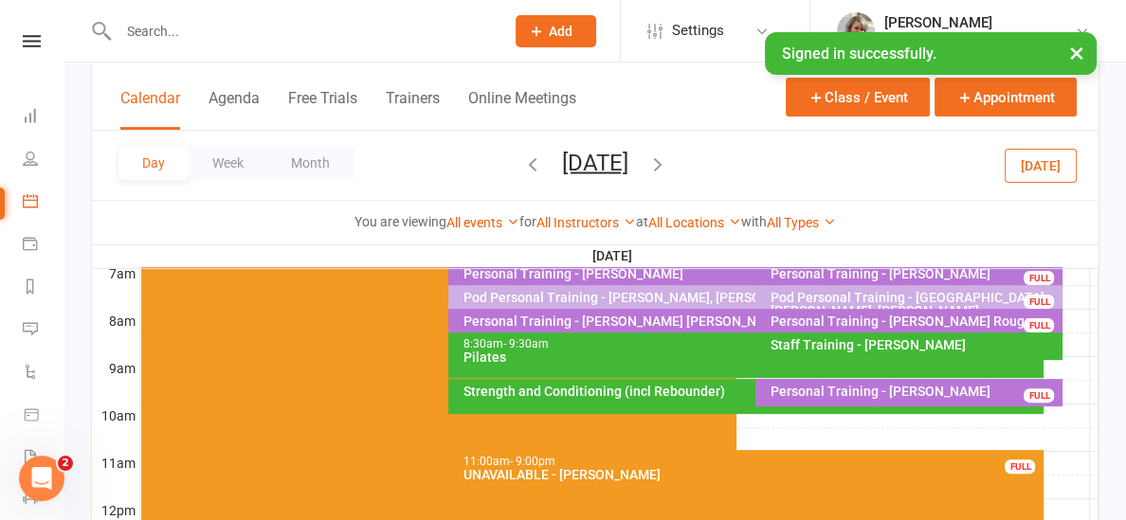
click at [152, 37] on input "text" at bounding box center [302, 31] width 378 height 27
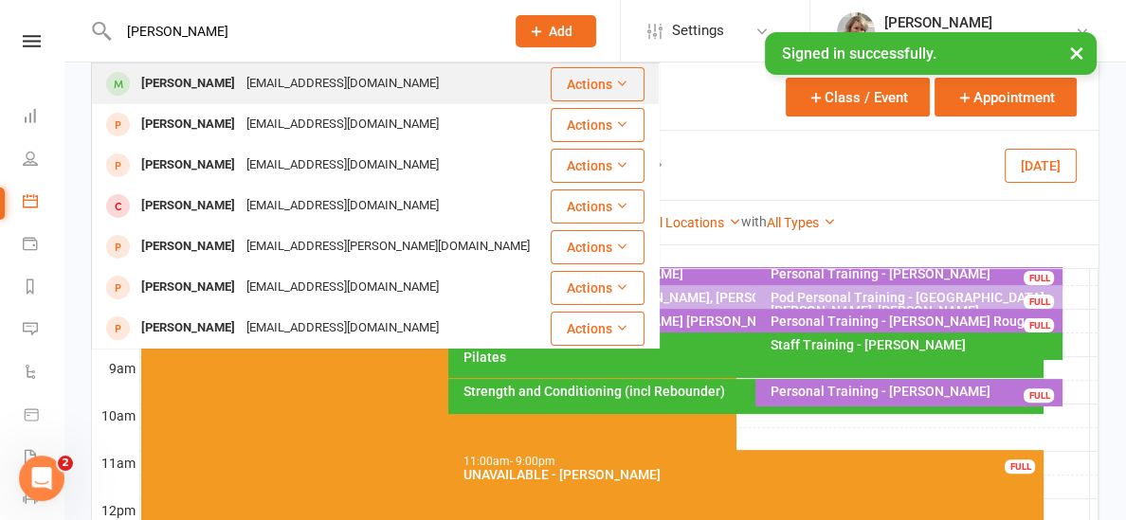
type input "[PERSON_NAME]"
click at [171, 78] on div "[PERSON_NAME]" at bounding box center [187, 83] width 105 height 27
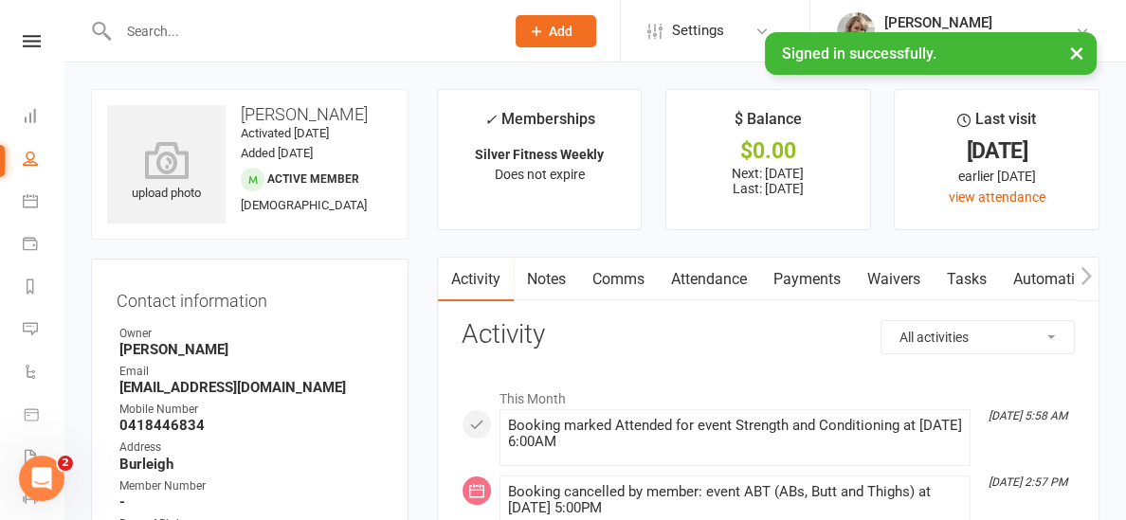
click at [811, 279] on link "Payments" at bounding box center [807, 280] width 94 height 44
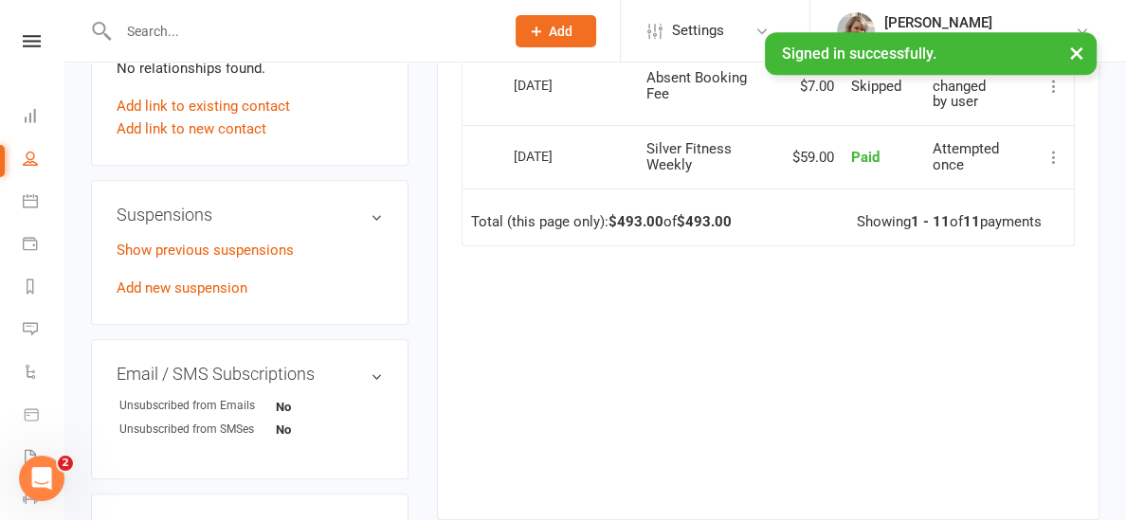
scroll to position [1132, 0]
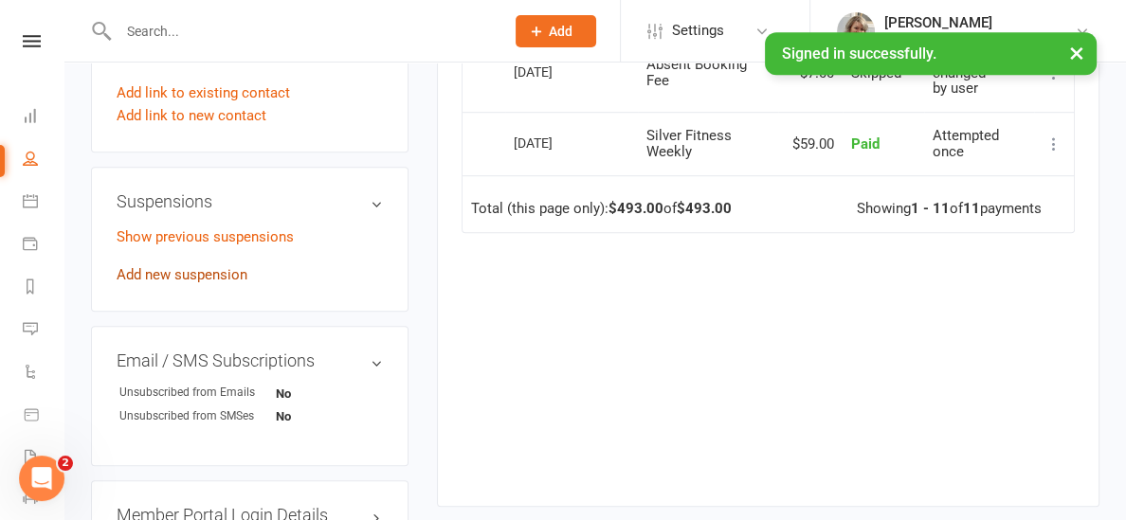
click at [149, 273] on link "Add new suspension" at bounding box center [182, 274] width 131 height 17
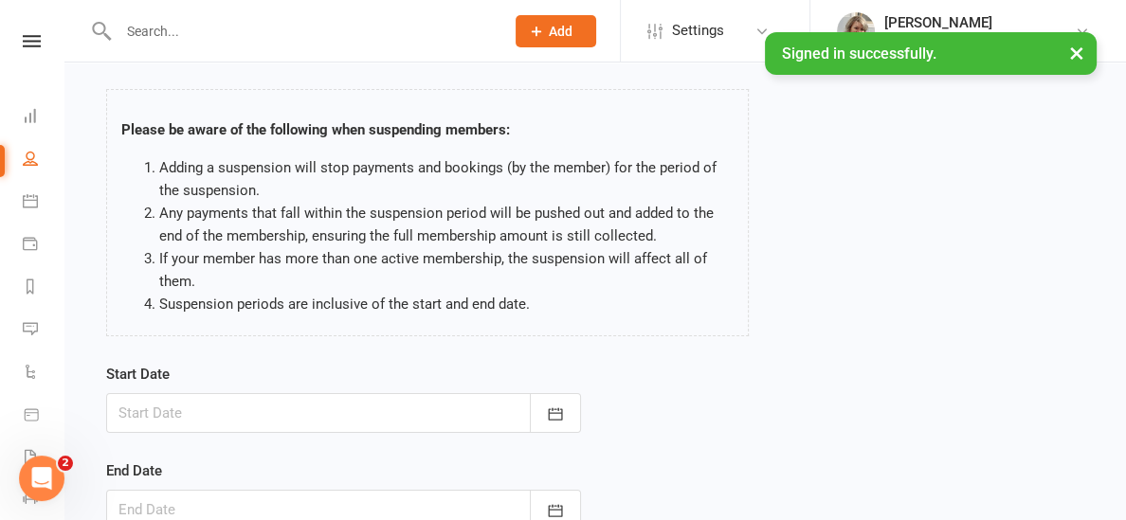
scroll to position [176, 0]
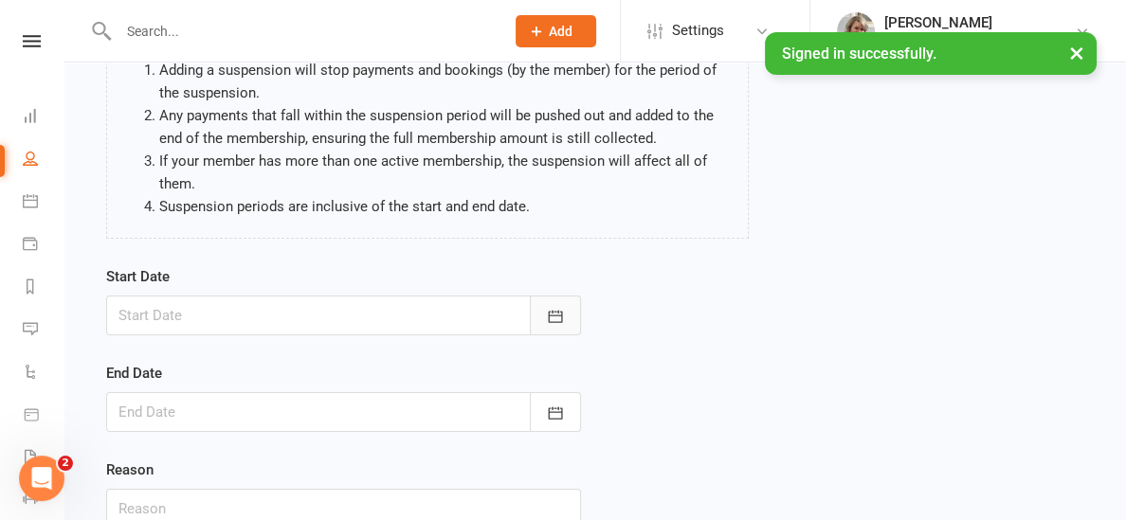
click at [551, 318] on icon "button" at bounding box center [555, 316] width 19 height 19
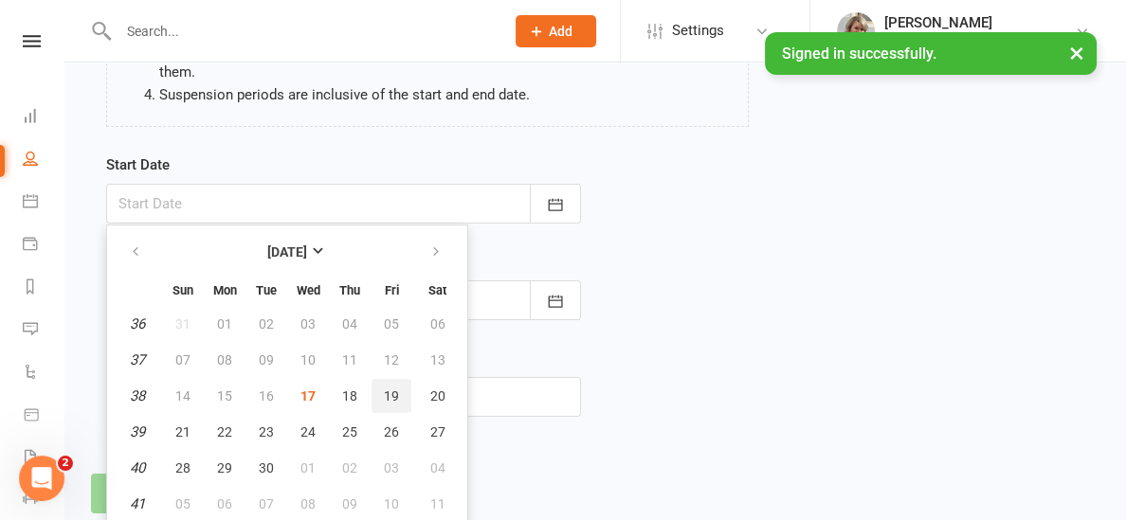
click at [384, 388] on span "19" at bounding box center [391, 395] width 15 height 15
type input "[DATE]"
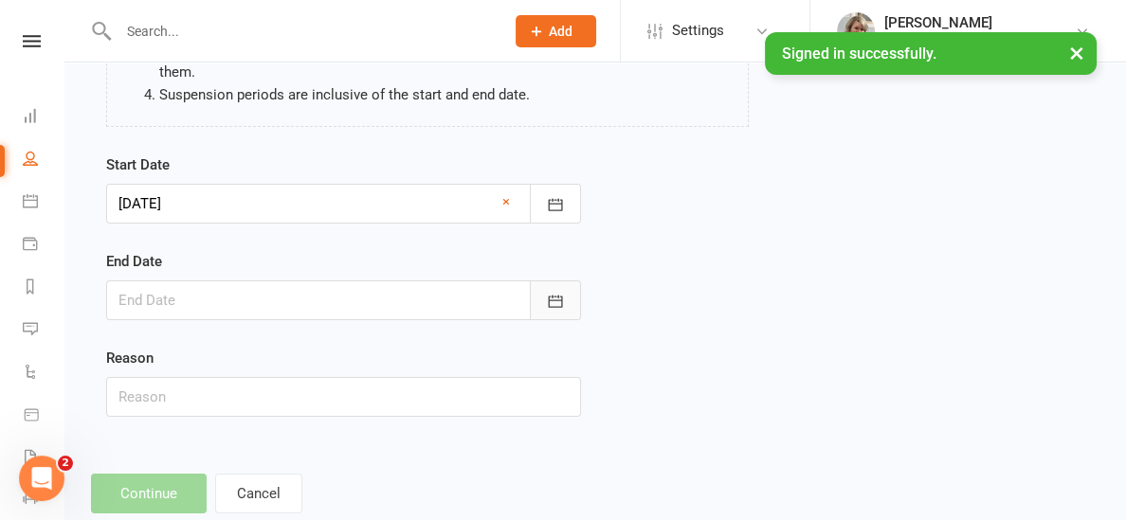
click at [558, 297] on icon "button" at bounding box center [556, 301] width 14 height 12
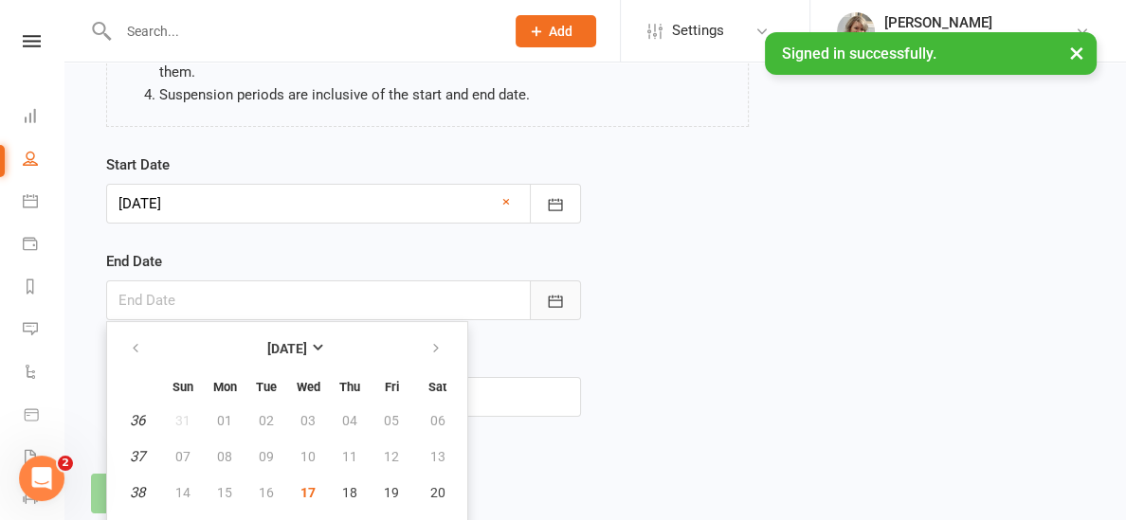
scroll to position [385, 0]
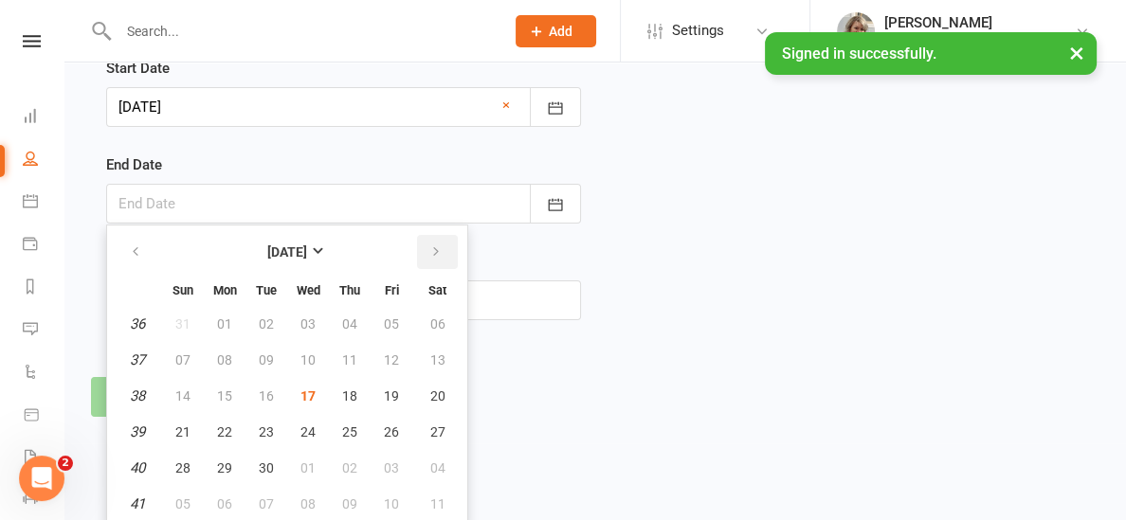
click at [430, 256] on icon "button" at bounding box center [435, 251] width 13 height 15
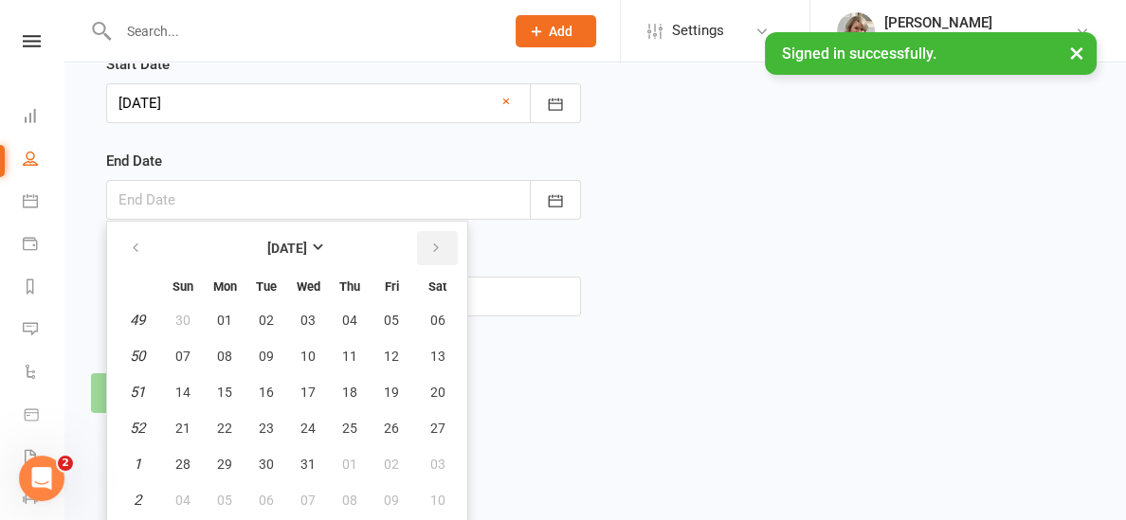
scroll to position [389, 0]
click at [181, 493] on span "04" at bounding box center [182, 499] width 15 height 15
type input "[DATE]"
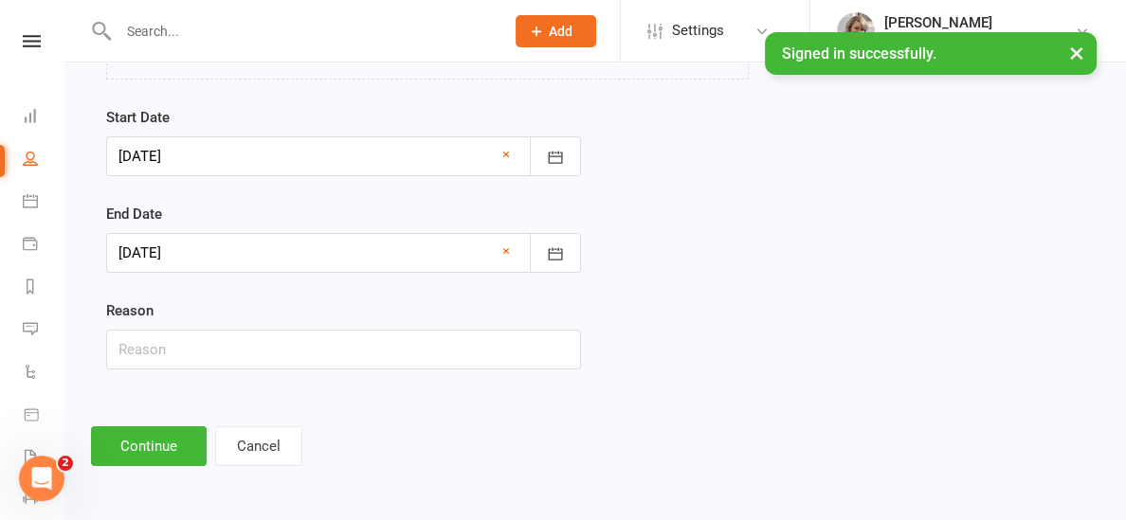
scroll to position [334, 0]
click at [167, 345] on input "text" at bounding box center [343, 351] width 475 height 40
type input "Travelling overseas"
click at [146, 458] on button "Continue" at bounding box center [149, 447] width 116 height 40
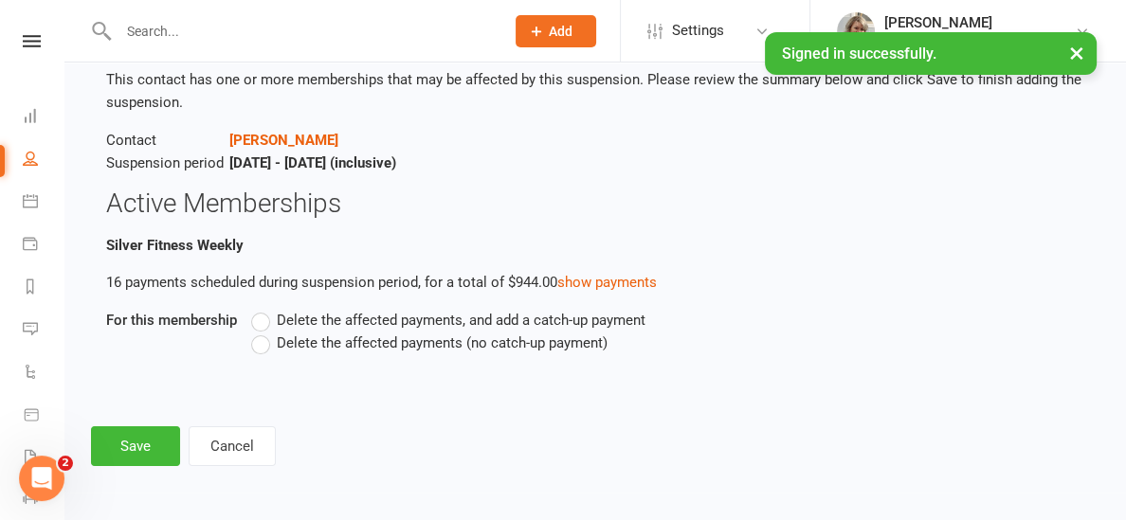
scroll to position [0, 0]
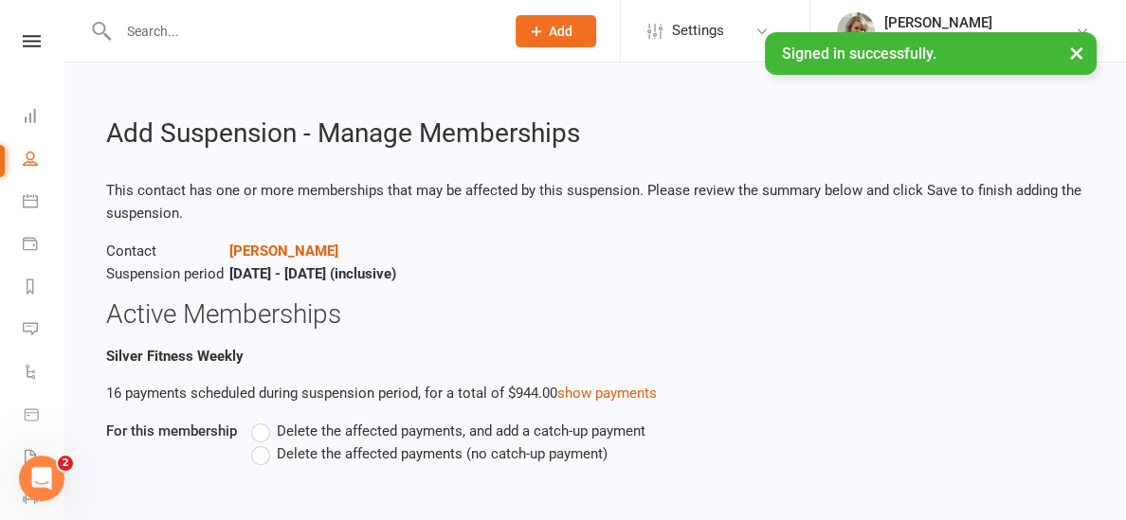
click at [260, 458] on label "Delete the affected payments (no catch-up payment)" at bounding box center [429, 453] width 356 height 23
click at [260, 442] on input "Delete the affected payments (no catch-up payment)" at bounding box center [257, 442] width 12 height 0
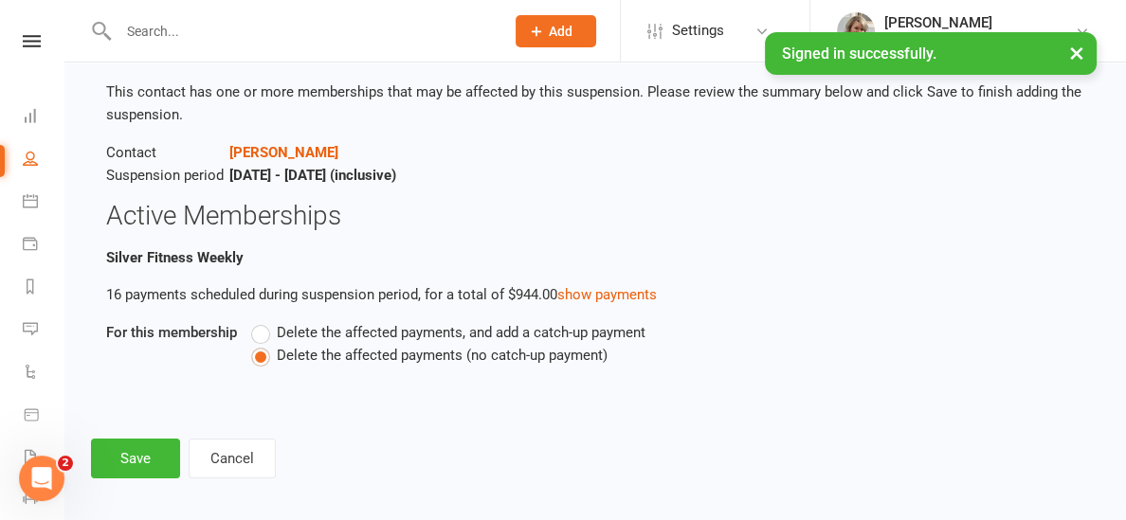
scroll to position [110, 0]
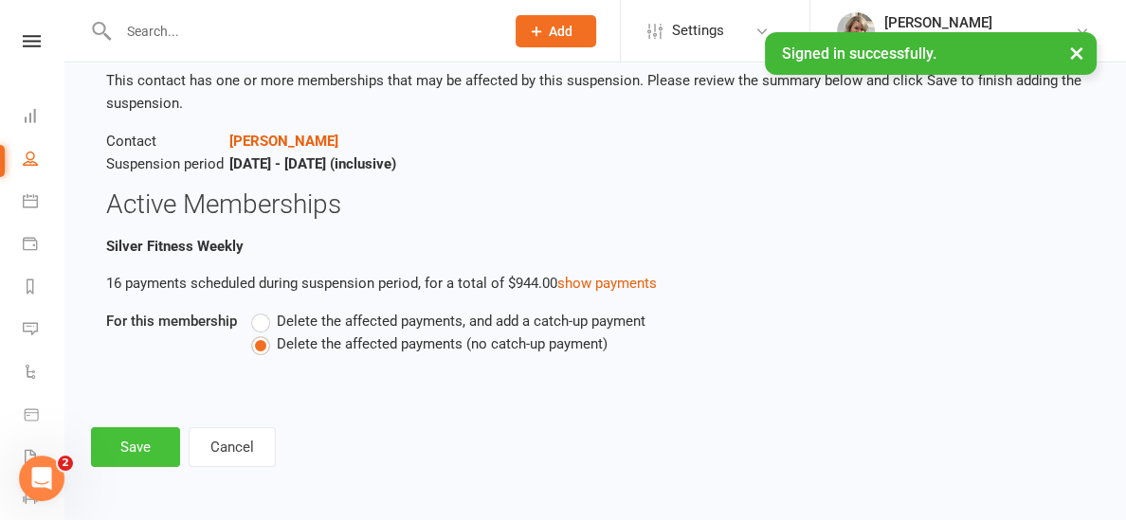
click at [159, 437] on button "Save" at bounding box center [135, 447] width 89 height 40
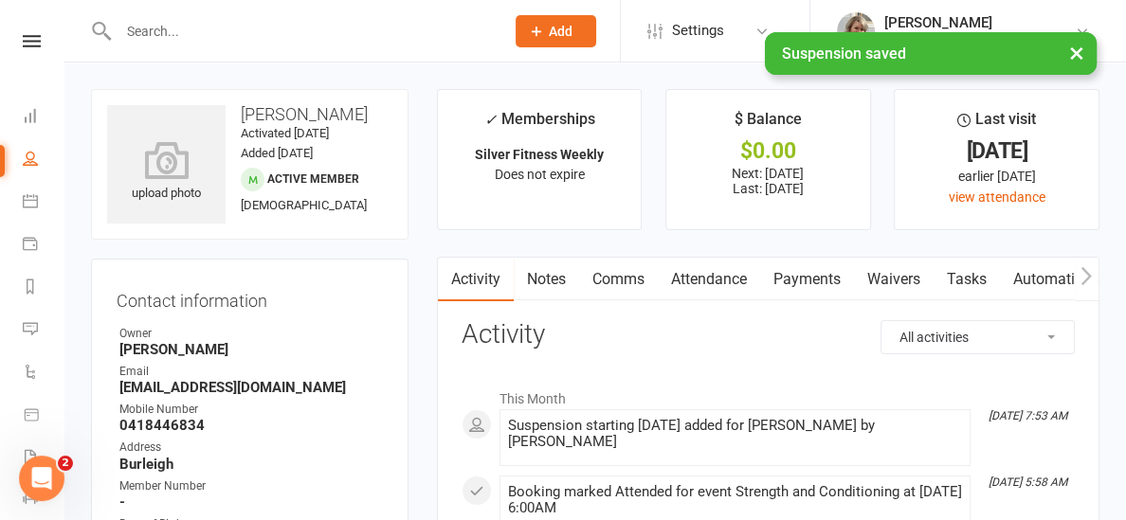
click at [815, 277] on link "Payments" at bounding box center [807, 280] width 94 height 44
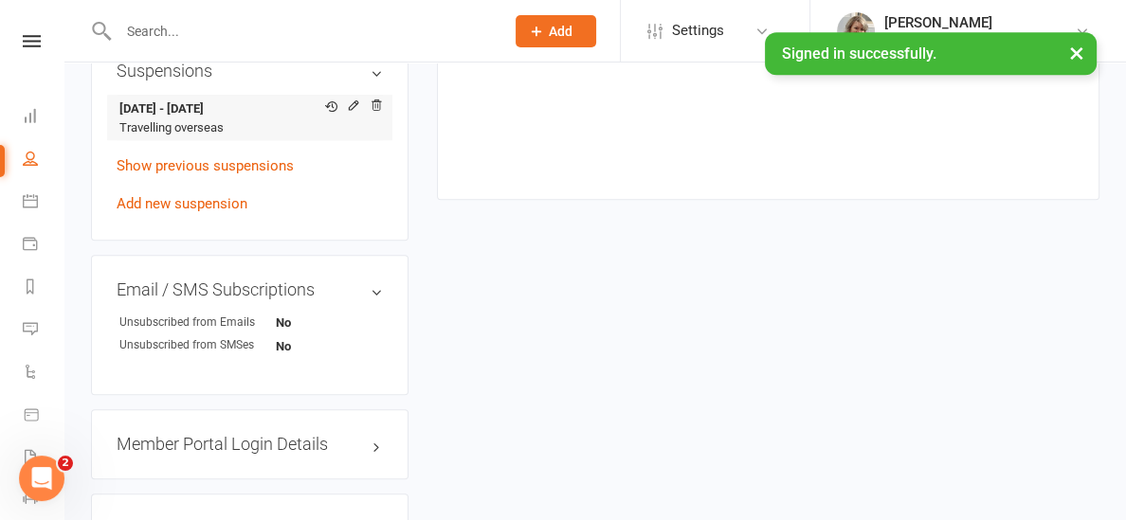
scroll to position [1257, 0]
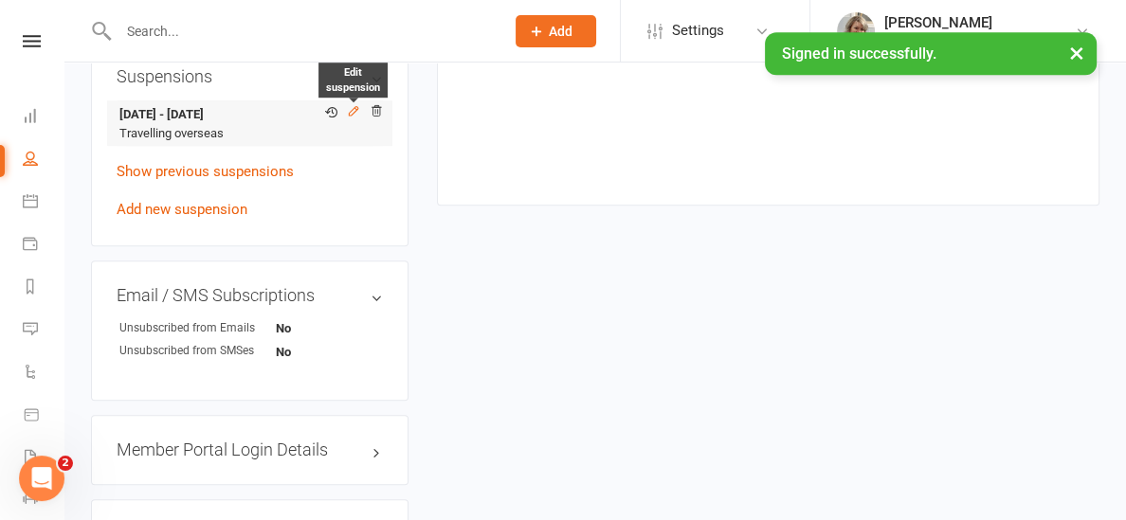
click at [357, 107] on icon at bounding box center [353, 110] width 13 height 13
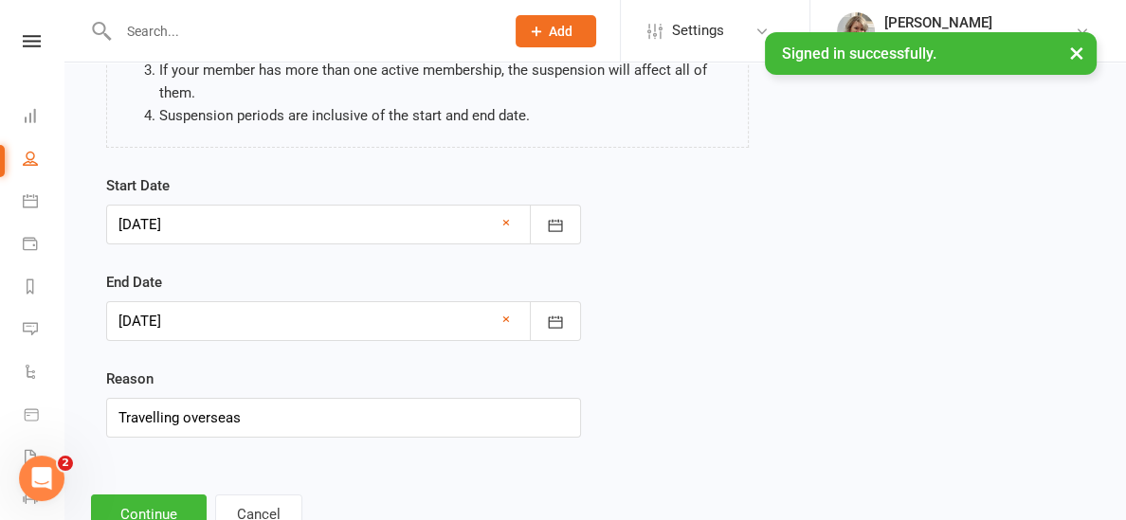
scroll to position [299, 0]
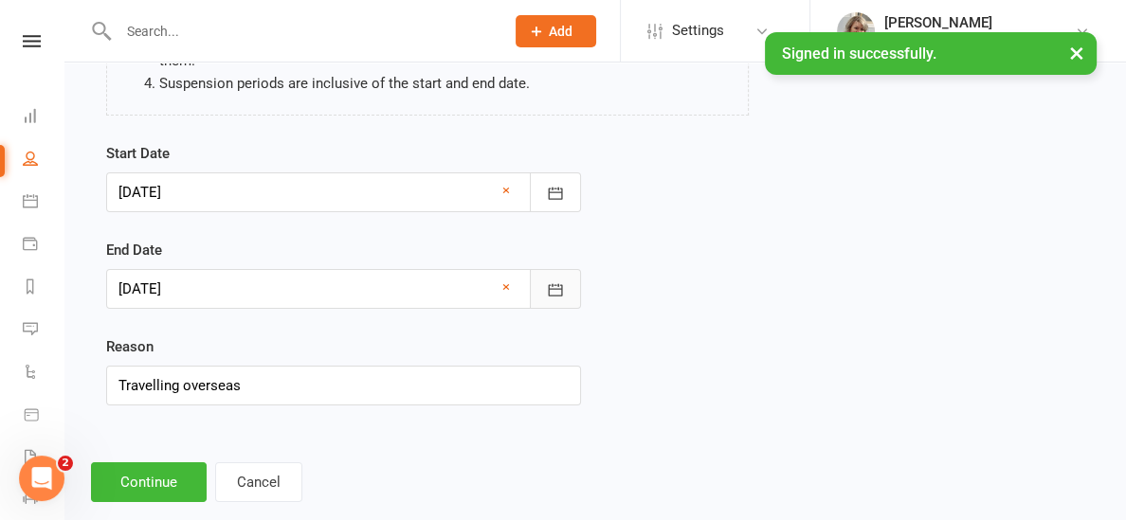
click at [556, 280] on icon "button" at bounding box center [555, 289] width 19 height 19
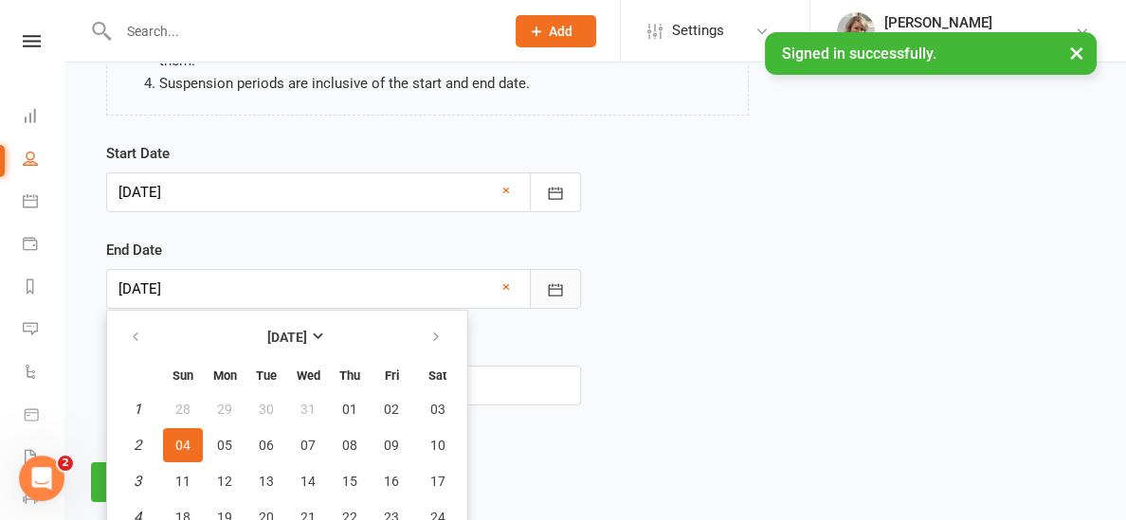
scroll to position [385, 0]
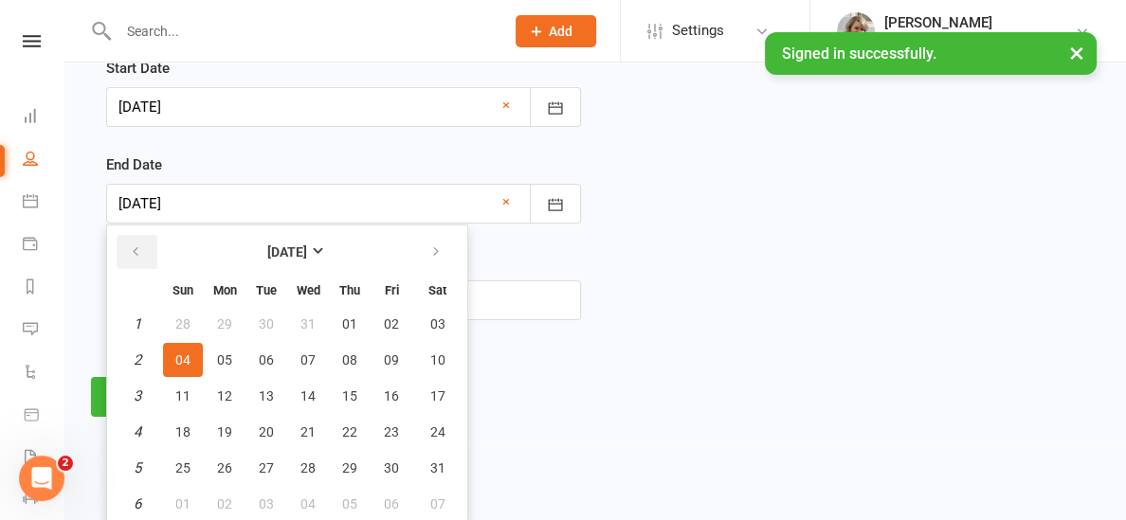
click at [144, 246] on button "button" at bounding box center [137, 252] width 41 height 34
click at [137, 250] on icon "button" at bounding box center [135, 251] width 13 height 15
click at [362, 327] on button "30" at bounding box center [350, 324] width 40 height 34
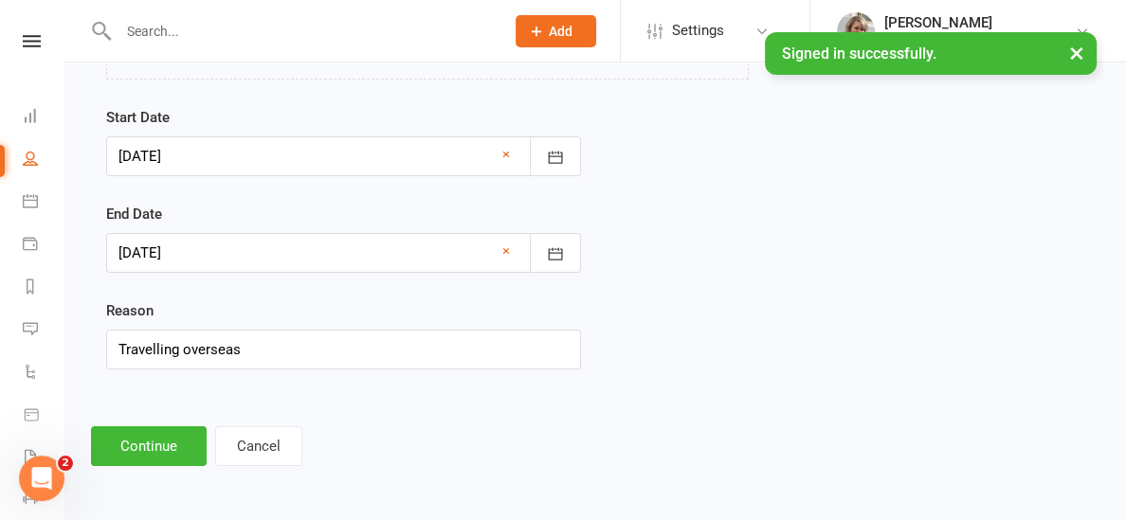
scroll to position [334, 0]
click at [550, 253] on icon "button" at bounding box center [555, 254] width 19 height 19
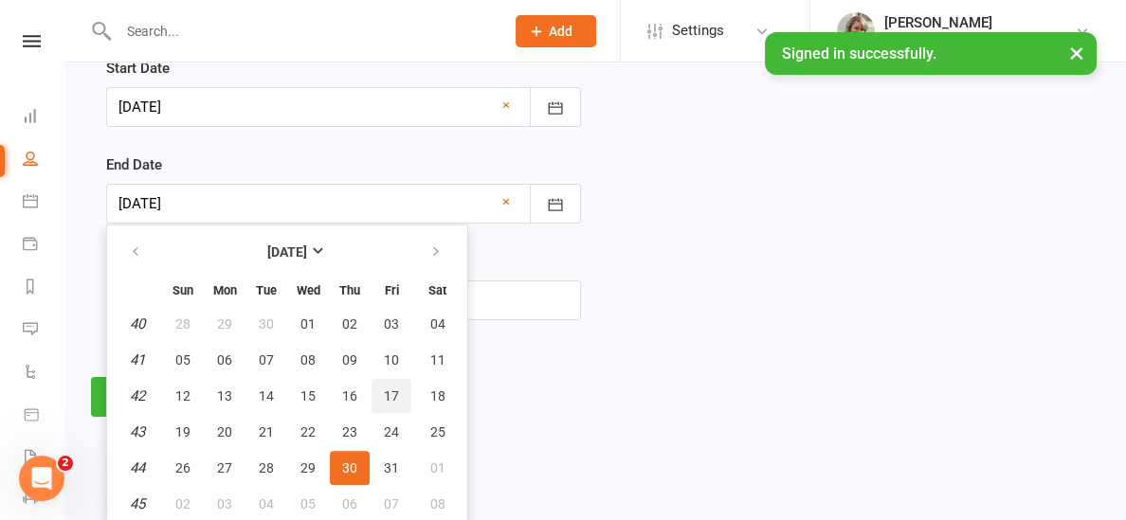
scroll to position [389, 0]
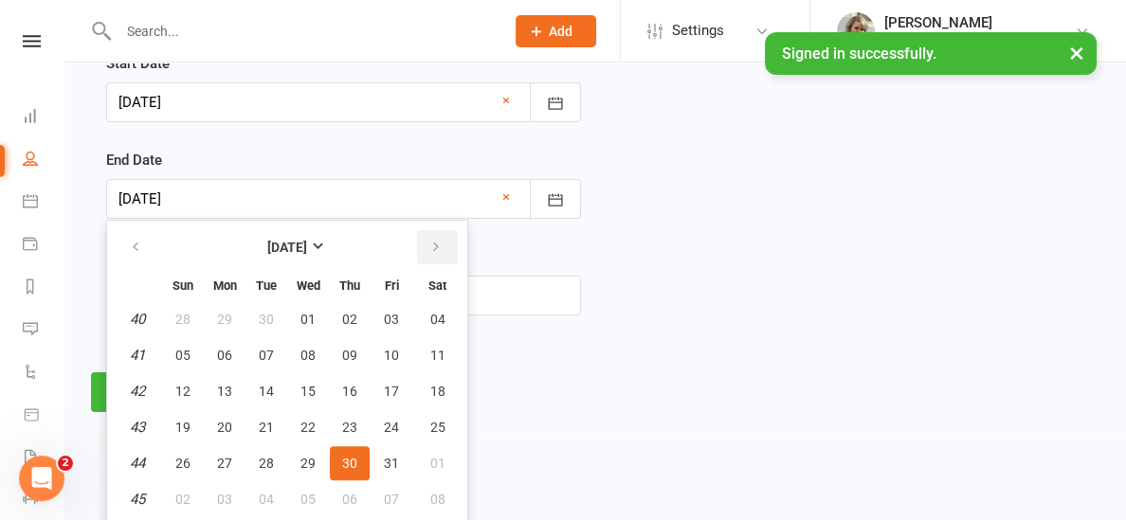
click at [431, 245] on icon "button" at bounding box center [435, 247] width 13 height 15
click at [342, 463] on span "27" at bounding box center [349, 463] width 15 height 15
type input "[DATE]"
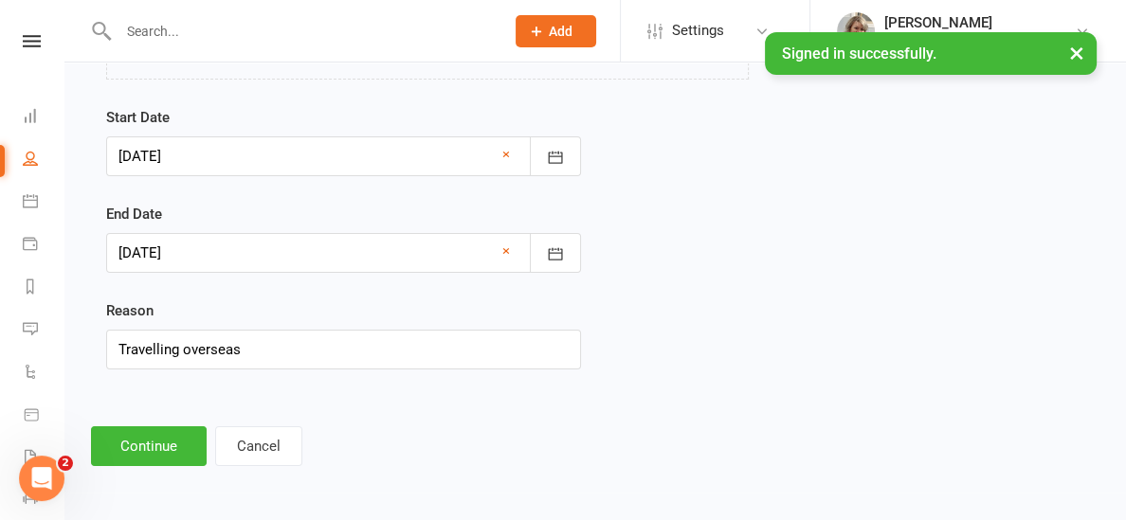
scroll to position [334, 0]
click at [167, 459] on button "Continue" at bounding box center [149, 447] width 116 height 40
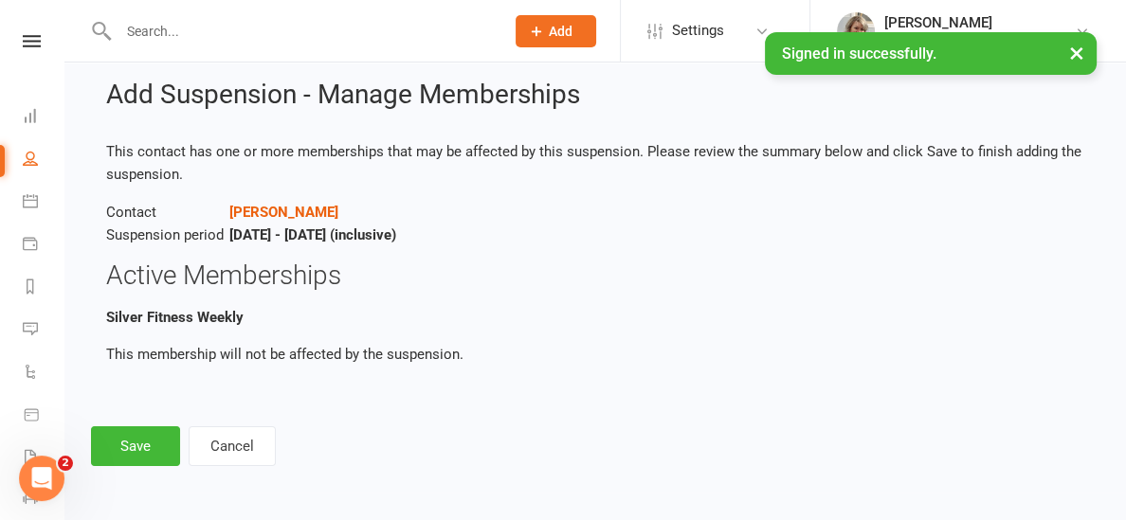
scroll to position [0, 0]
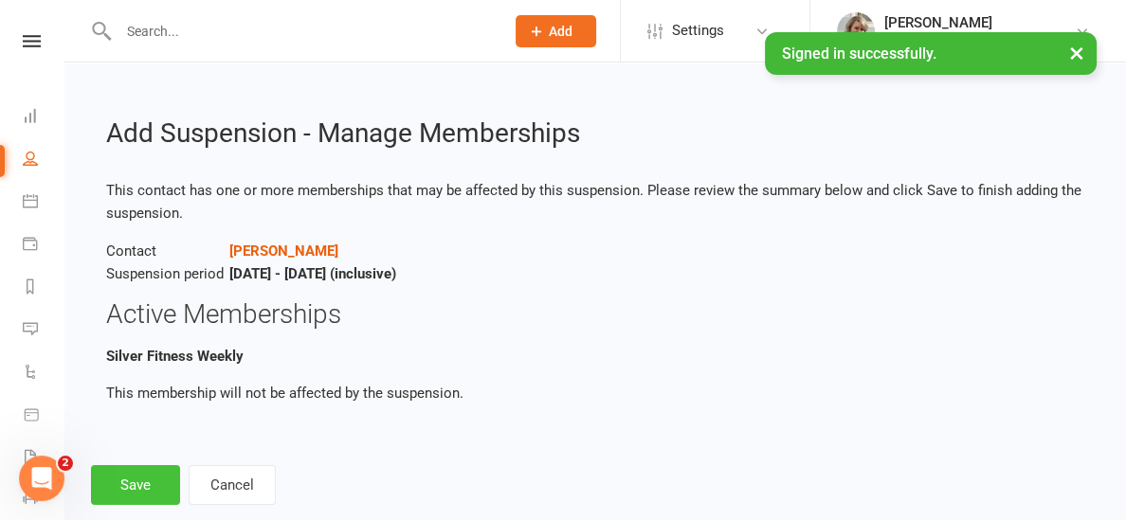
click at [142, 489] on button "Save" at bounding box center [135, 485] width 89 height 40
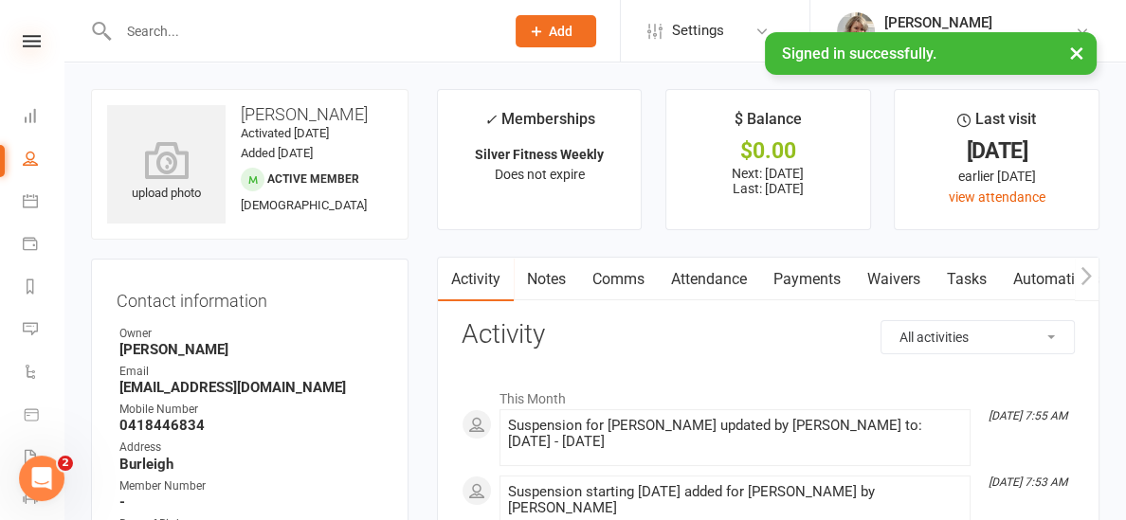
click at [24, 41] on icon at bounding box center [32, 41] width 18 height 12
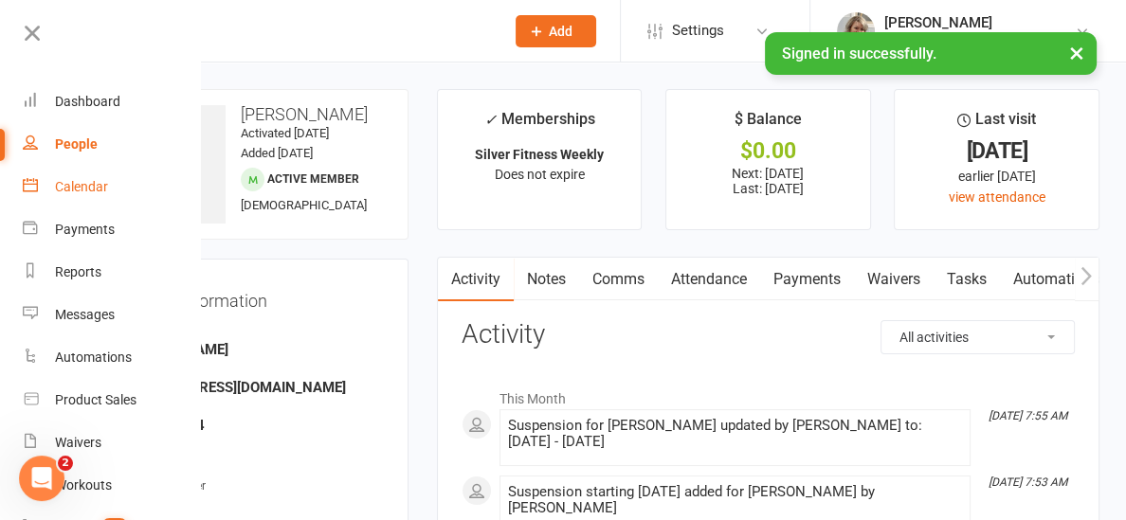
click at [72, 176] on link "Calendar" at bounding box center [112, 187] width 179 height 43
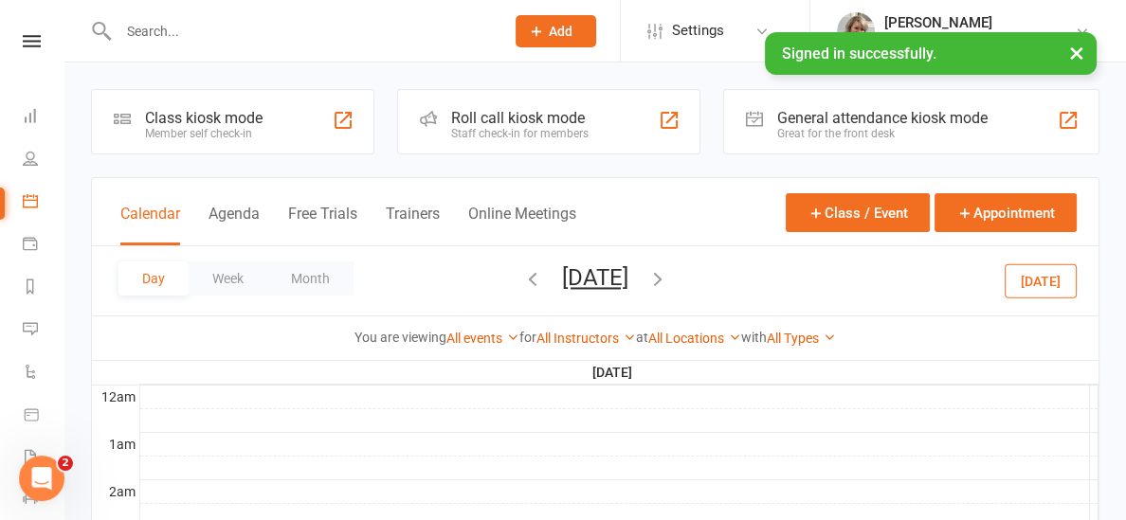
click at [1044, 282] on button "[DATE]" at bounding box center [1040, 280] width 72 height 34
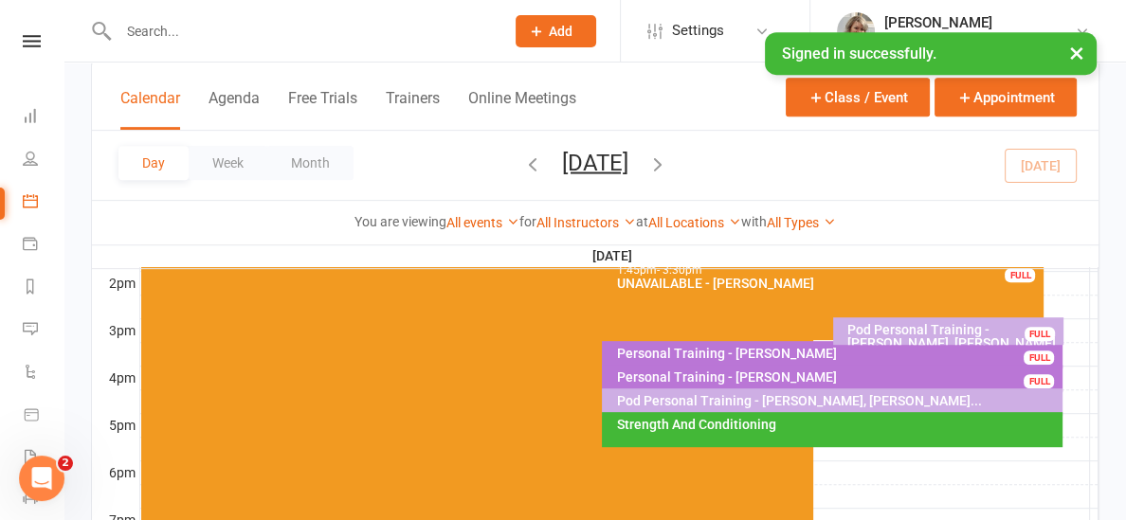
scroll to position [755, 0]
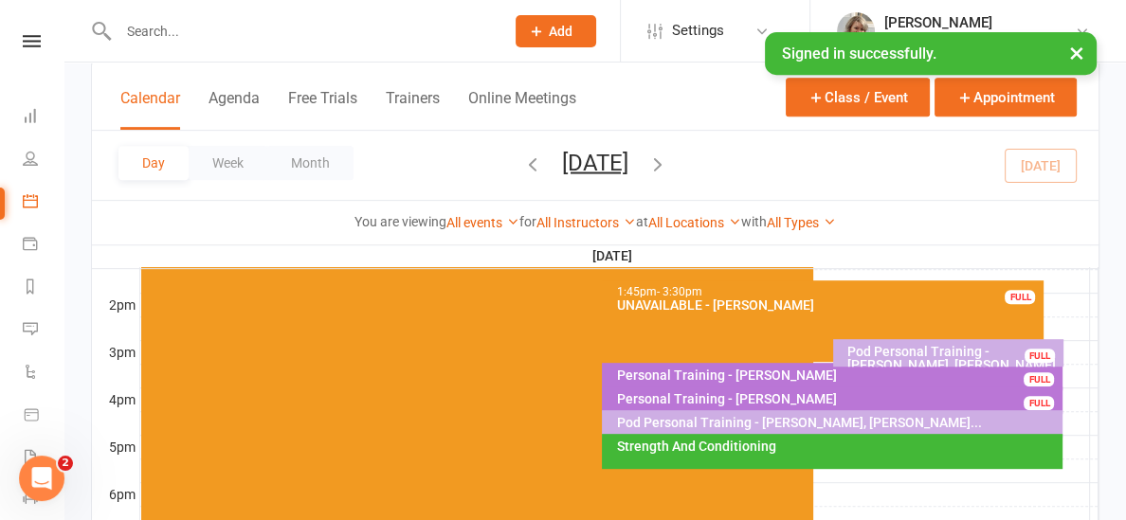
click at [859, 353] on div "Pod Personal Training - [PERSON_NAME], [PERSON_NAME]" at bounding box center [952, 358] width 213 height 27
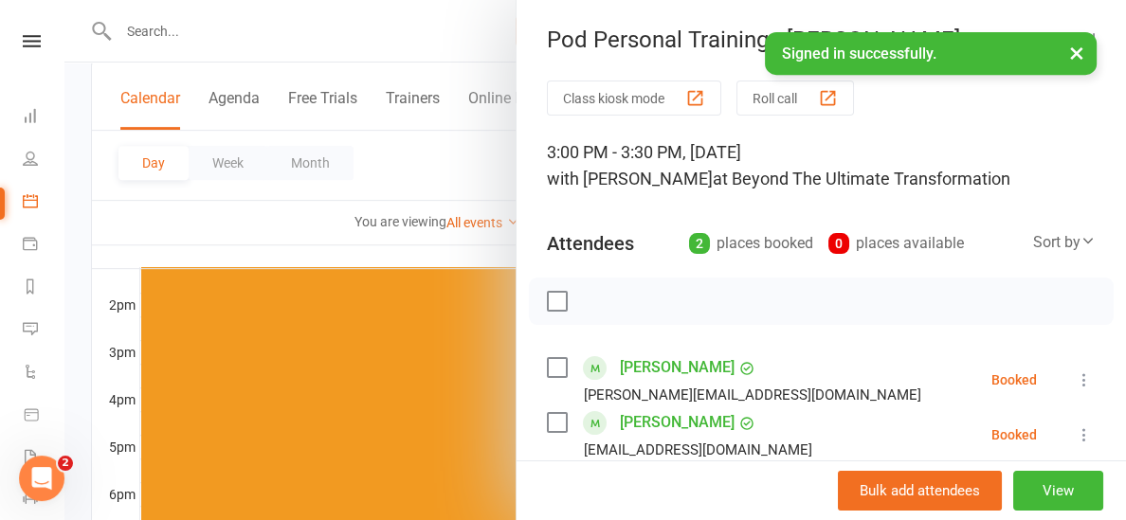
click at [498, 253] on div at bounding box center [594, 260] width 1061 height 520
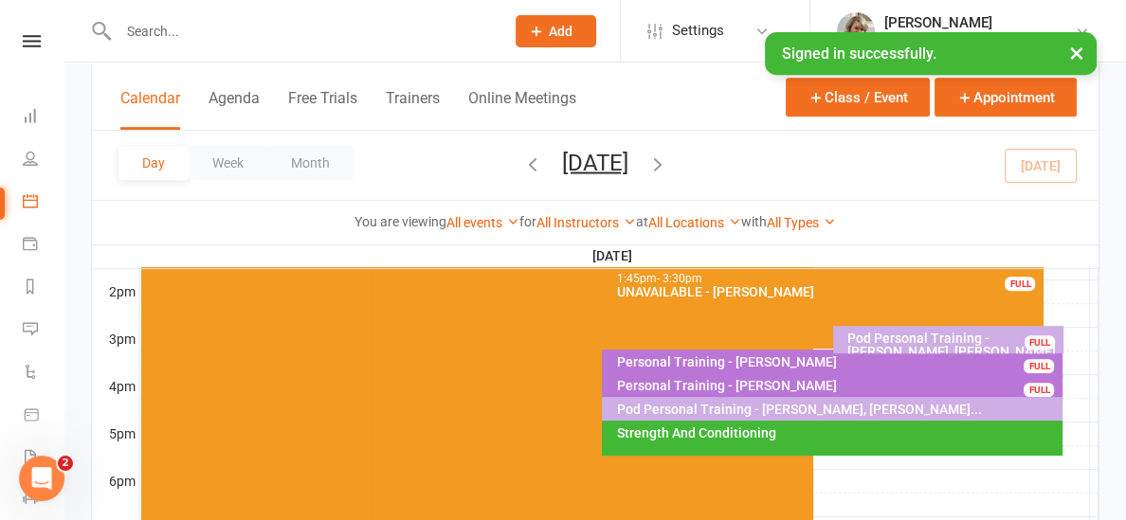
scroll to position [775, 0]
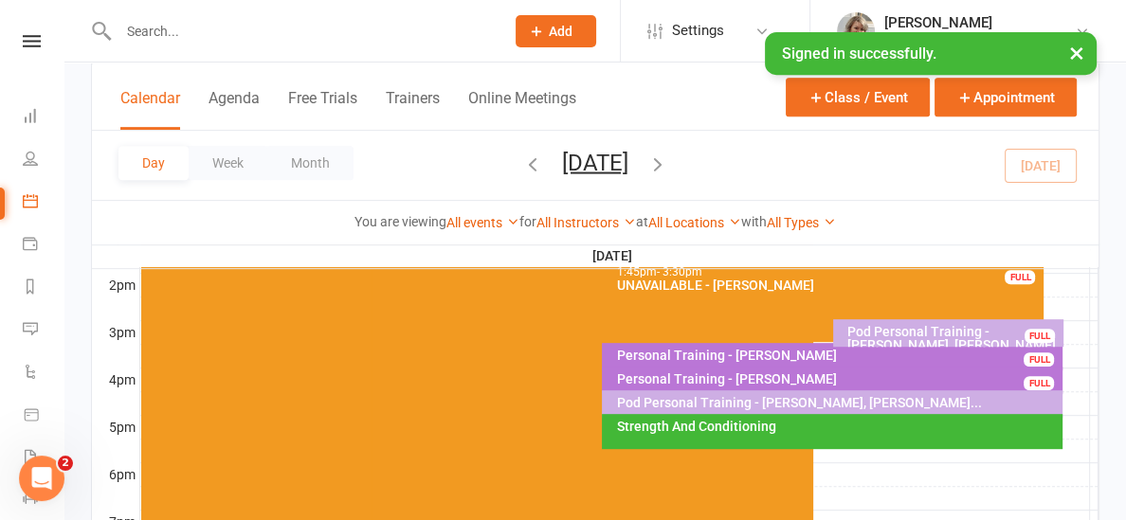
click at [883, 330] on div "Pod Personal Training - [PERSON_NAME], [PERSON_NAME]" at bounding box center [952, 338] width 213 height 27
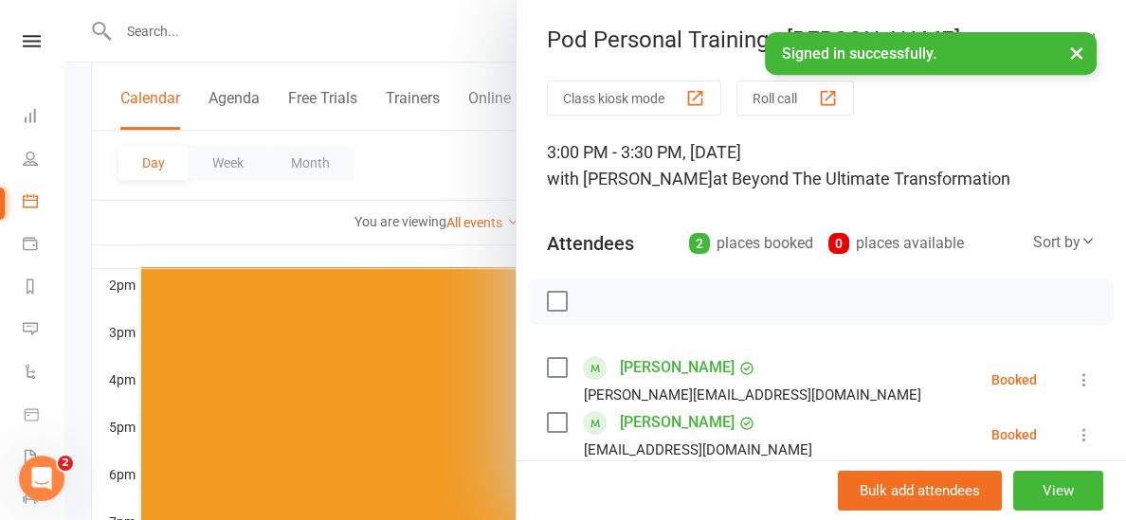
click at [208, 235] on div at bounding box center [594, 260] width 1061 height 520
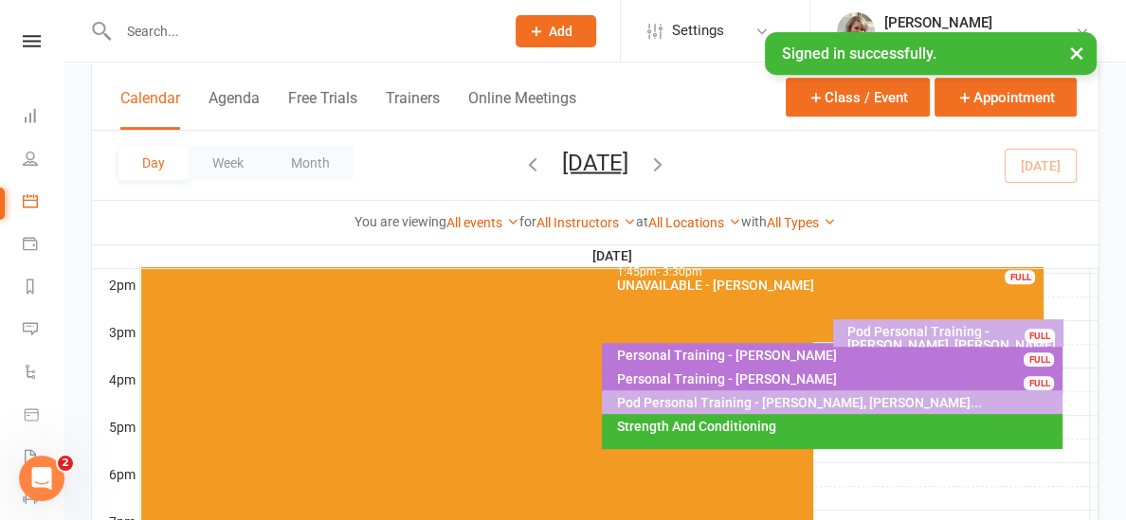
click at [929, 334] on div "Pod Personal Training - [PERSON_NAME], [PERSON_NAME]" at bounding box center [952, 338] width 213 height 27
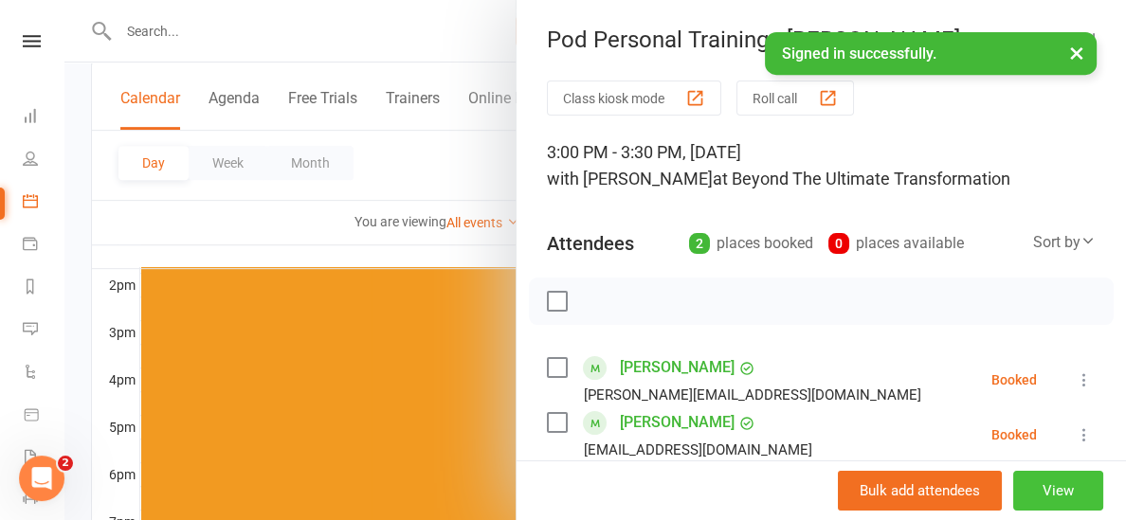
click at [1065, 477] on button "View" at bounding box center [1058, 491] width 90 height 40
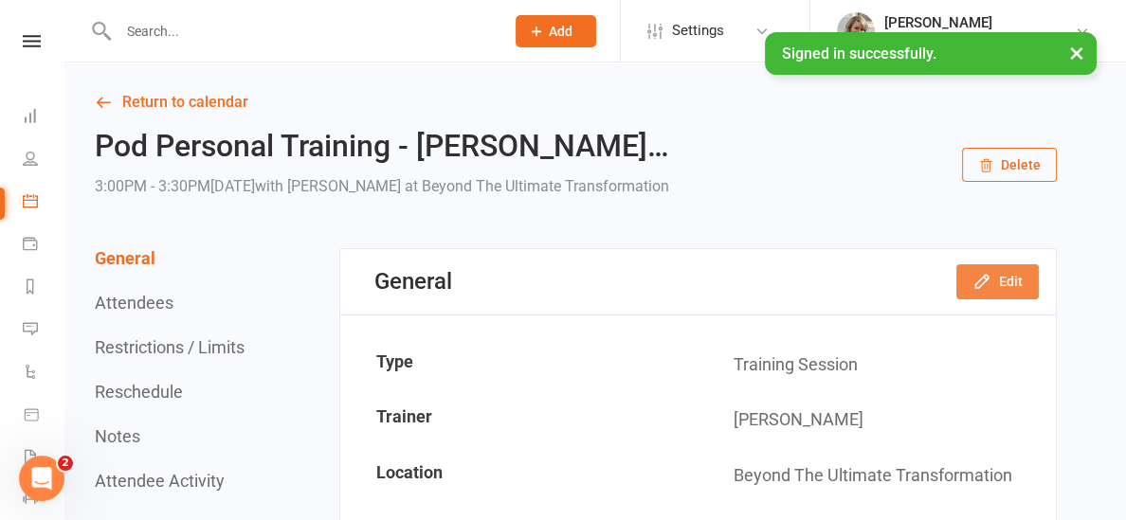
click at [992, 279] on button "Edit" at bounding box center [997, 281] width 82 height 34
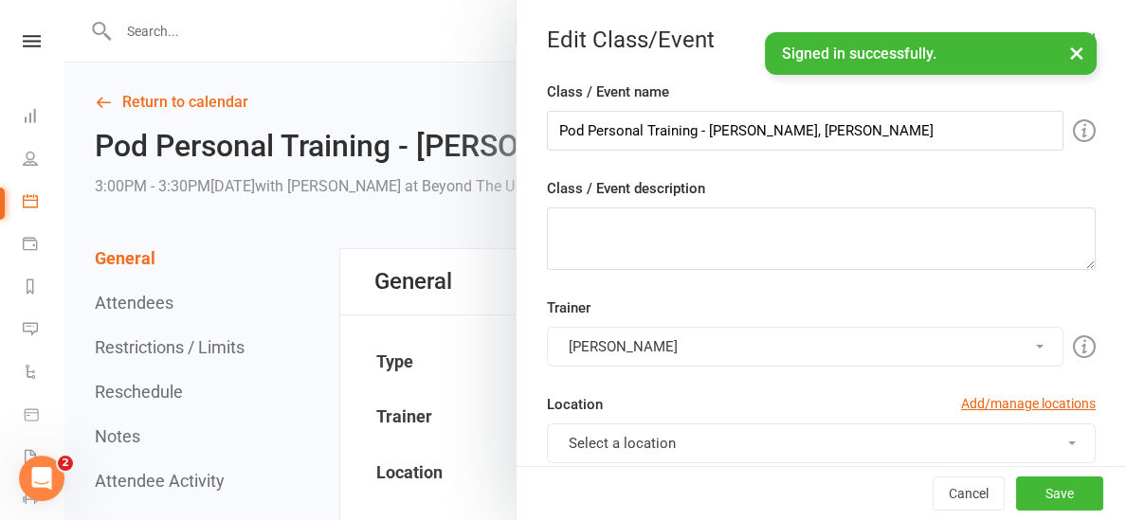
click at [681, 334] on button "[PERSON_NAME]" at bounding box center [805, 347] width 516 height 40
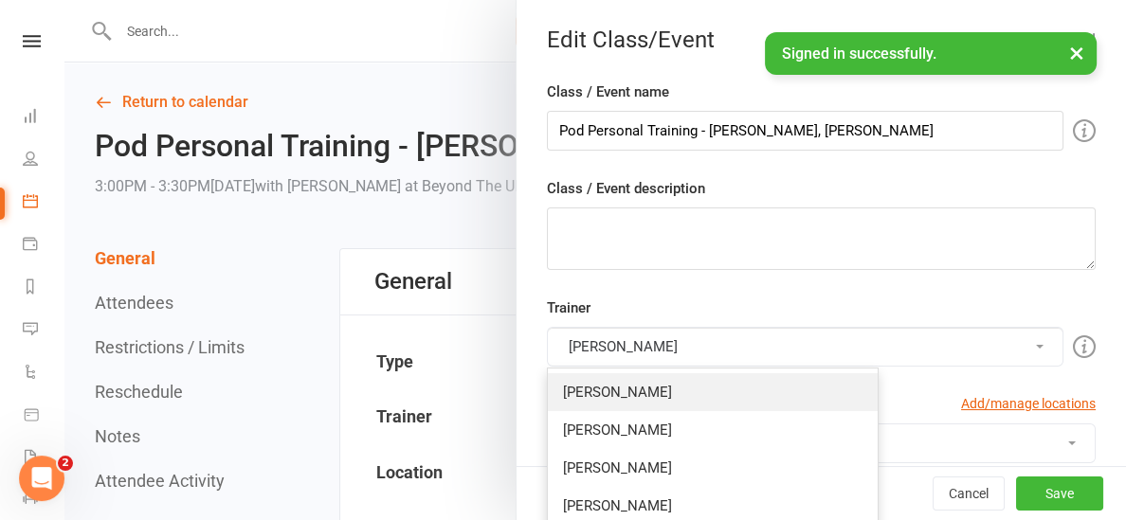
click at [640, 396] on link "[PERSON_NAME]" at bounding box center [713, 392] width 330 height 38
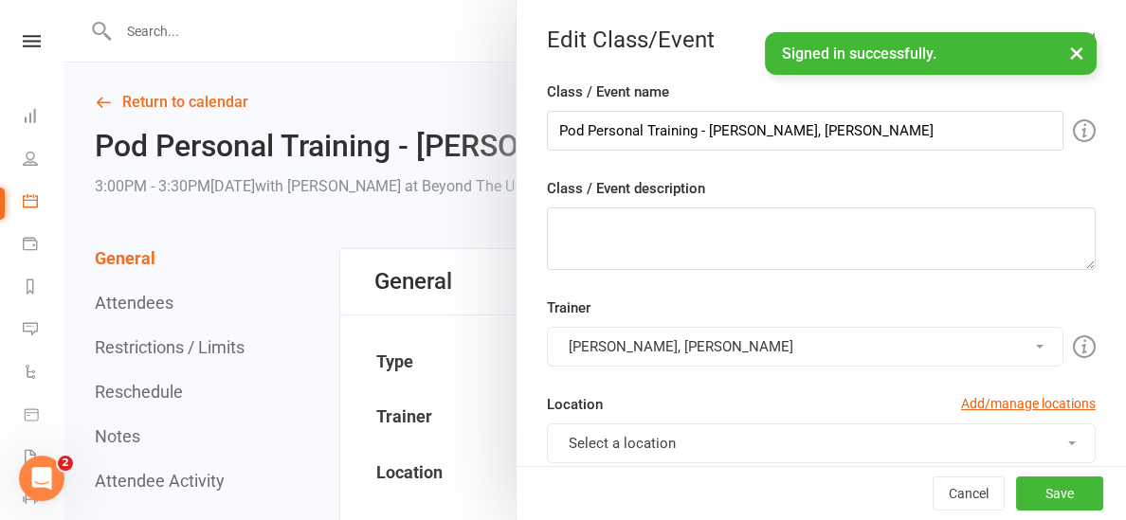
click at [623, 344] on button "[PERSON_NAME], [PERSON_NAME]" at bounding box center [805, 347] width 516 height 40
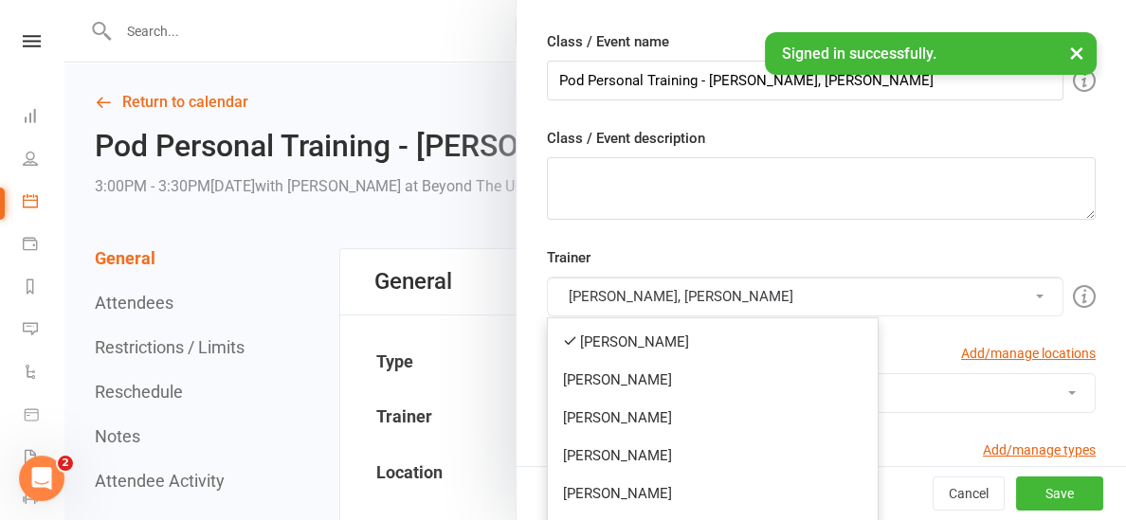
scroll to position [214, 0]
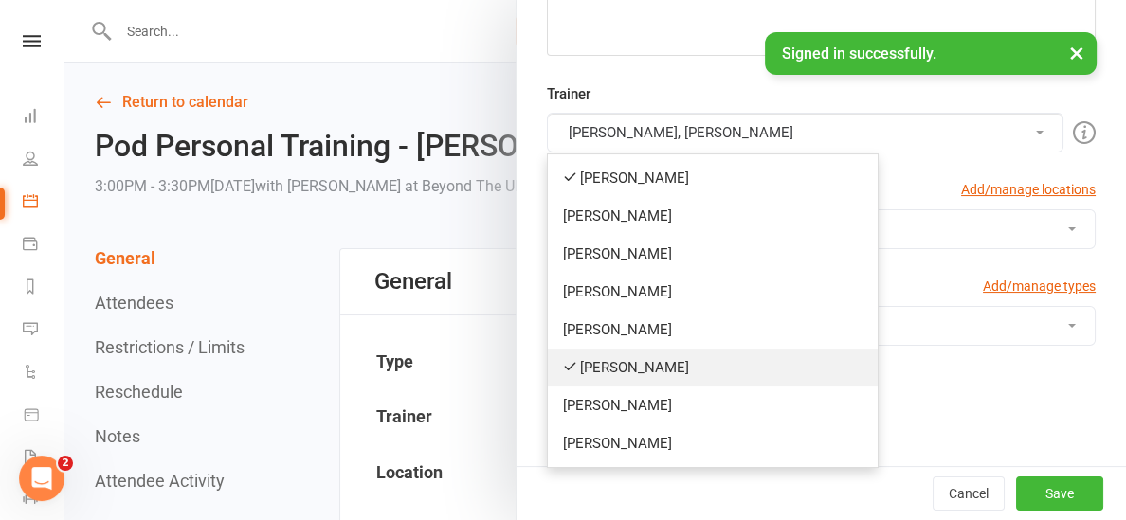
click at [627, 372] on link "[PERSON_NAME]" at bounding box center [713, 368] width 330 height 38
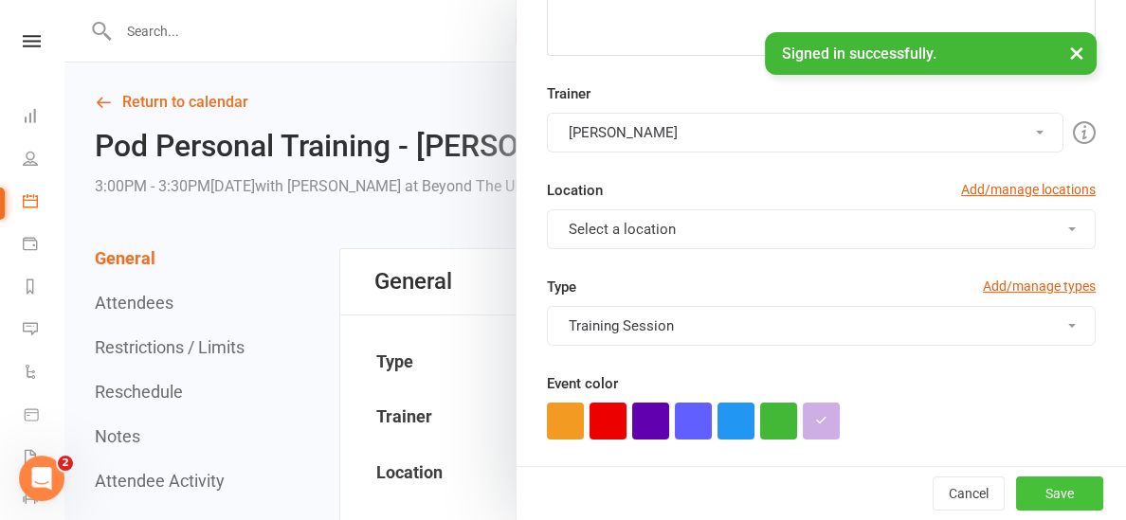
click at [1054, 496] on button "Save" at bounding box center [1059, 494] width 87 height 34
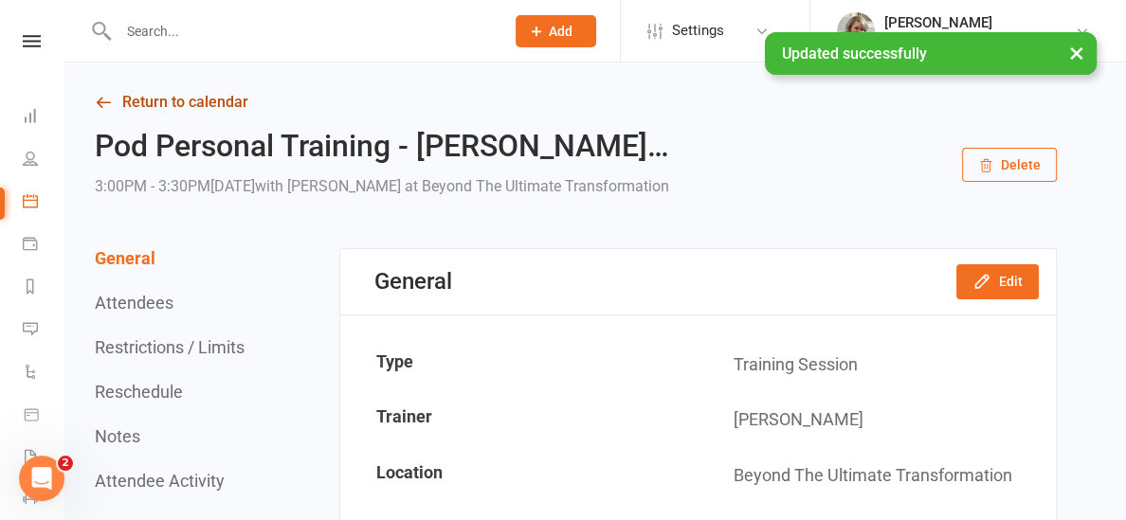
click at [198, 105] on link "Return to calendar" at bounding box center [576, 102] width 962 height 27
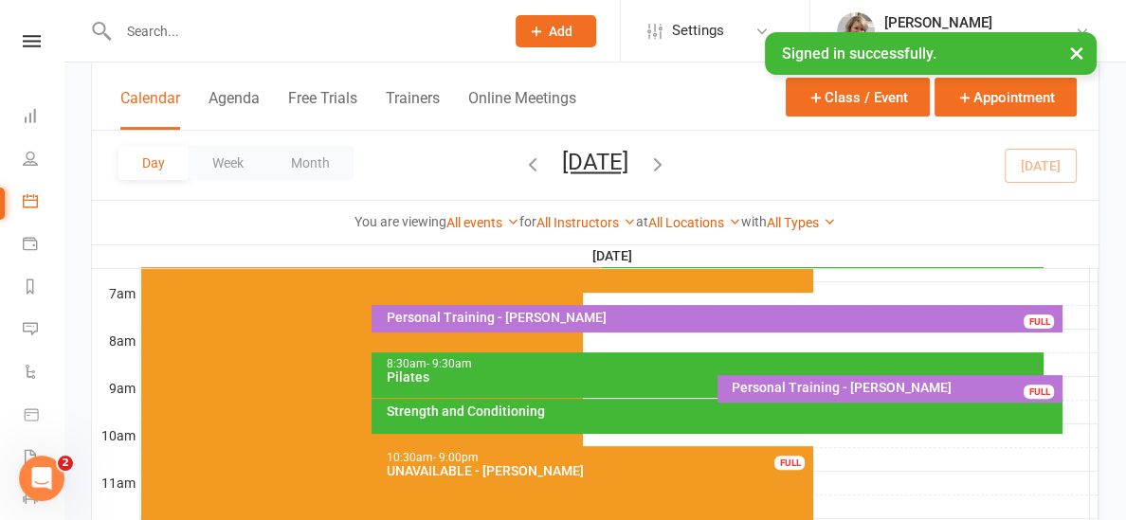
scroll to position [429, 0]
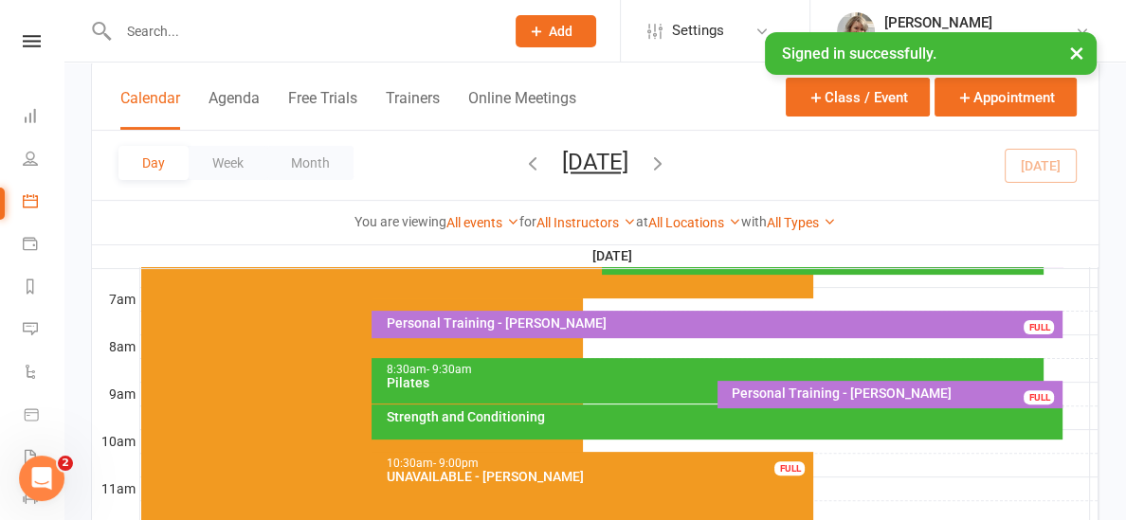
click at [534, 426] on div "Strength and Conditioning" at bounding box center [716, 422] width 691 height 35
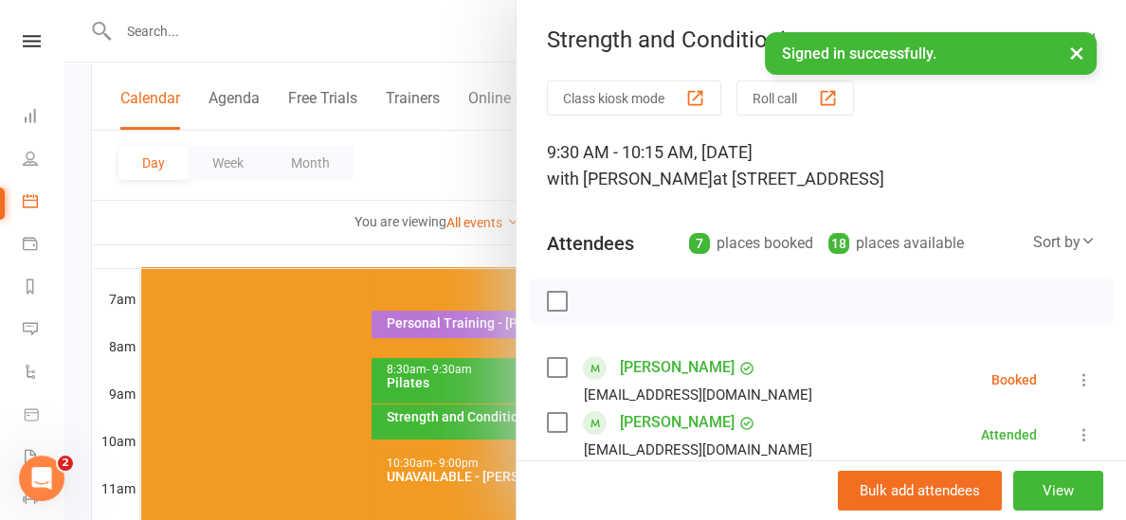
click at [462, 244] on div at bounding box center [594, 260] width 1061 height 520
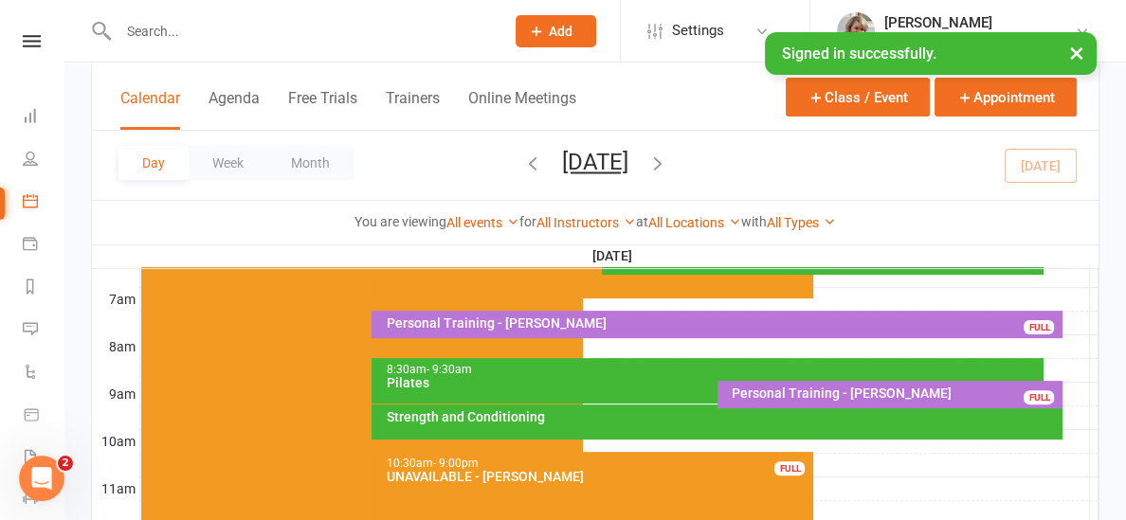
click at [552, 427] on div "Strength and Conditioning" at bounding box center [716, 422] width 691 height 35
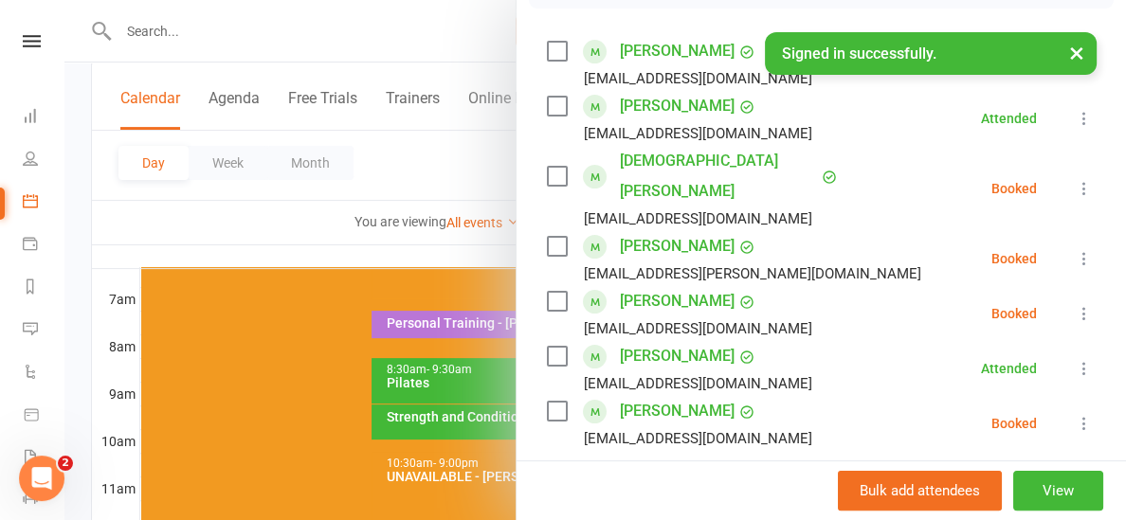
scroll to position [329, 0]
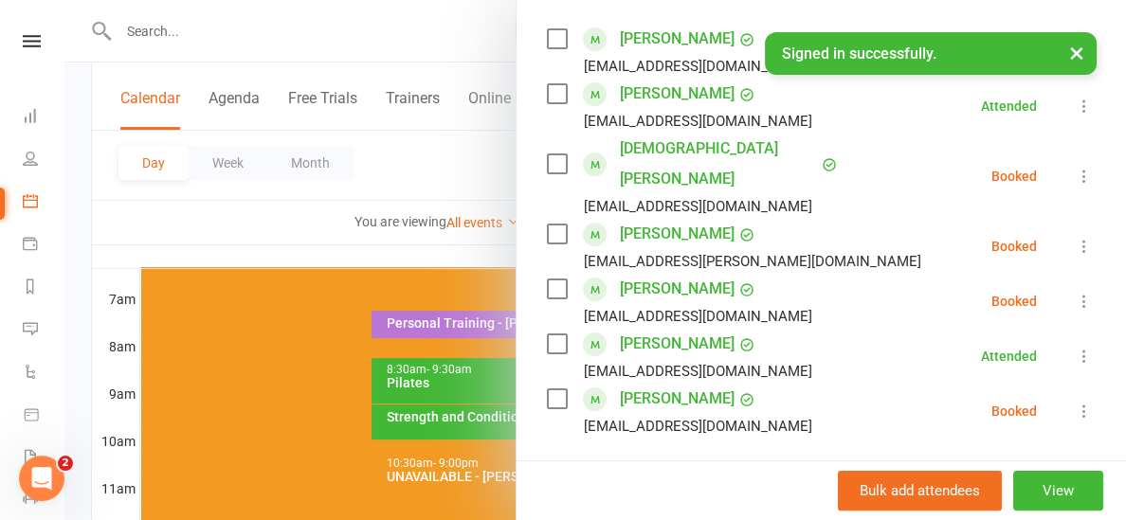
click at [321, 252] on div at bounding box center [594, 260] width 1061 height 520
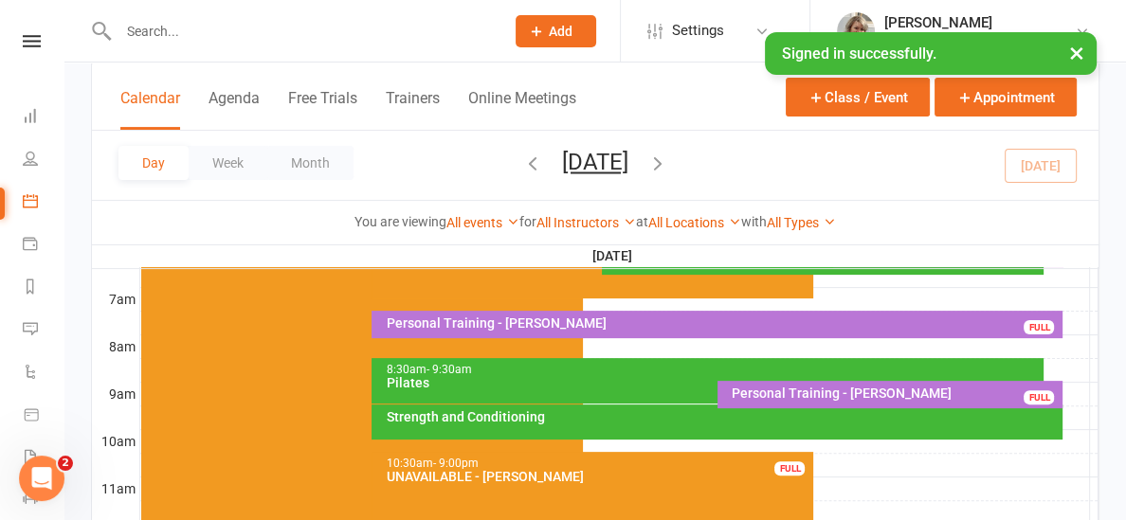
click at [185, 38] on input "text" at bounding box center [302, 31] width 378 height 27
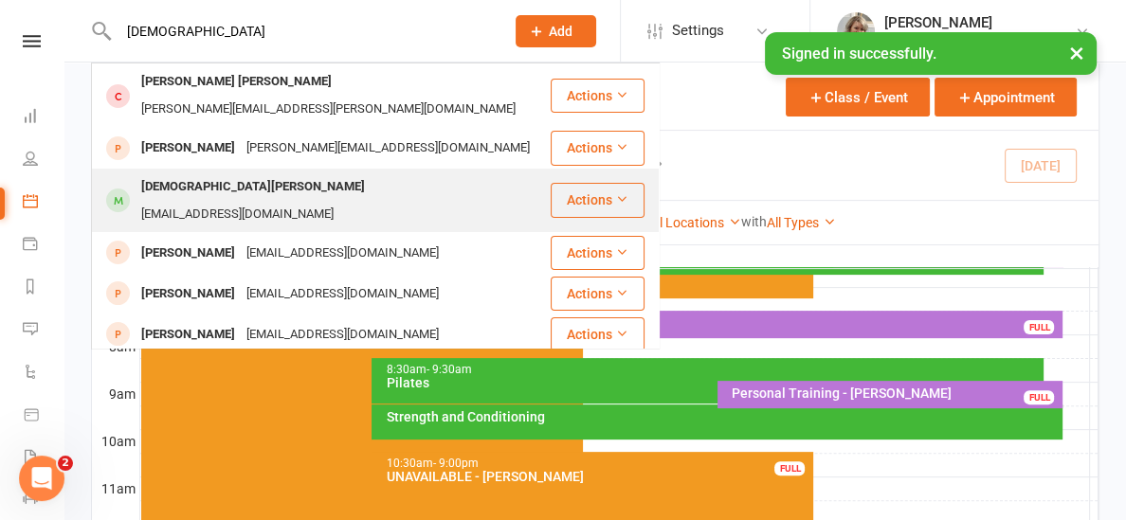
type input "[DEMOGRAPHIC_DATA]"
click at [175, 173] on div "[DEMOGRAPHIC_DATA][PERSON_NAME]" at bounding box center [252, 186] width 235 height 27
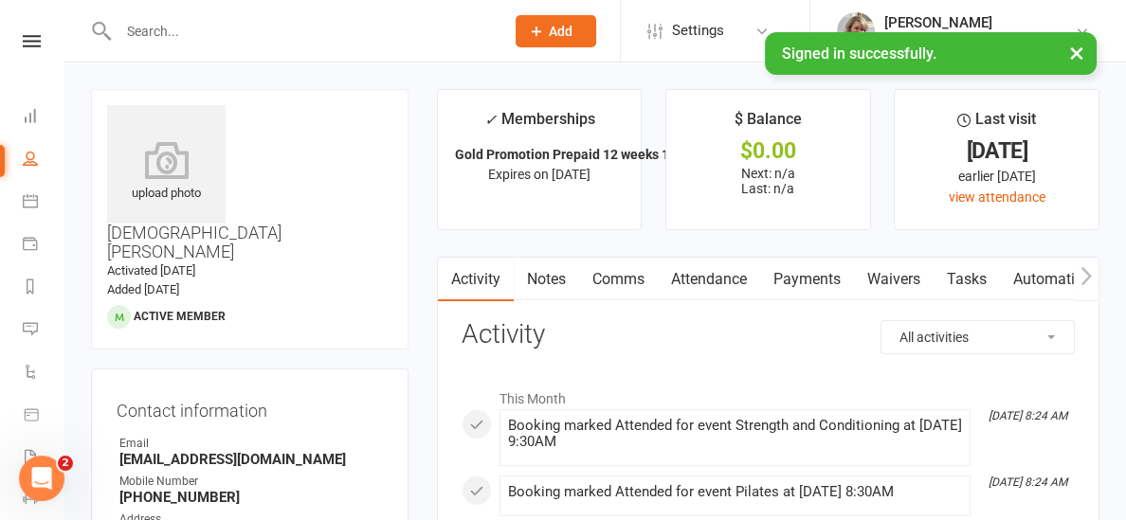
click at [798, 281] on link "Payments" at bounding box center [807, 280] width 94 height 44
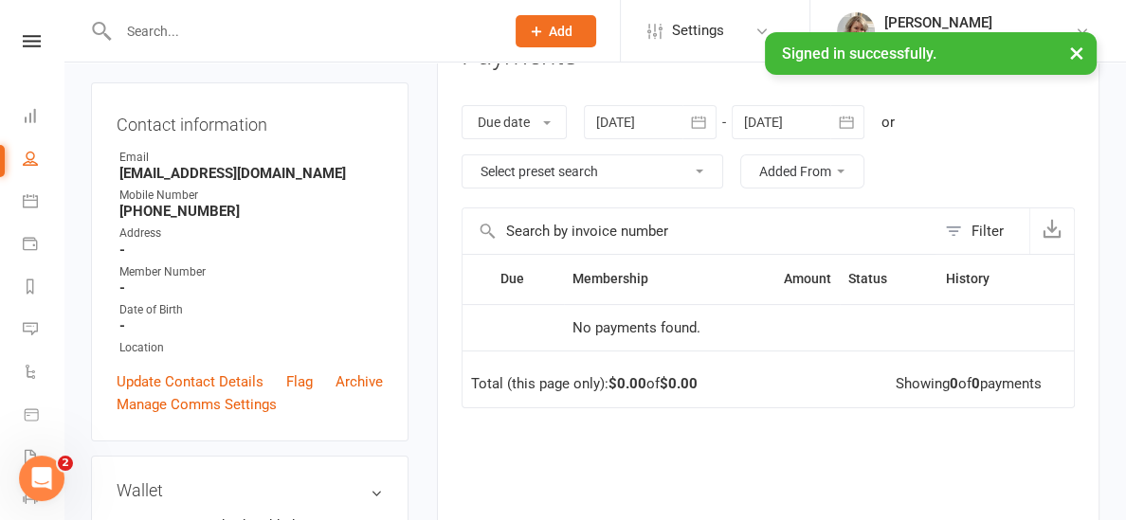
scroll to position [288, 0]
click at [686, 119] on button "button" at bounding box center [699, 120] width 34 height 34
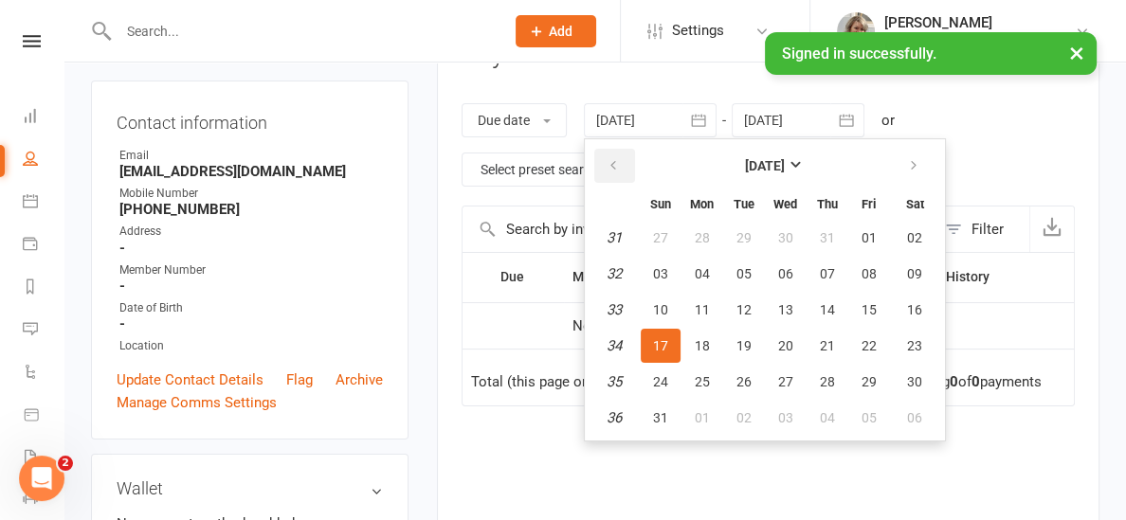
click at [608, 165] on icon "button" at bounding box center [612, 165] width 13 height 15
click at [668, 239] on span "29" at bounding box center [660, 237] width 15 height 15
type input "[DATE]"
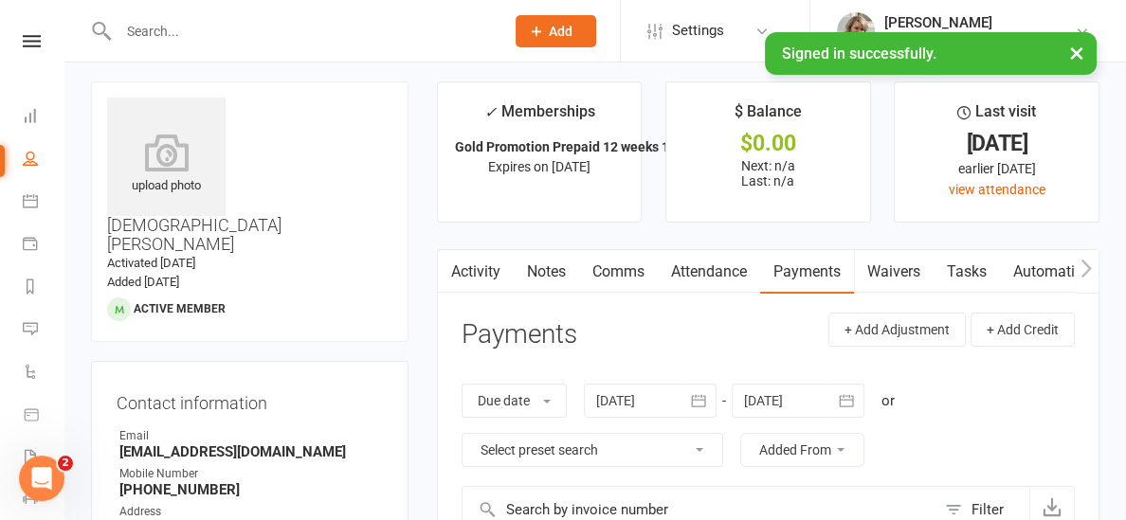
scroll to position [0, 0]
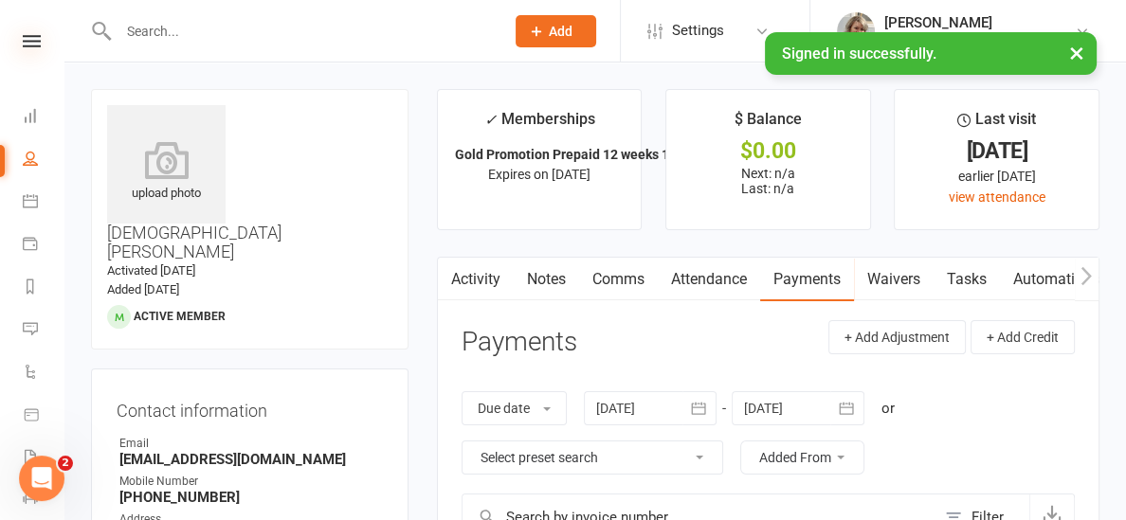
click at [30, 41] on icon at bounding box center [32, 41] width 18 height 12
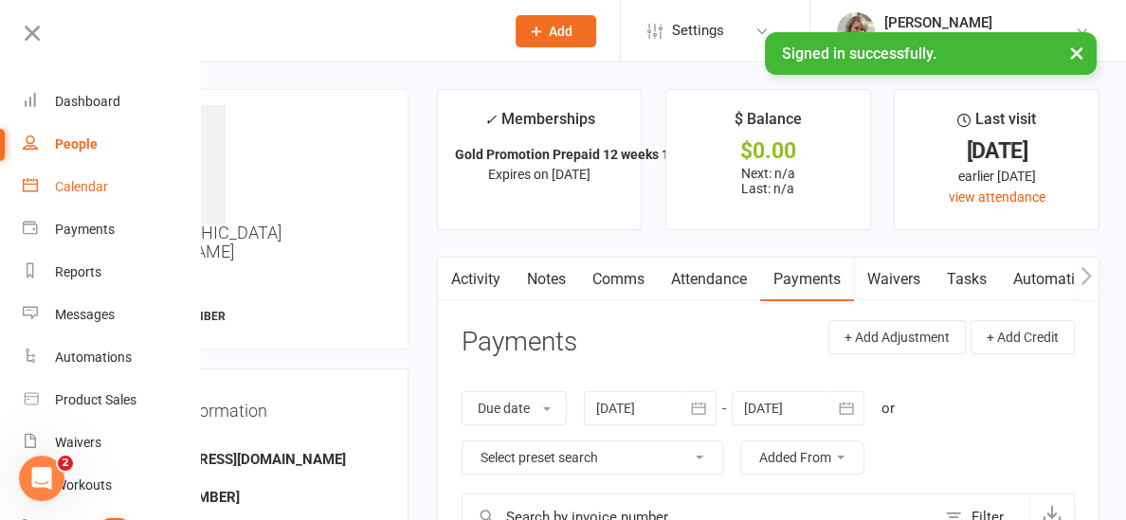
click at [81, 189] on div "Calendar" at bounding box center [81, 186] width 53 height 15
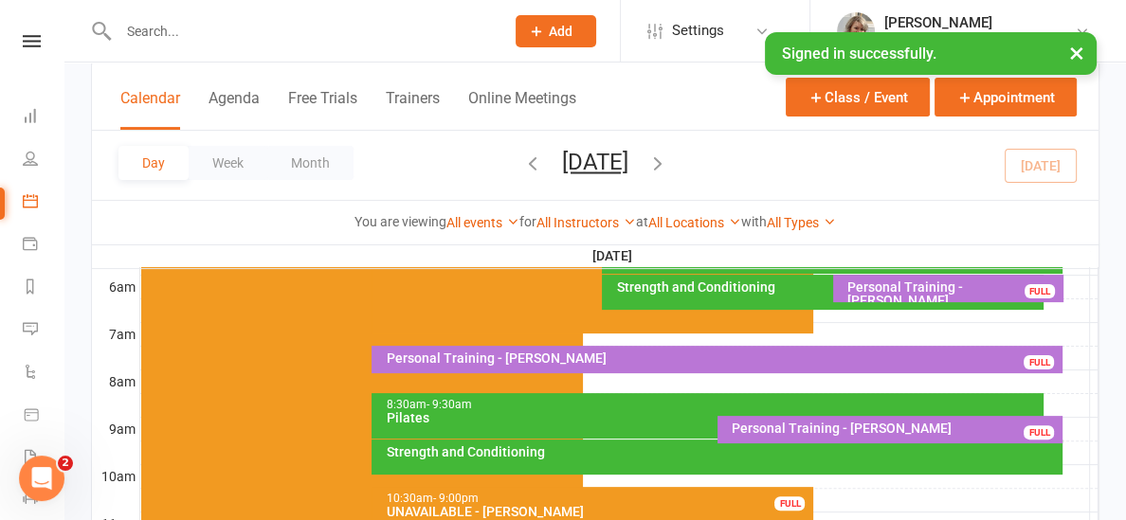
scroll to position [429, 0]
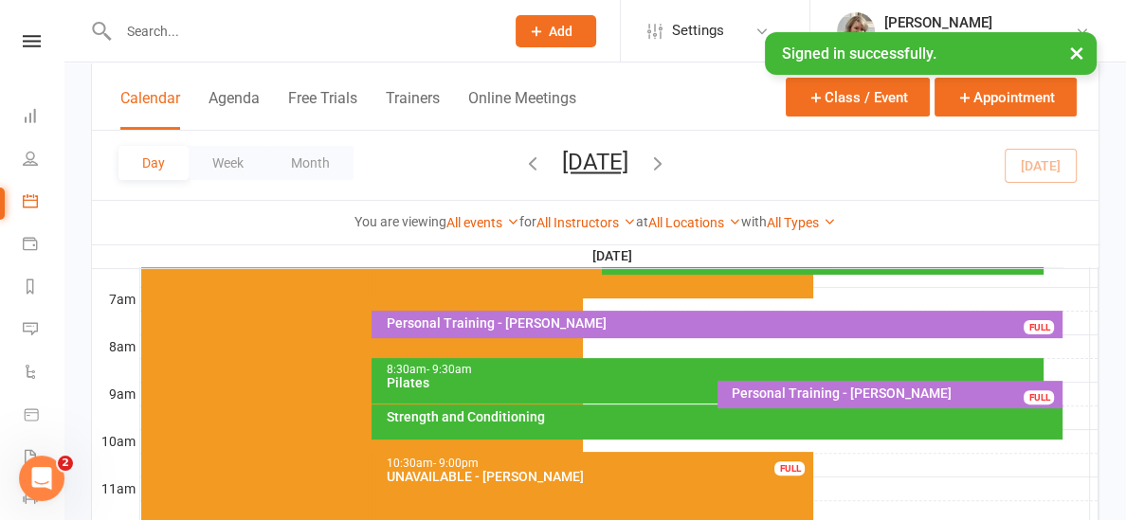
click at [494, 412] on div "Strength and Conditioning" at bounding box center [722, 416] width 674 height 13
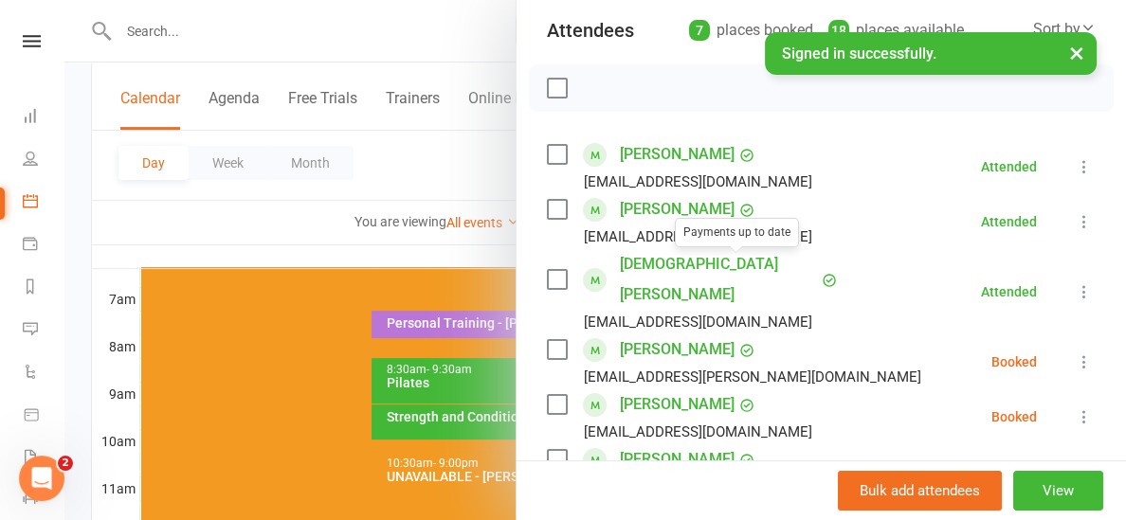
scroll to position [214, 0]
click at [1085, 351] on icon at bounding box center [1083, 360] width 19 height 19
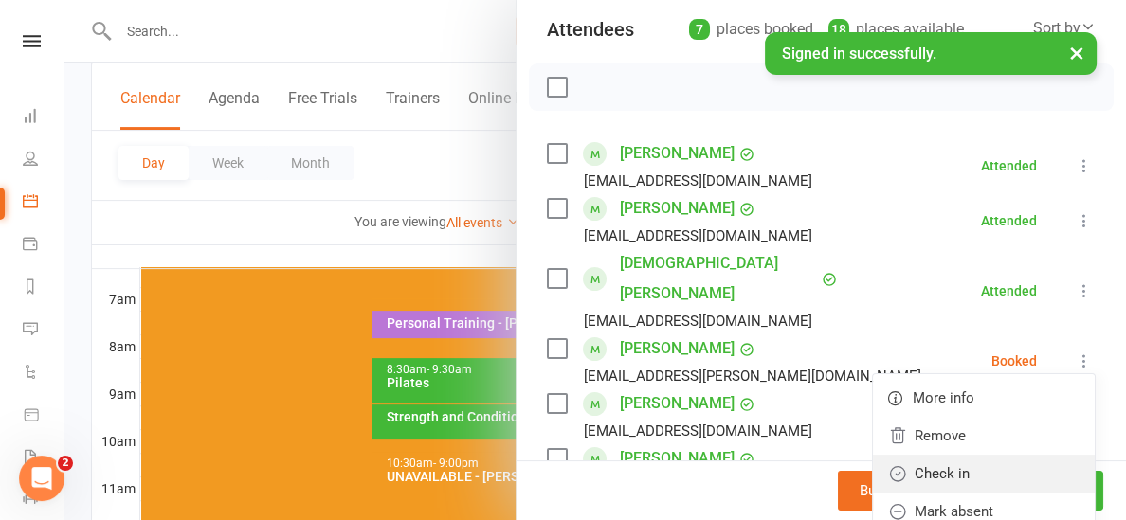
click at [954, 455] on link "Check in" at bounding box center [984, 474] width 222 height 38
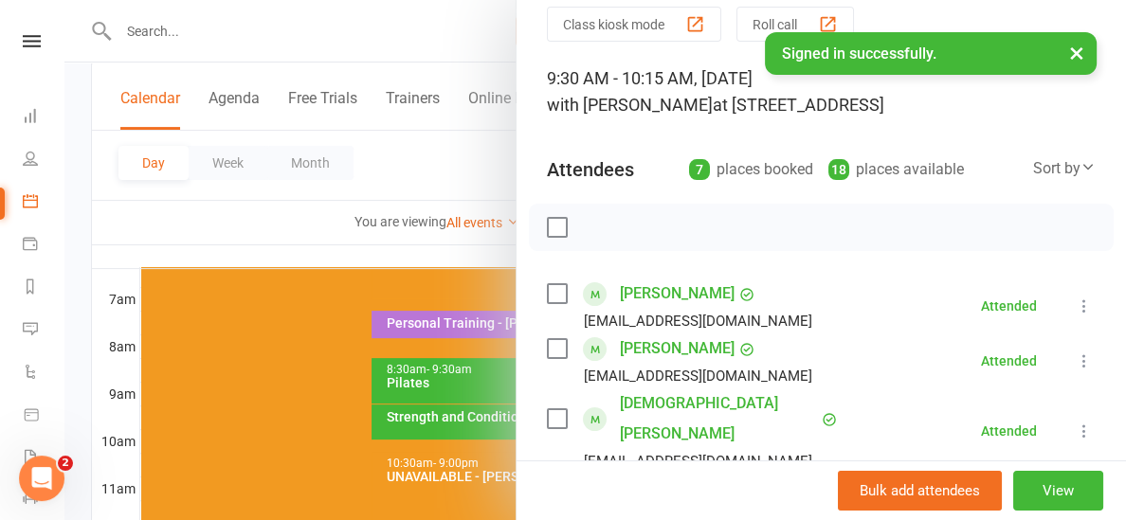
scroll to position [69, 0]
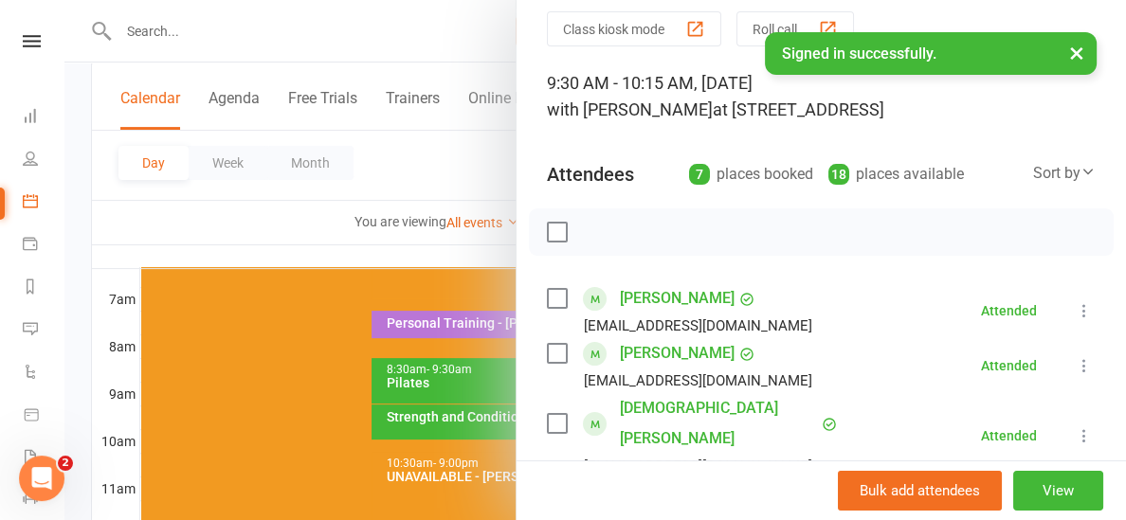
click at [241, 244] on div at bounding box center [594, 260] width 1061 height 520
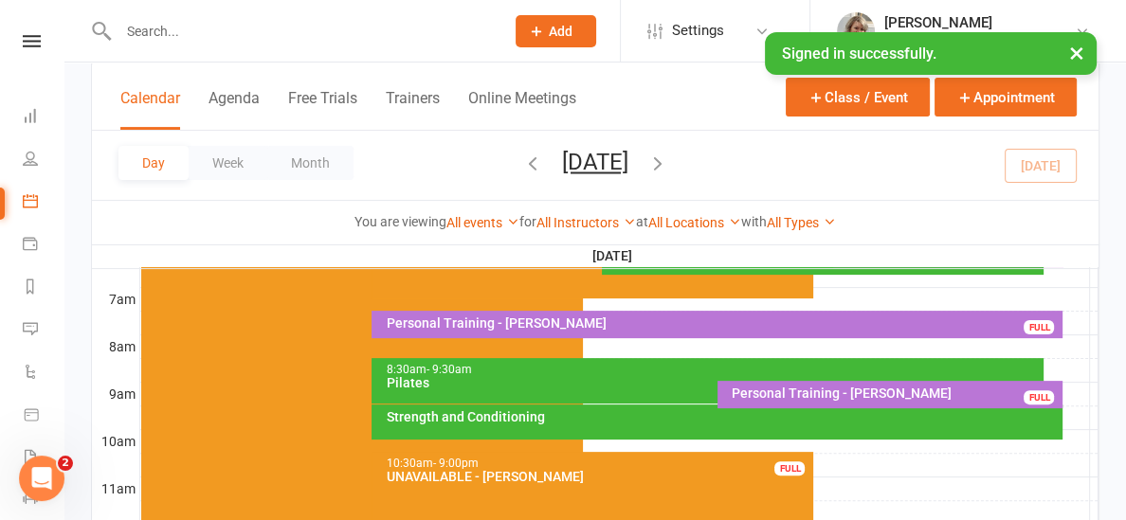
click at [208, 39] on input "text" at bounding box center [302, 31] width 378 height 27
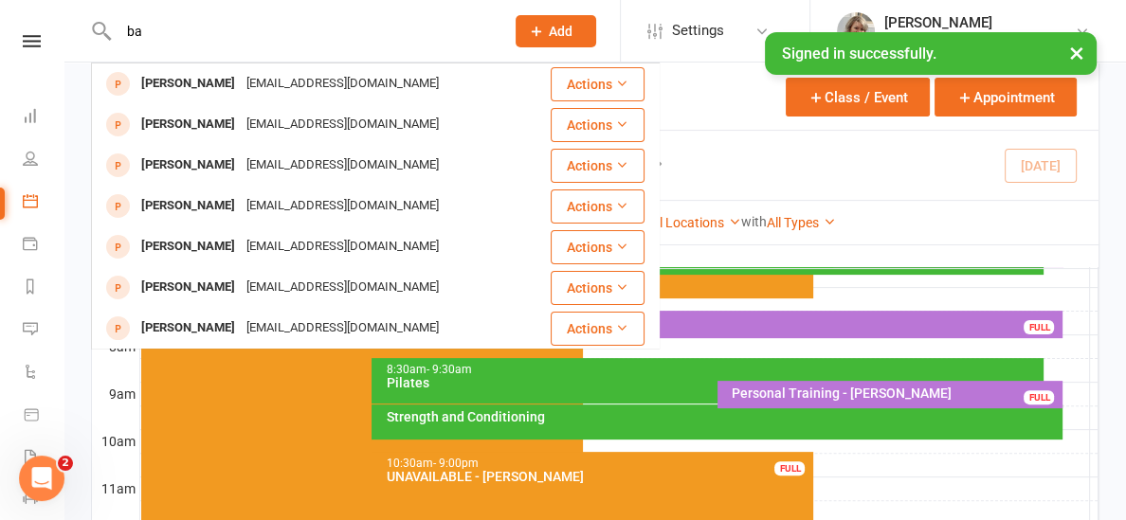
type input "b"
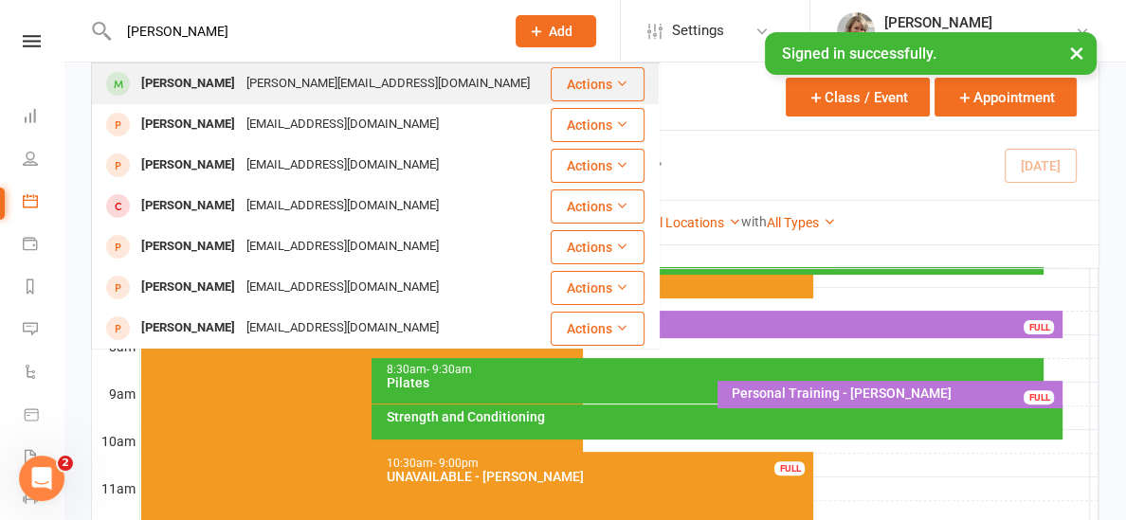
type input "[PERSON_NAME]"
click at [241, 82] on div "[PERSON_NAME][EMAIL_ADDRESS][DOMAIN_NAME]" at bounding box center [388, 83] width 295 height 27
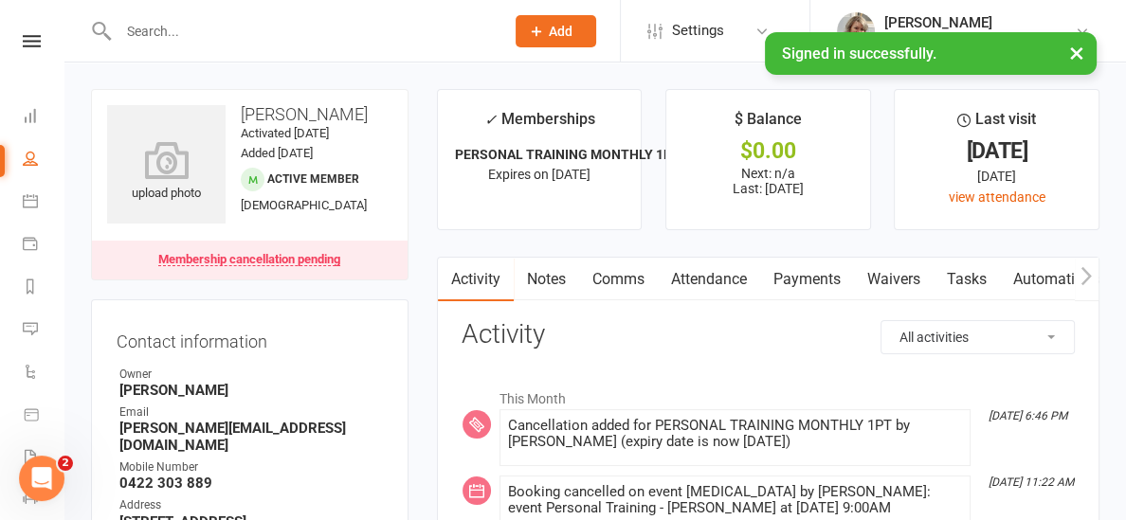
click at [45, 45] on link at bounding box center [31, 41] width 67 height 12
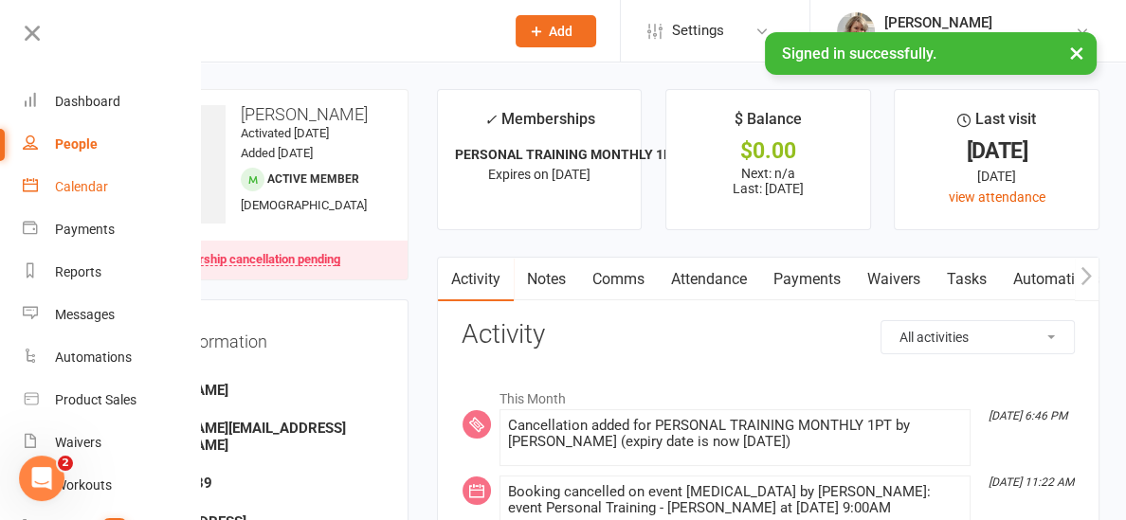
click at [60, 187] on div "Calendar" at bounding box center [81, 186] width 53 height 15
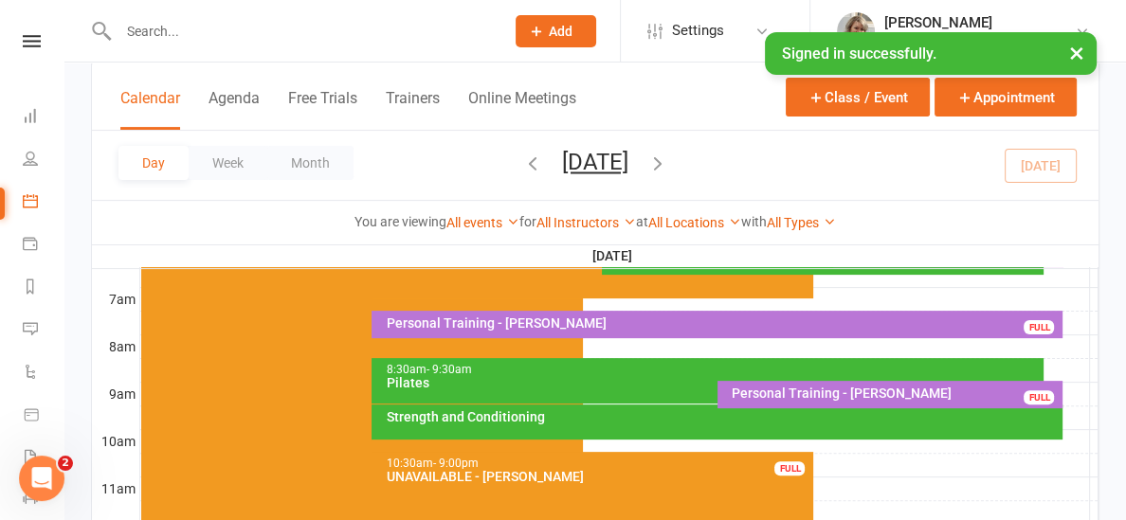
scroll to position [447, 0]
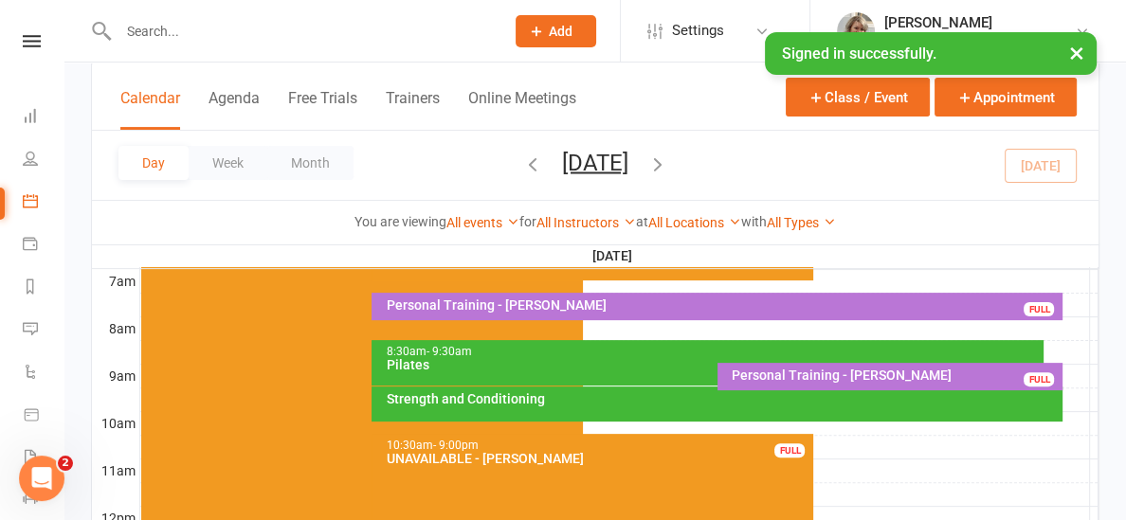
click at [661, 361] on div "Pilates" at bounding box center [712, 364] width 655 height 13
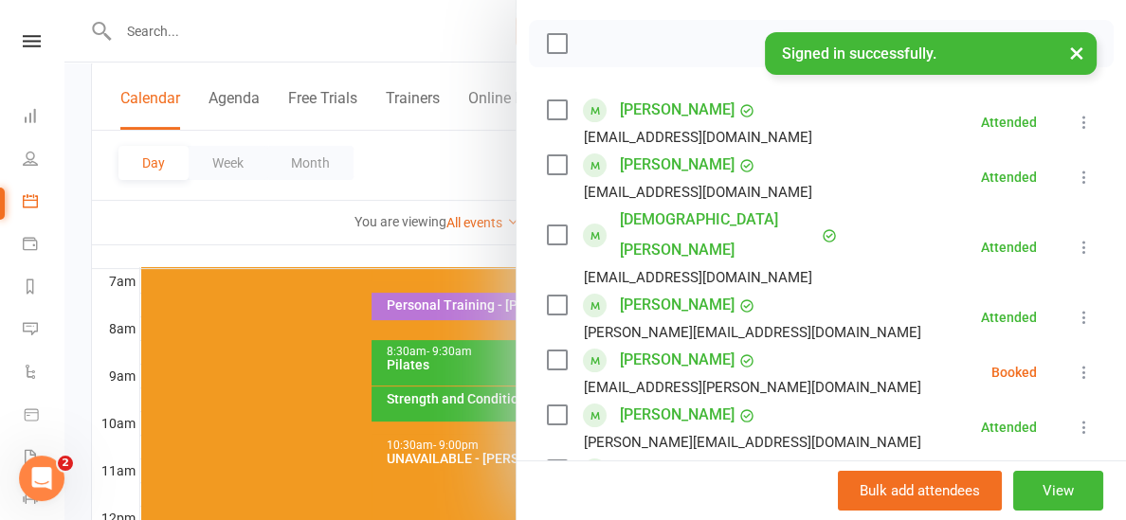
scroll to position [277, 0]
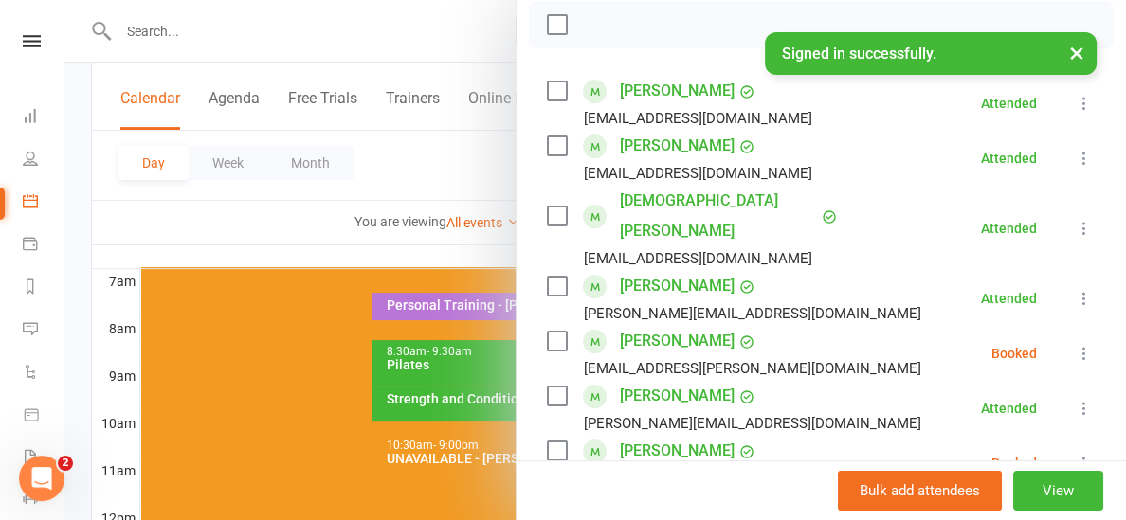
click at [1083, 344] on icon at bounding box center [1083, 353] width 19 height 19
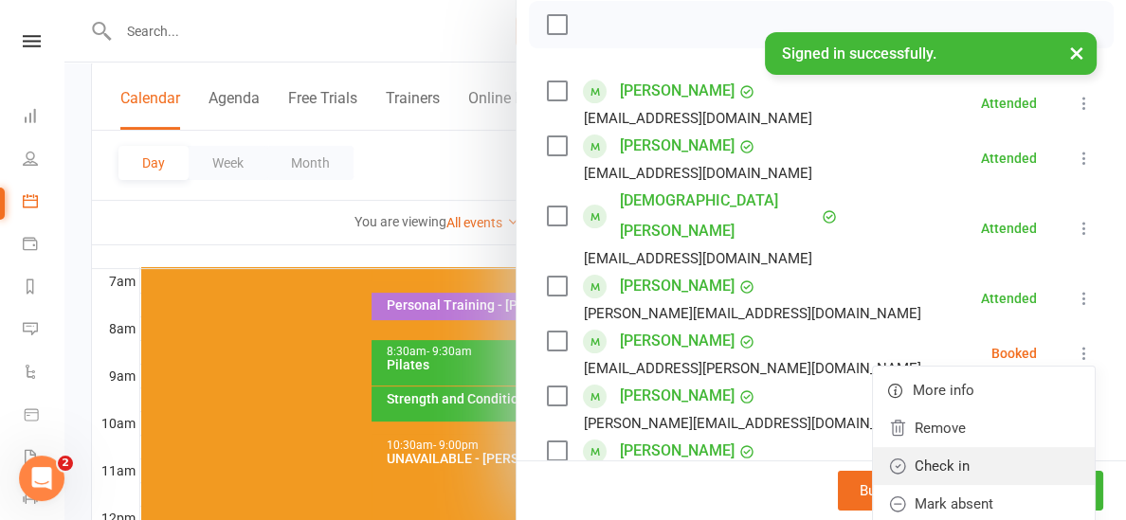
click at [951, 447] on link "Check in" at bounding box center [984, 466] width 222 height 38
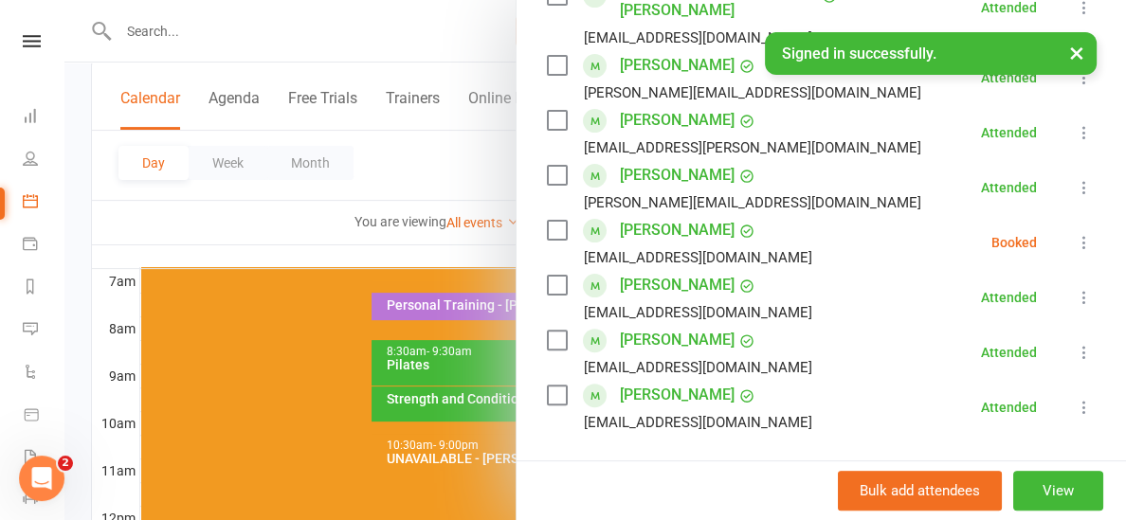
scroll to position [522, 0]
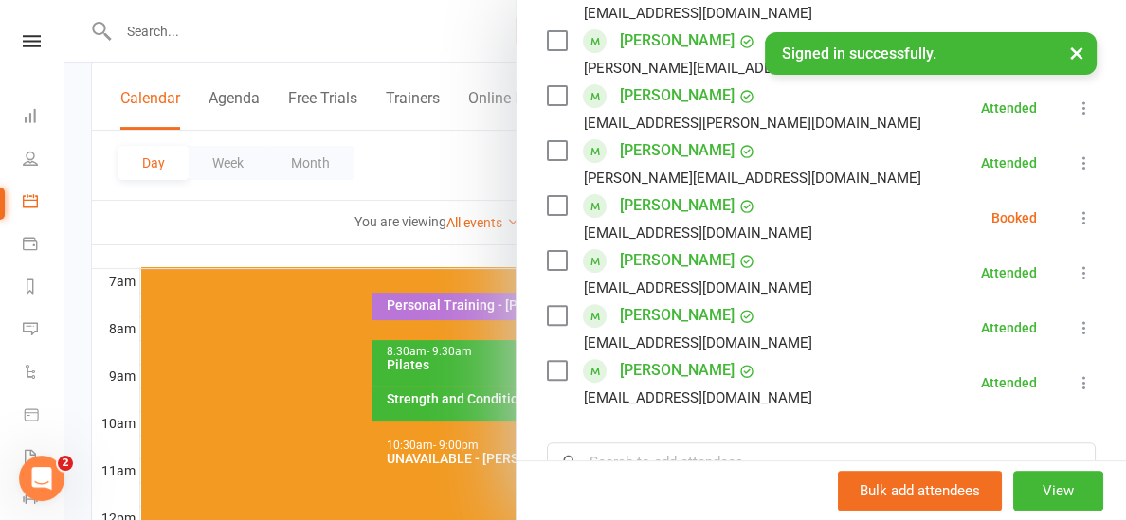
click at [1081, 208] on icon at bounding box center [1083, 217] width 19 height 19
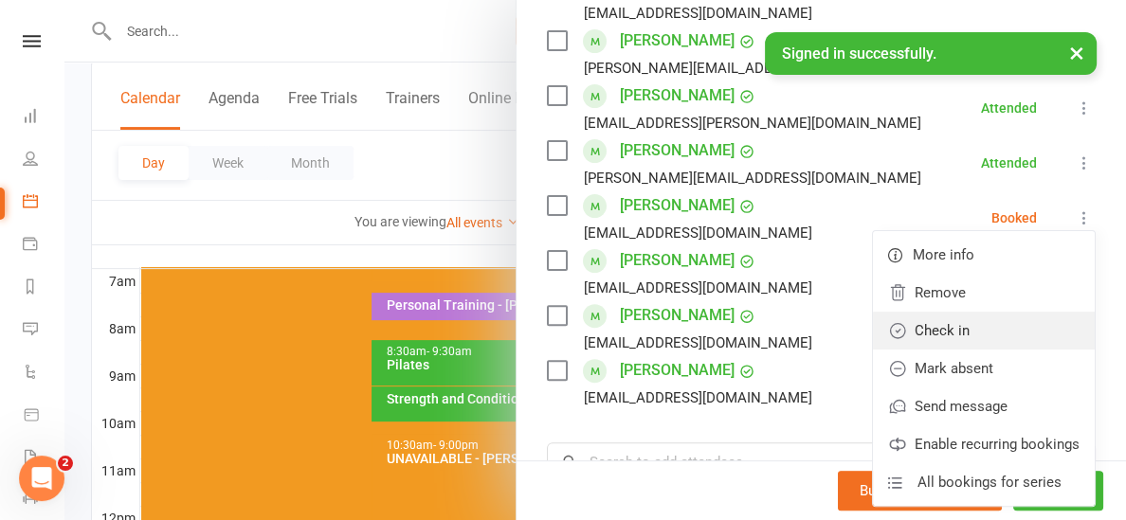
click at [934, 312] on link "Check in" at bounding box center [984, 331] width 222 height 38
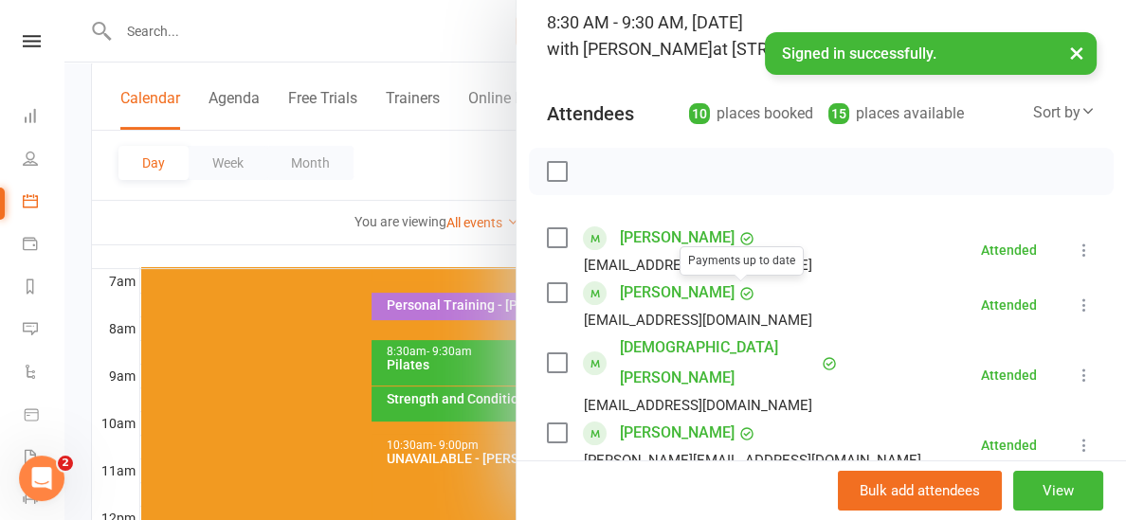
scroll to position [132, 0]
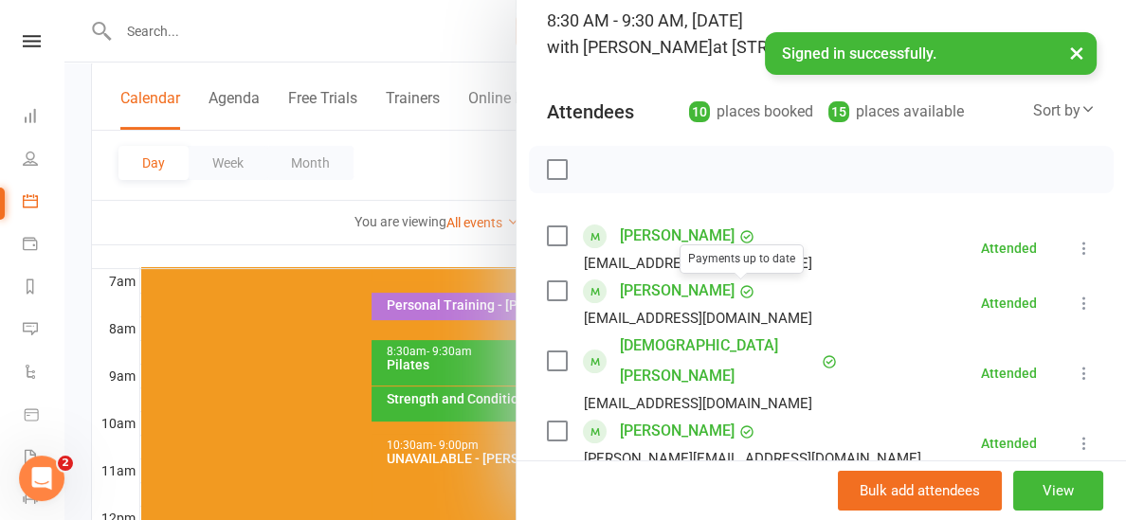
click at [355, 242] on div at bounding box center [594, 260] width 1061 height 520
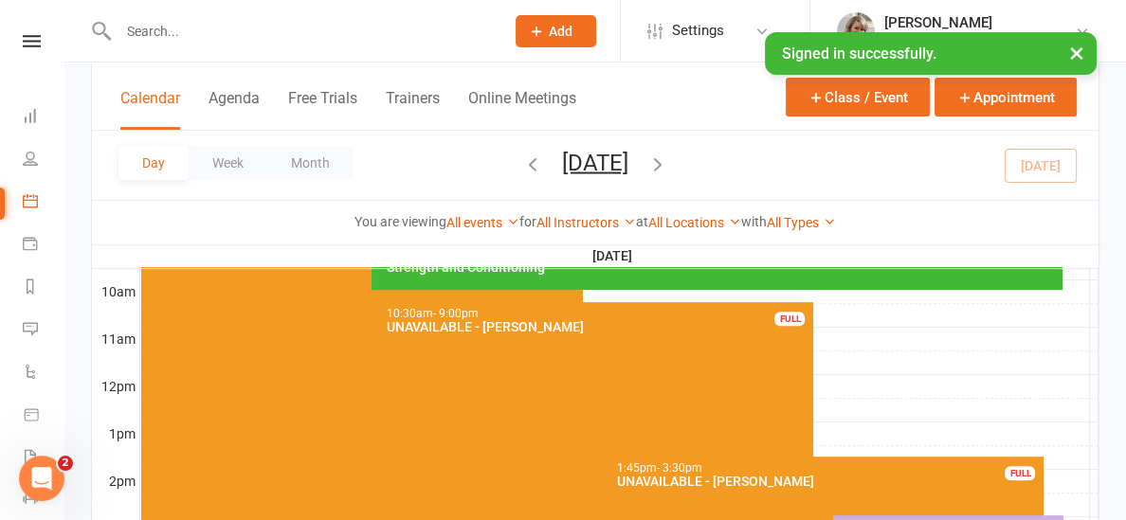
scroll to position [498, 0]
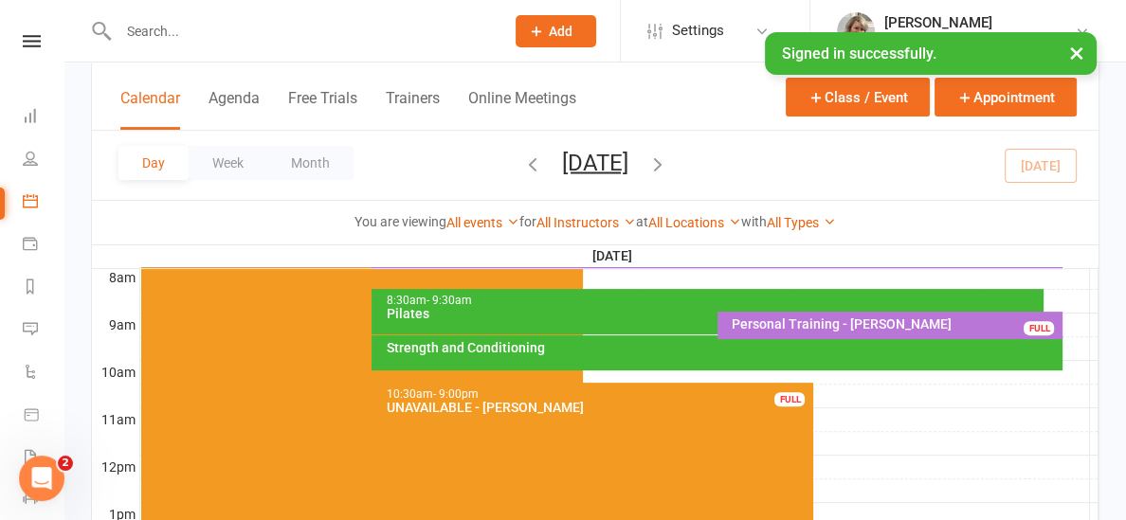
click at [668, 158] on icon "button" at bounding box center [657, 163] width 21 height 21
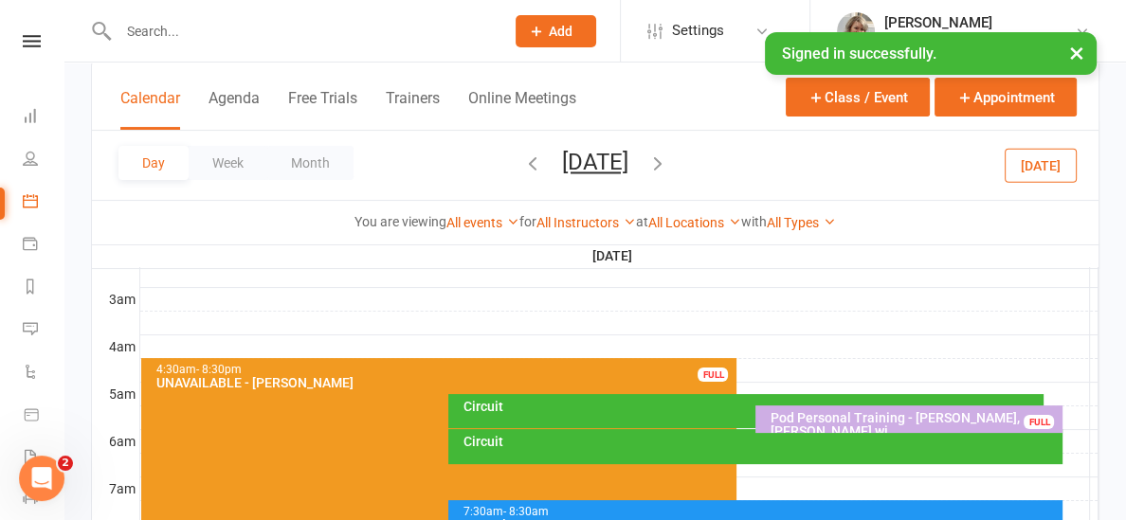
scroll to position [258, 0]
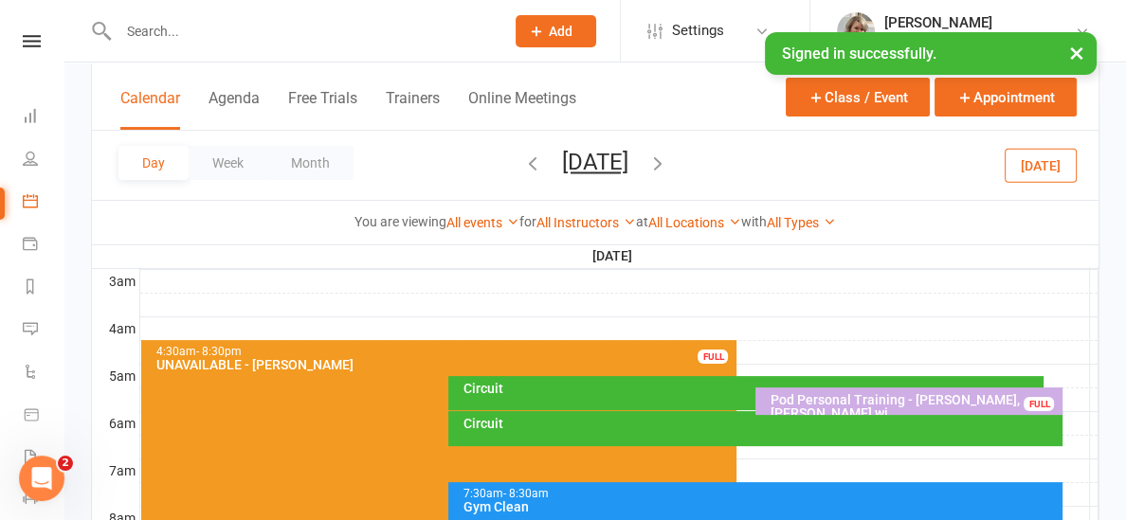
click at [593, 399] on div "Circuit" at bounding box center [745, 393] width 595 height 34
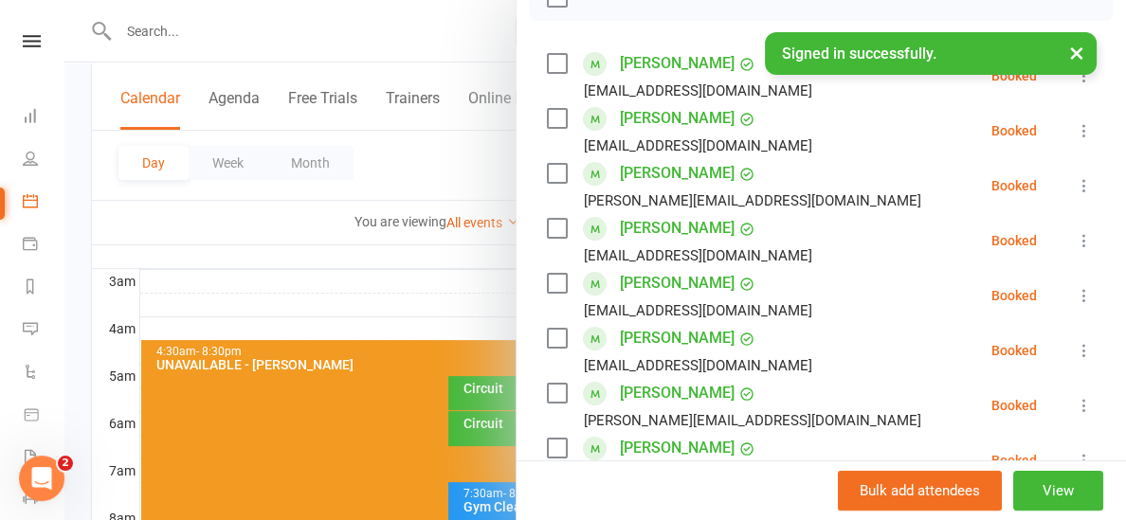
scroll to position [297, 0]
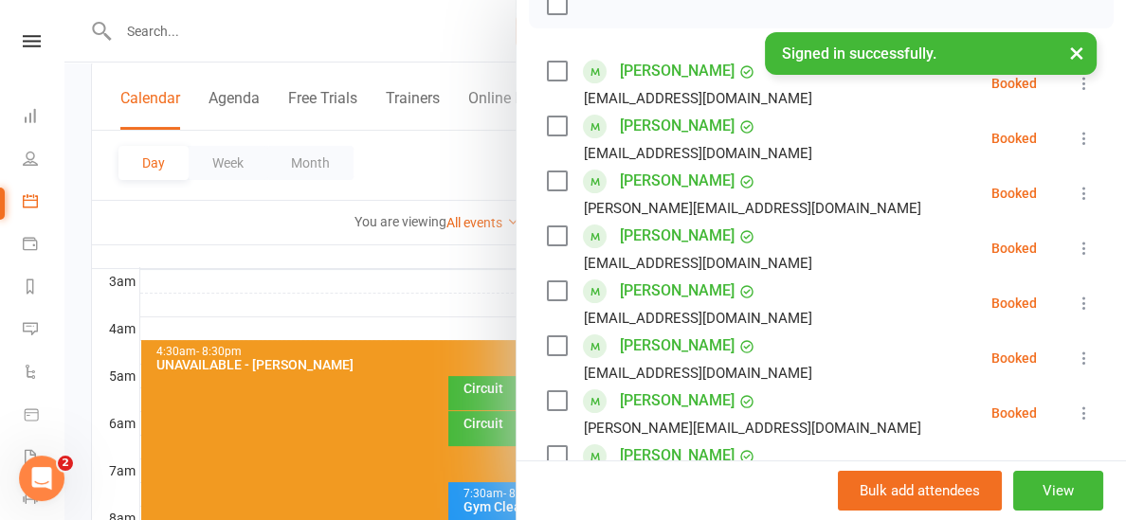
click at [455, 285] on div at bounding box center [594, 260] width 1061 height 520
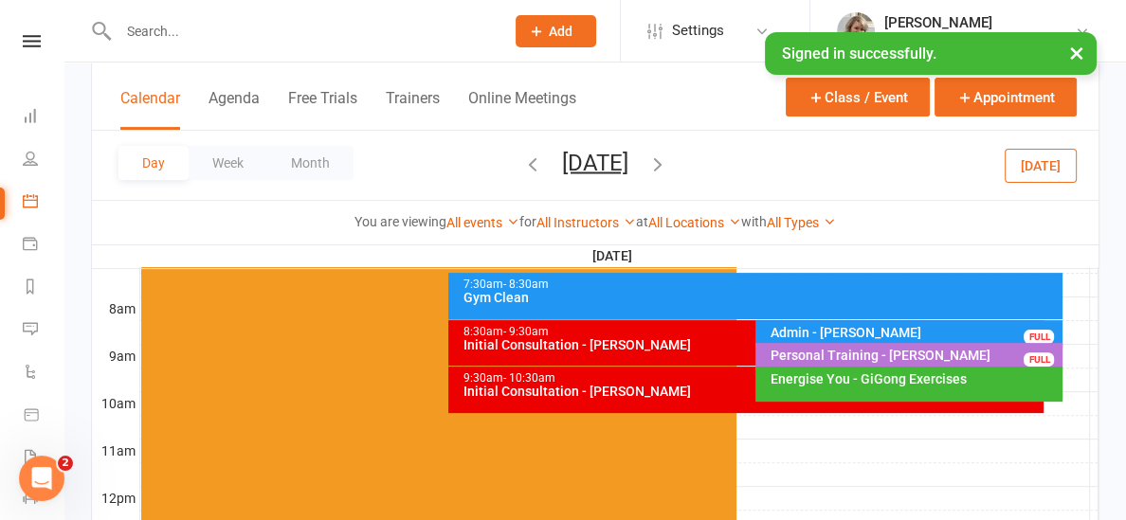
scroll to position [511, 0]
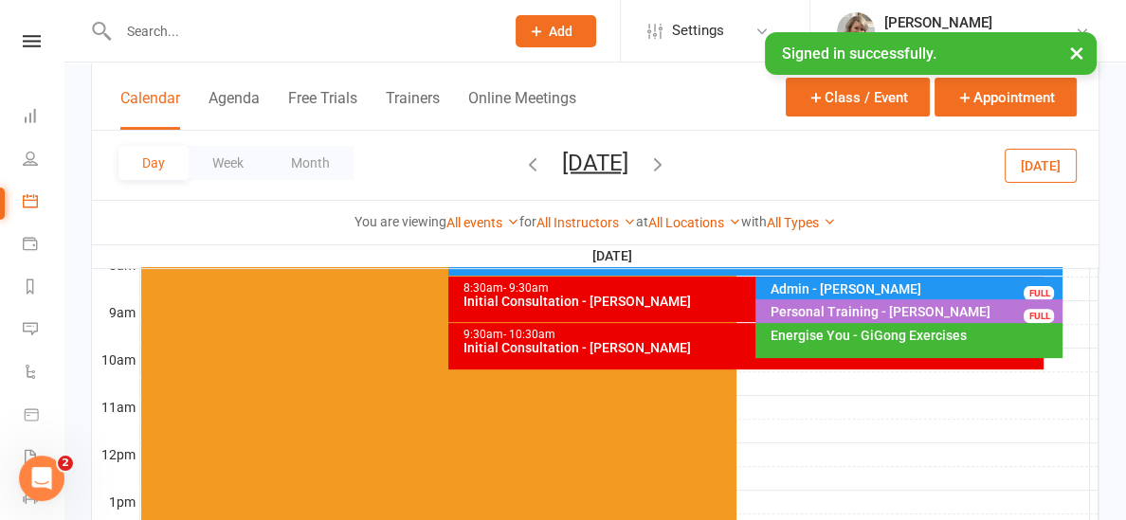
click at [881, 311] on div "Personal Training - [PERSON_NAME]" at bounding box center [913, 311] width 290 height 13
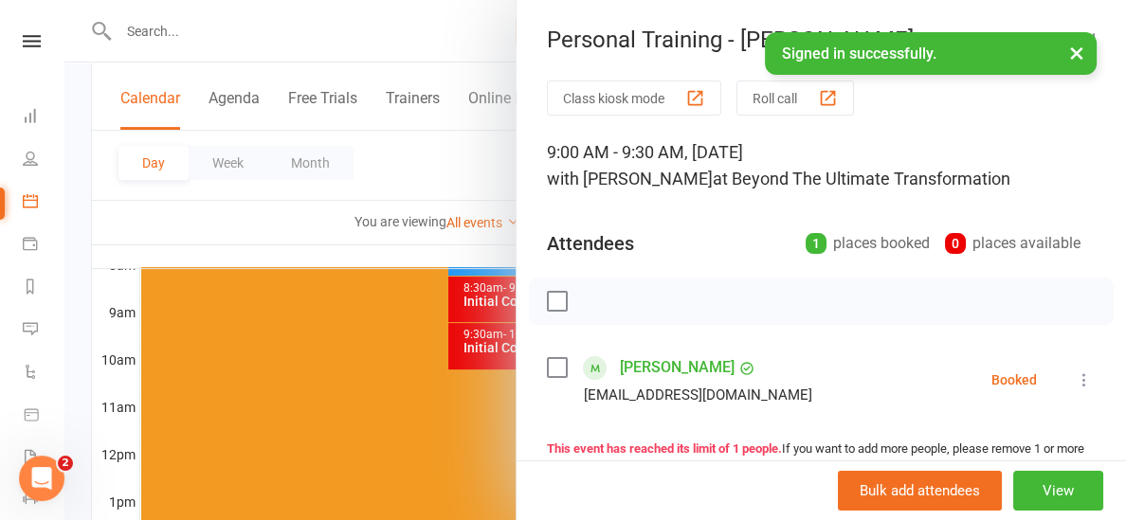
click at [1079, 381] on icon at bounding box center [1083, 379] width 19 height 19
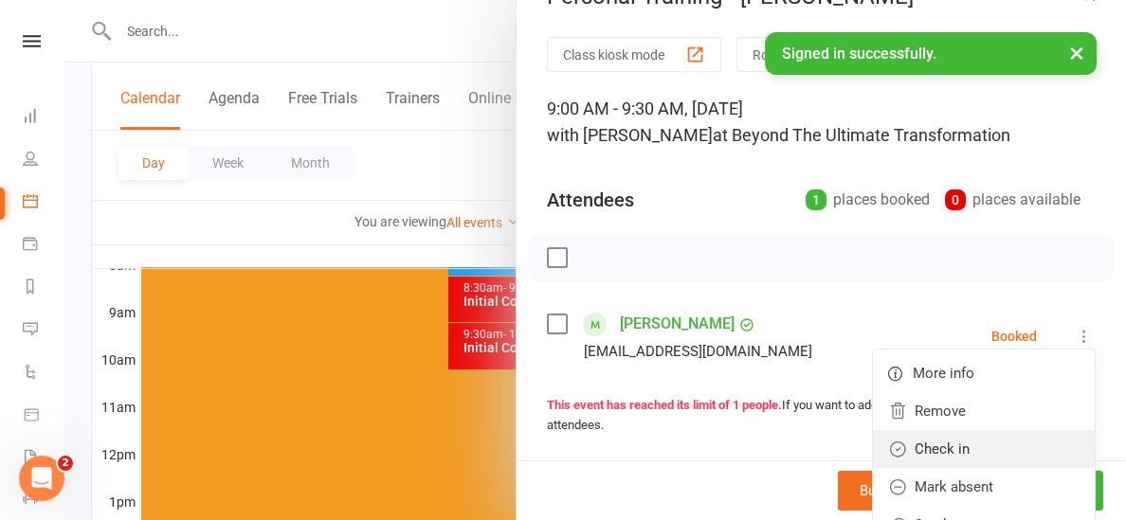
scroll to position [45, 0]
click at [981, 489] on link "Mark absent" at bounding box center [984, 486] width 222 height 38
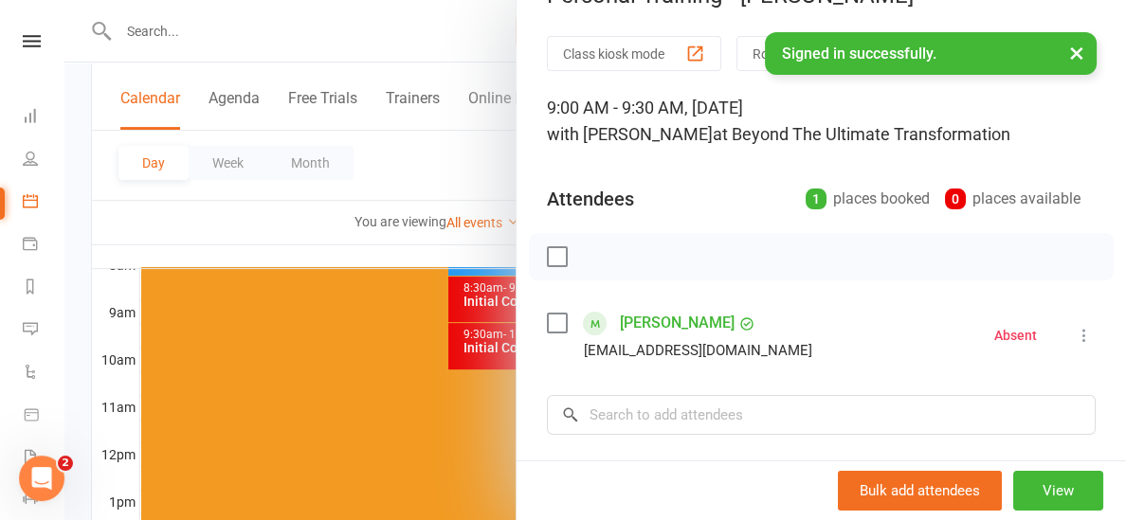
click at [318, 252] on div at bounding box center [594, 260] width 1061 height 520
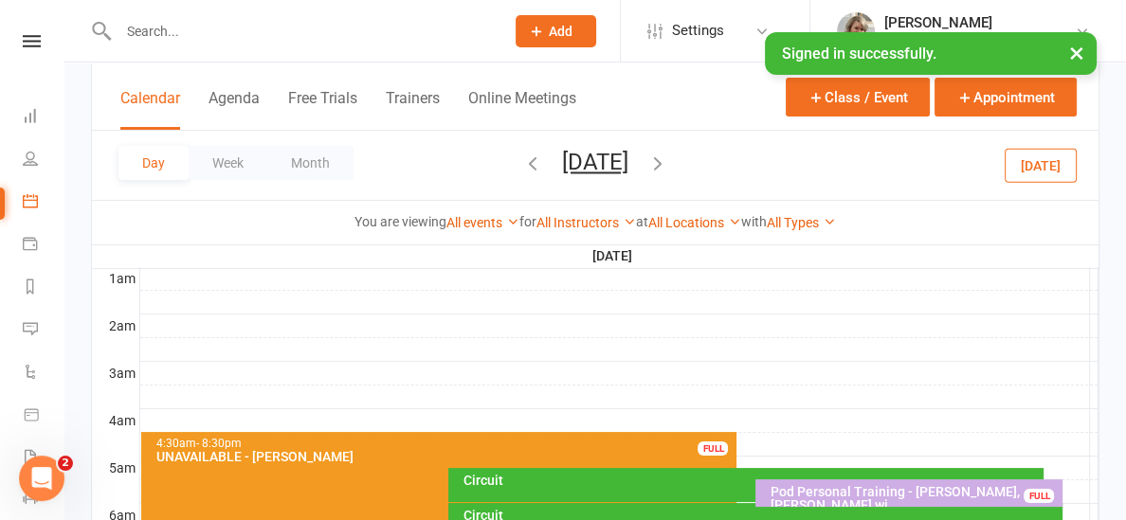
scroll to position [227, 0]
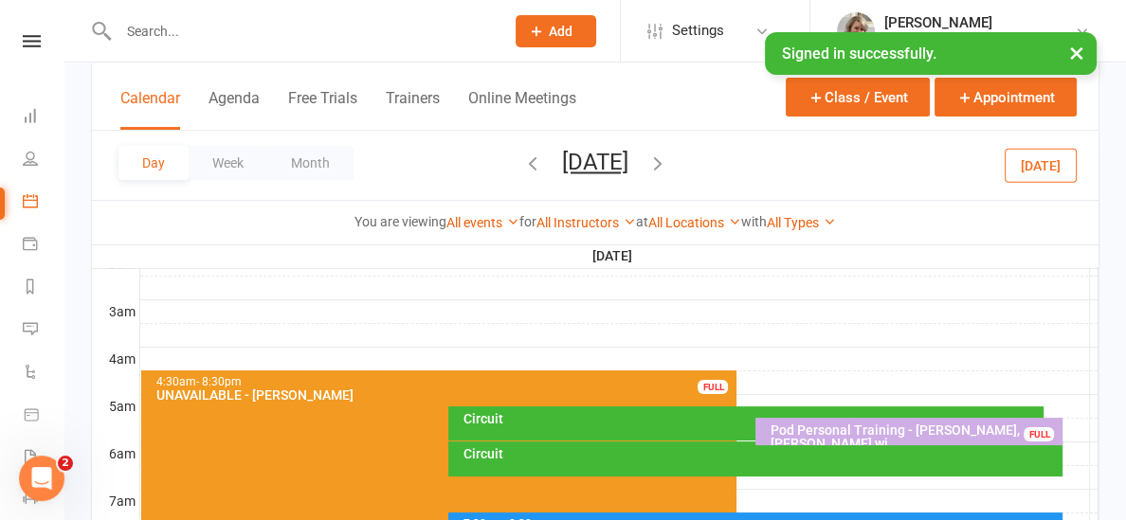
click at [1026, 171] on button "[DATE]" at bounding box center [1040, 165] width 72 height 34
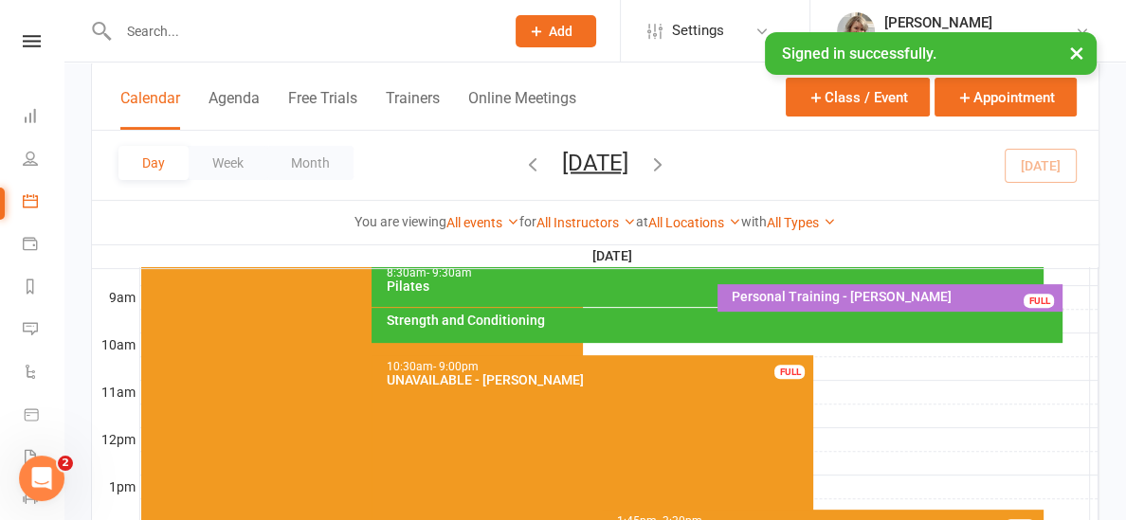
scroll to position [525, 0]
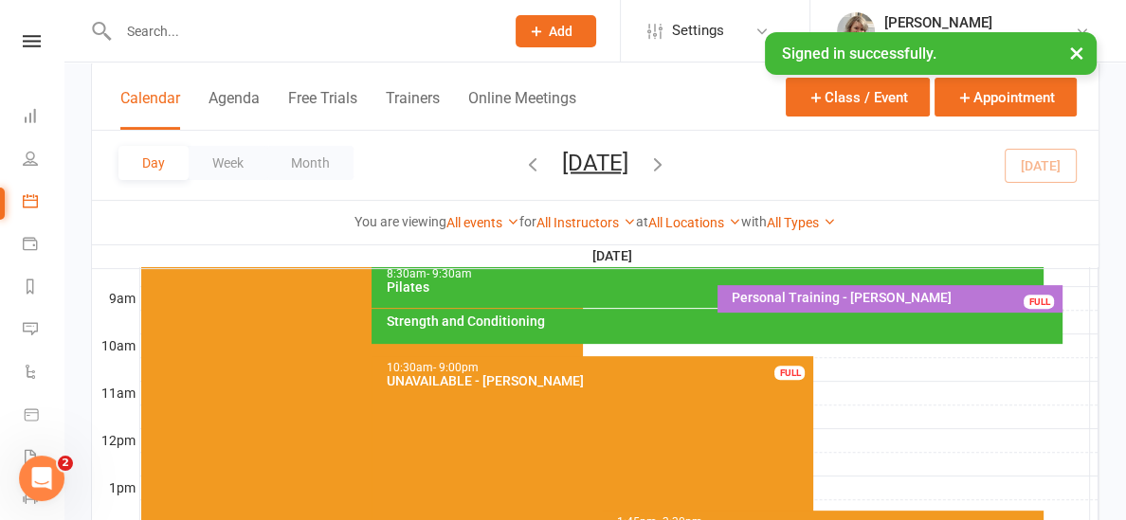
click at [651, 323] on div "Strength and Conditioning" at bounding box center [722, 321] width 674 height 13
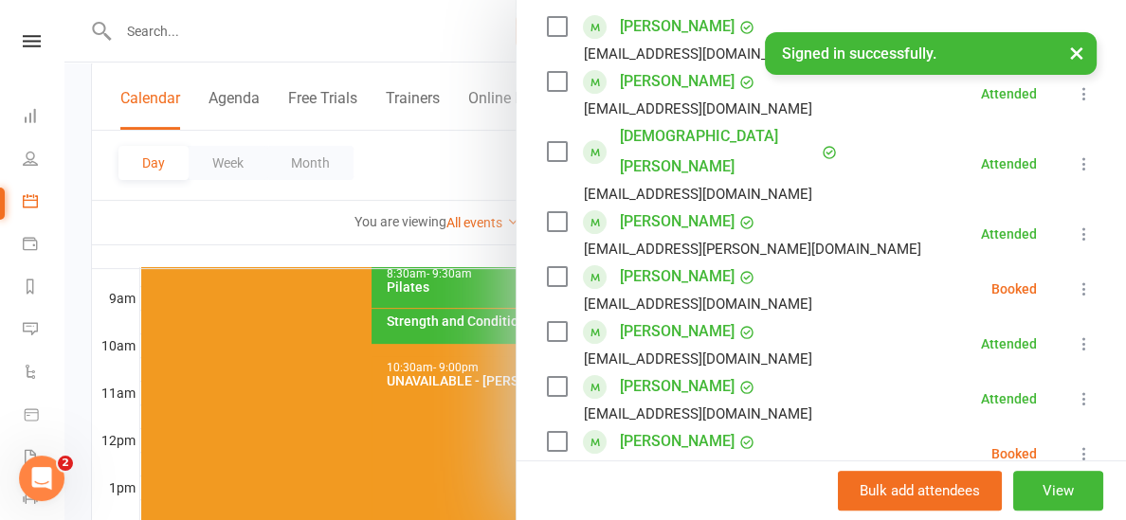
scroll to position [377, 0]
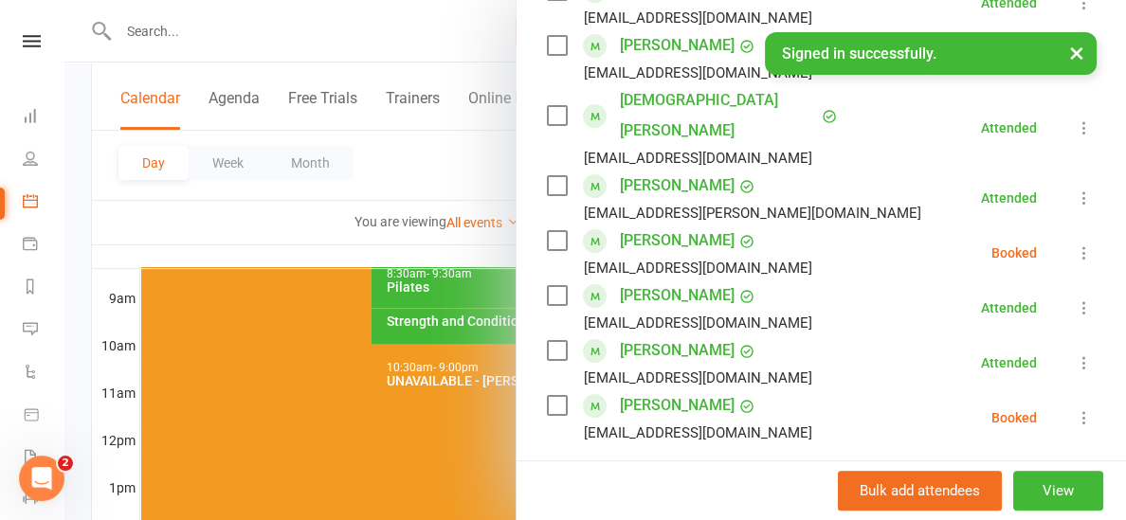
click at [1085, 243] on icon at bounding box center [1083, 252] width 19 height 19
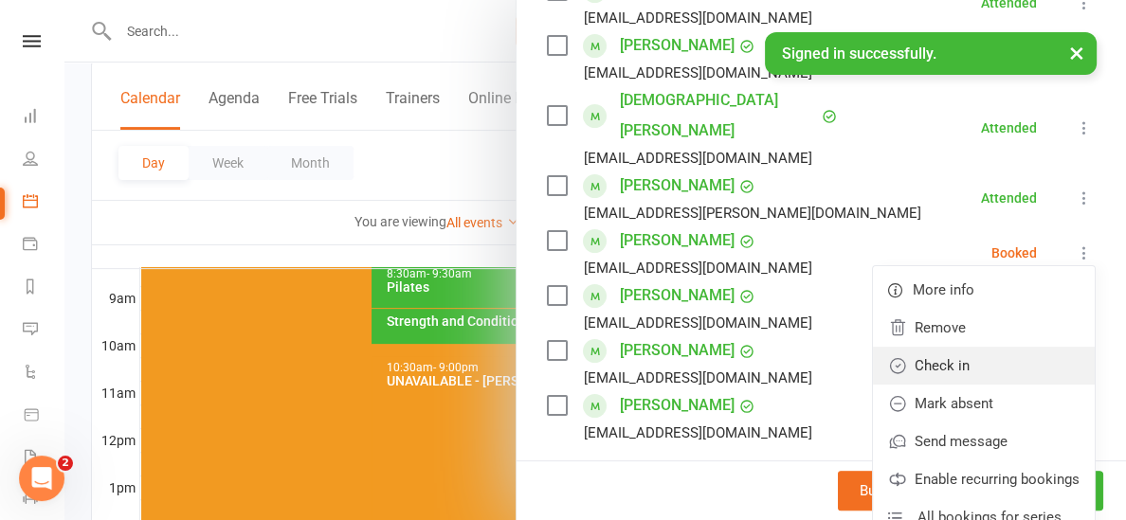
click at [946, 347] on link "Check in" at bounding box center [984, 366] width 222 height 38
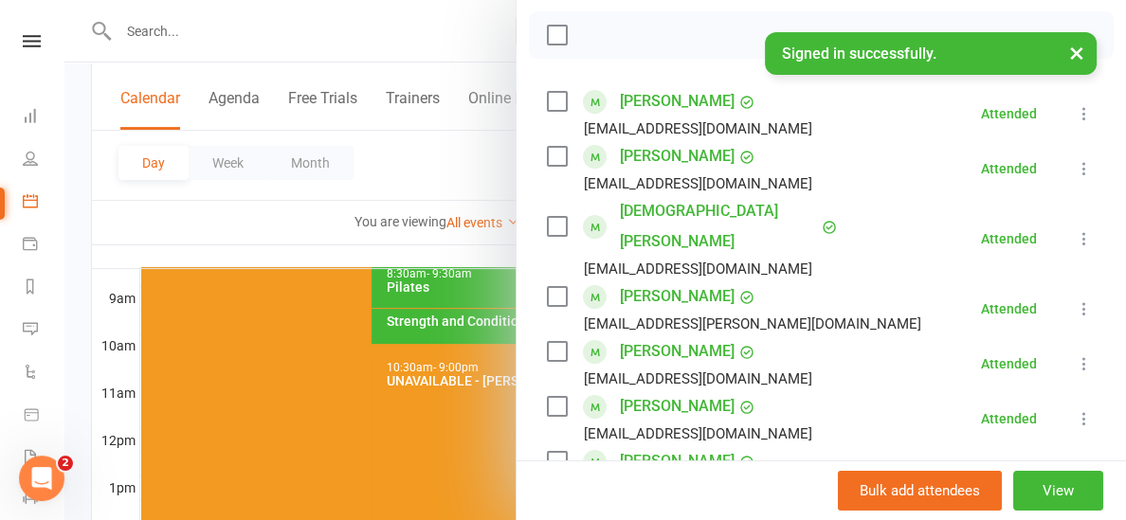
scroll to position [0, 0]
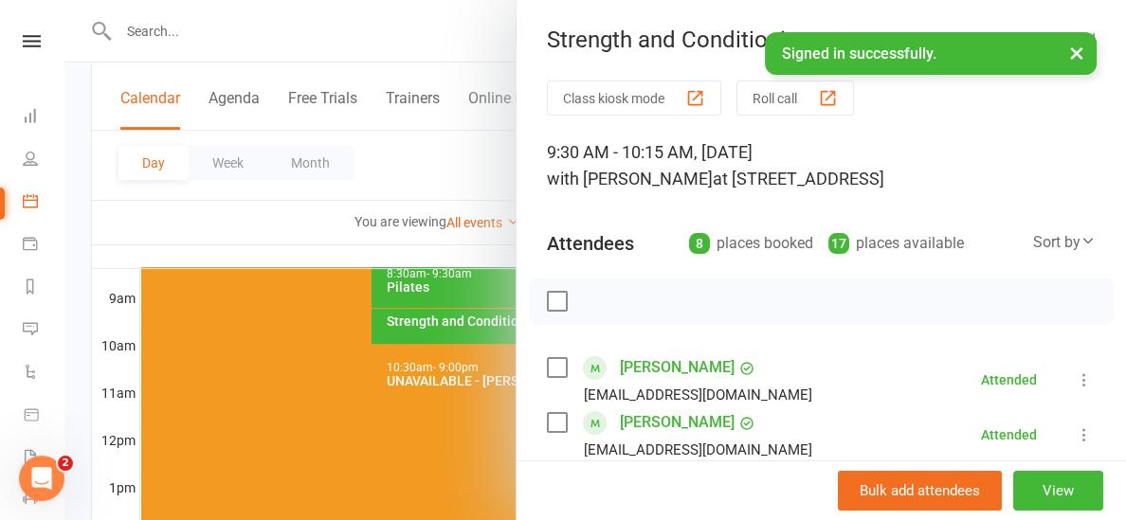
click at [238, 244] on div at bounding box center [594, 260] width 1061 height 520
